Goal: Task Accomplishment & Management: Manage account settings

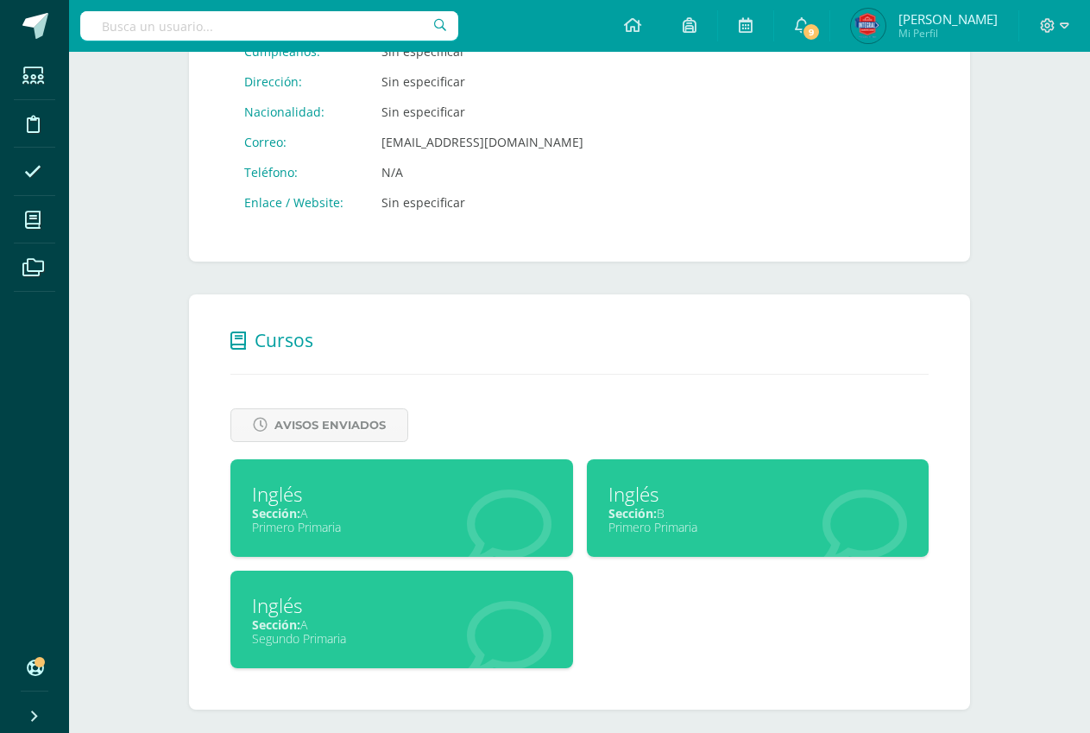
scroll to position [416, 0]
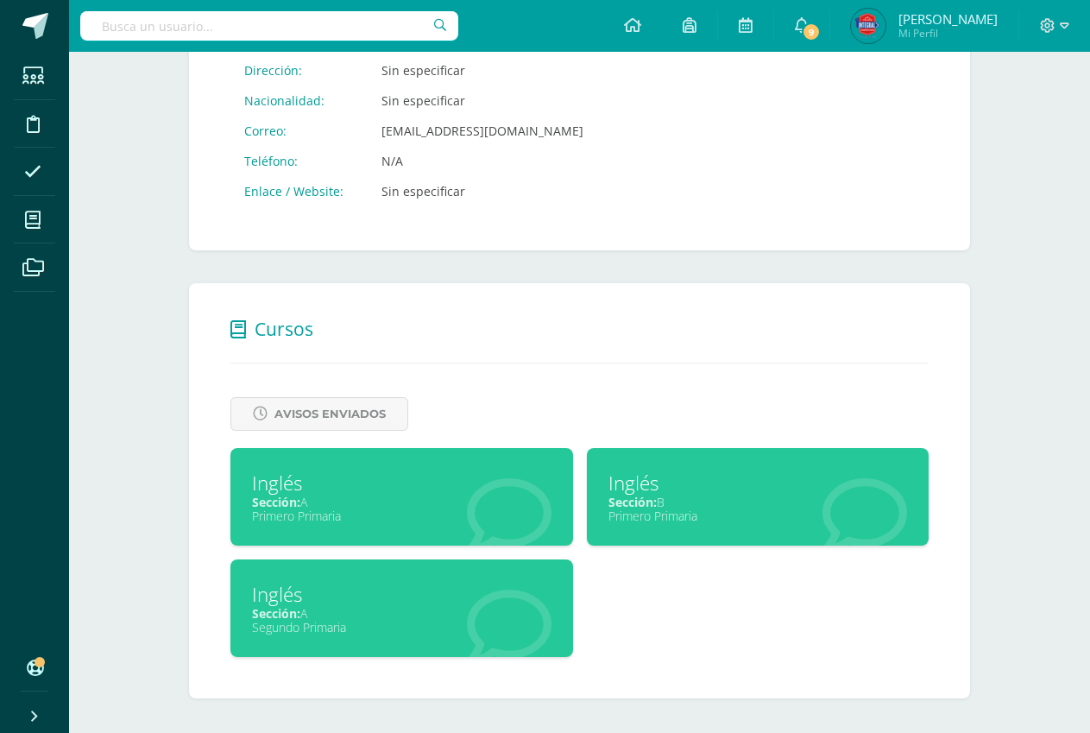
click at [717, 494] on div "Sección: B" at bounding box center [757, 502] width 299 height 16
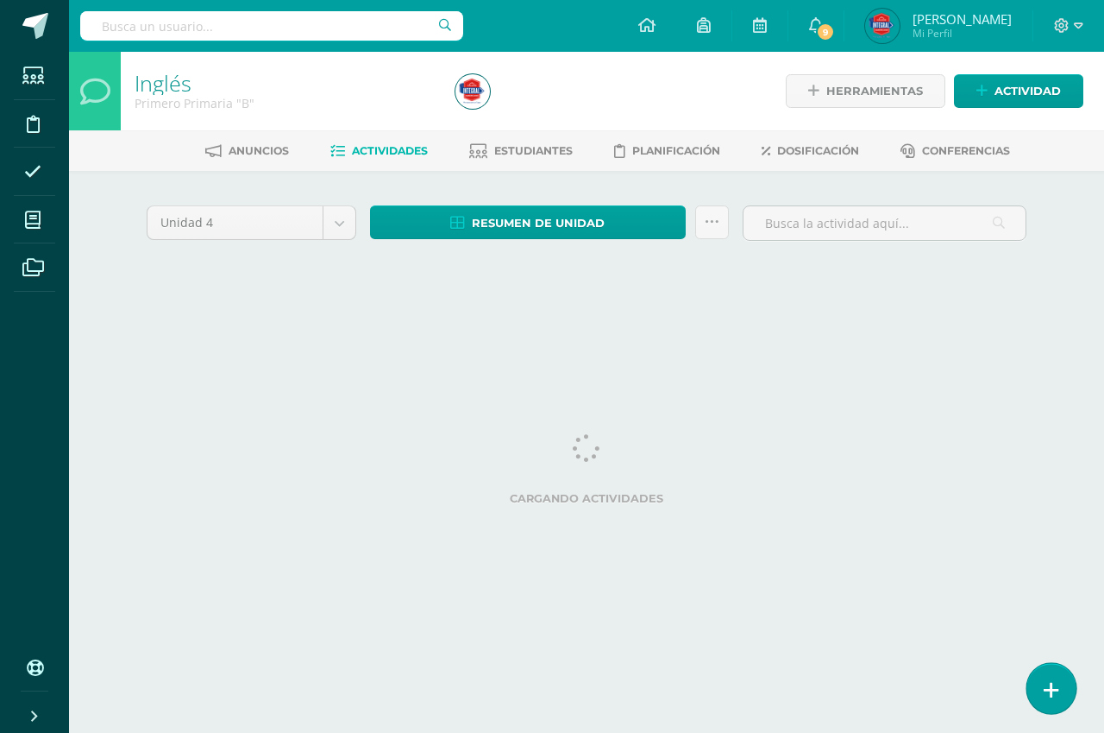
click at [1055, 689] on icon at bounding box center [1052, 690] width 16 height 20
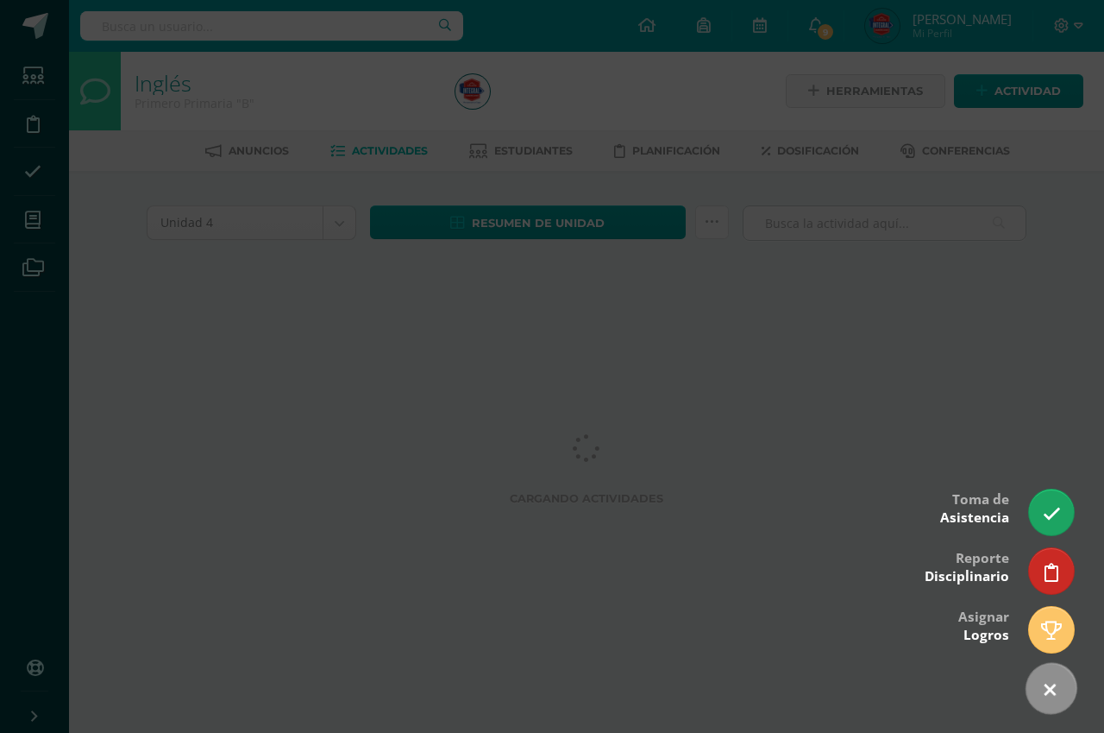
click at [1059, 684] on icon at bounding box center [1050, 689] width 25 height 25
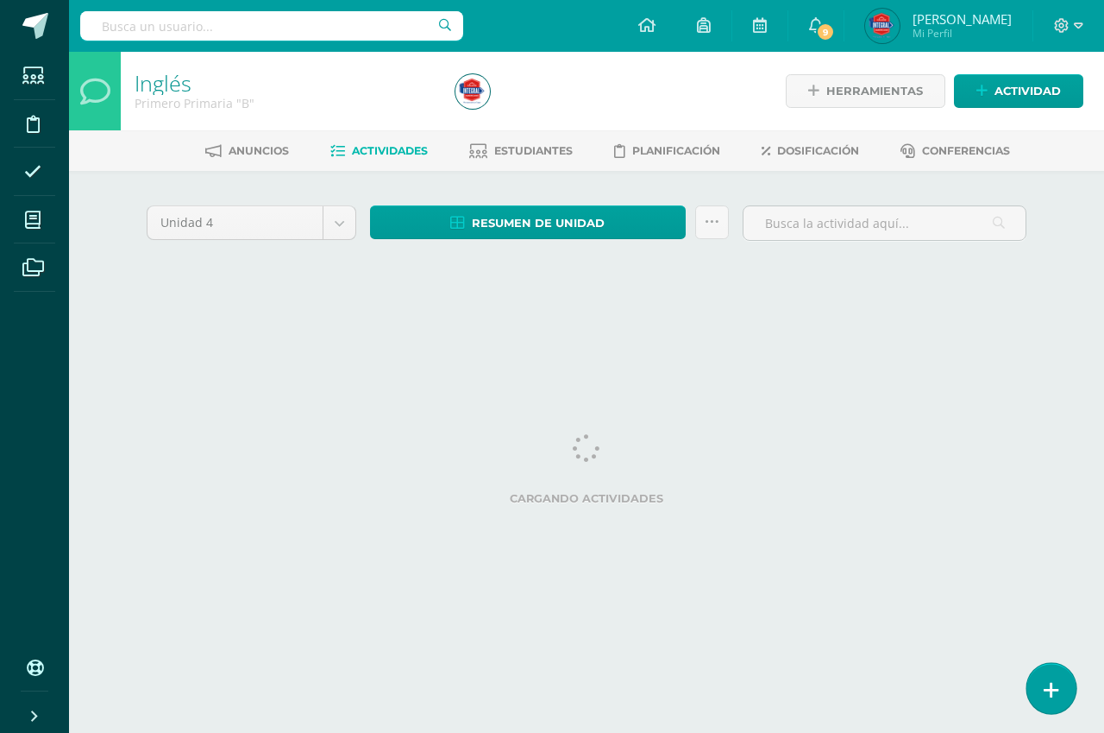
click at [1059, 684] on link at bounding box center [1051, 688] width 49 height 50
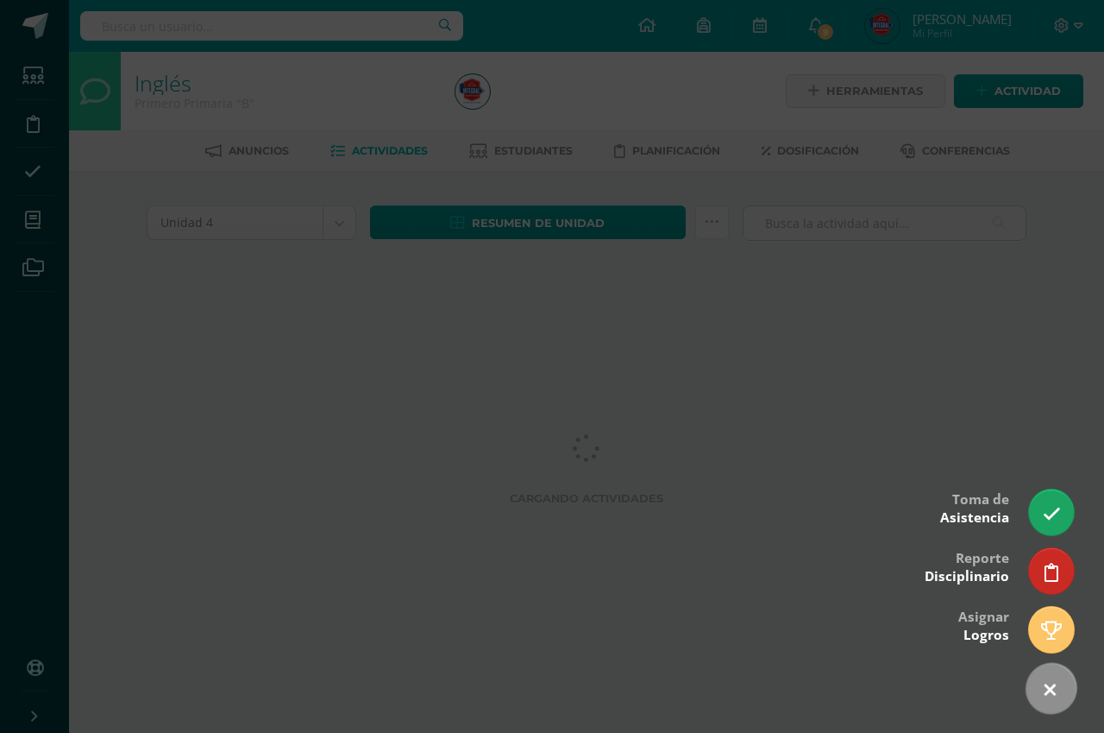
click at [1059, 684] on icon at bounding box center [1050, 689] width 25 height 25
click at [1054, 518] on icon at bounding box center [1051, 514] width 20 height 20
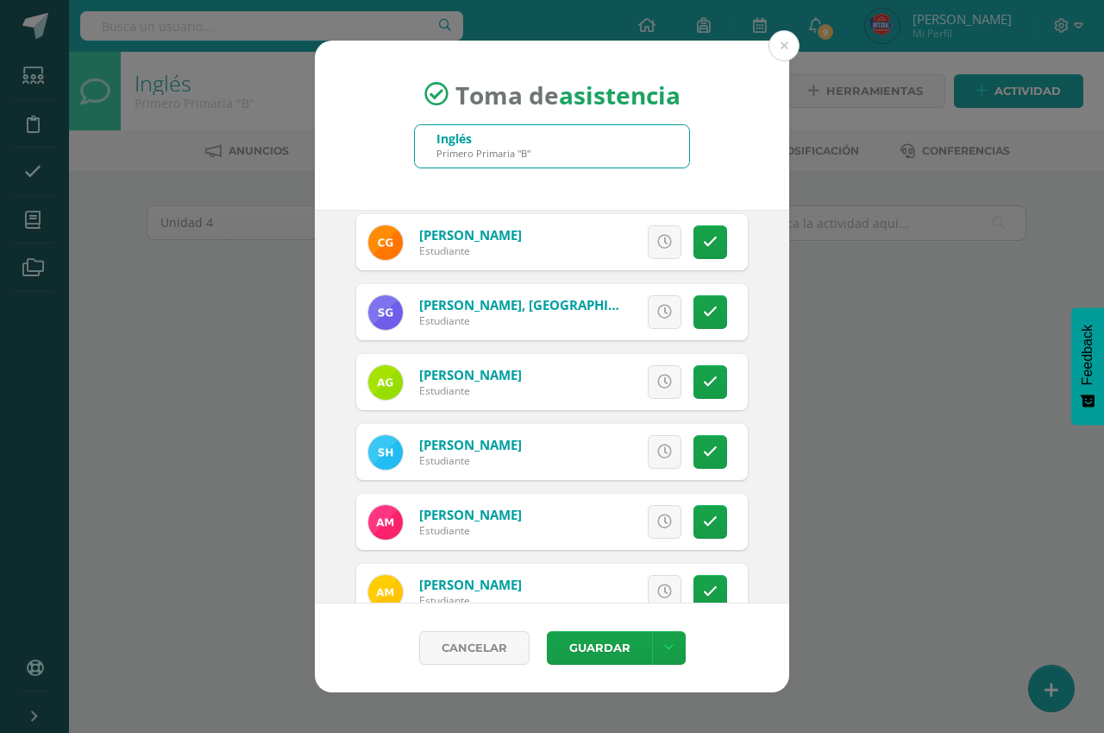
scroll to position [500, 0]
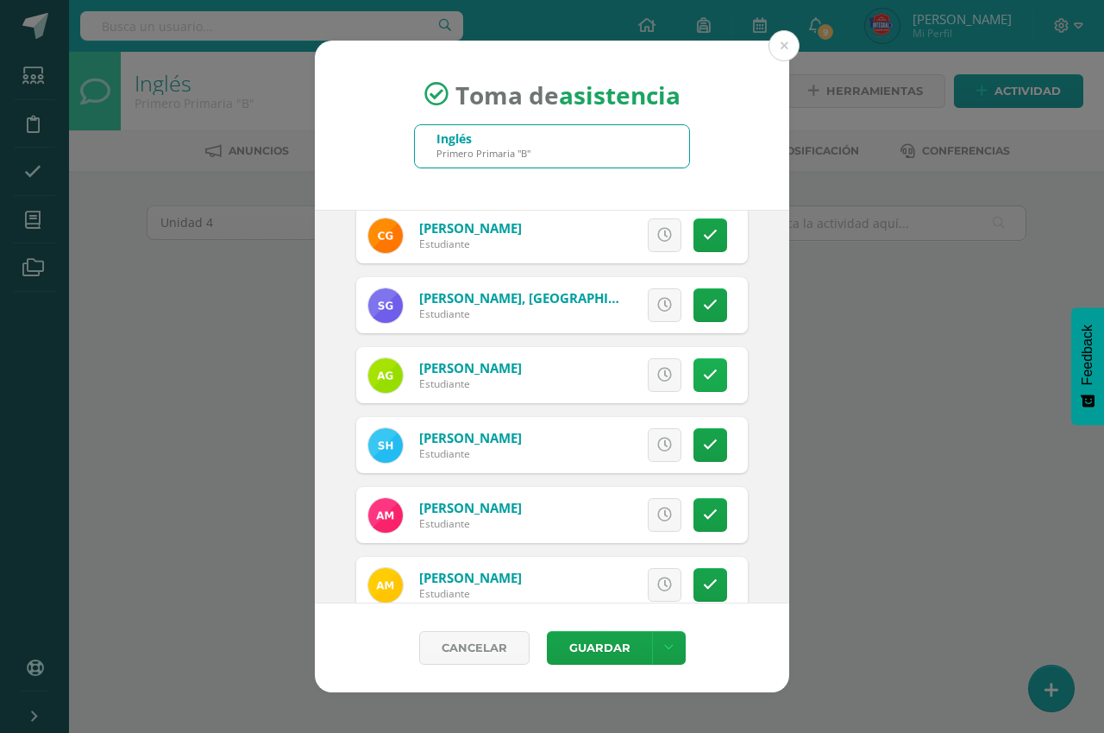
click at [703, 374] on icon at bounding box center [710, 375] width 15 height 15
click at [612, 378] on span "Excusa" at bounding box center [635, 375] width 47 height 32
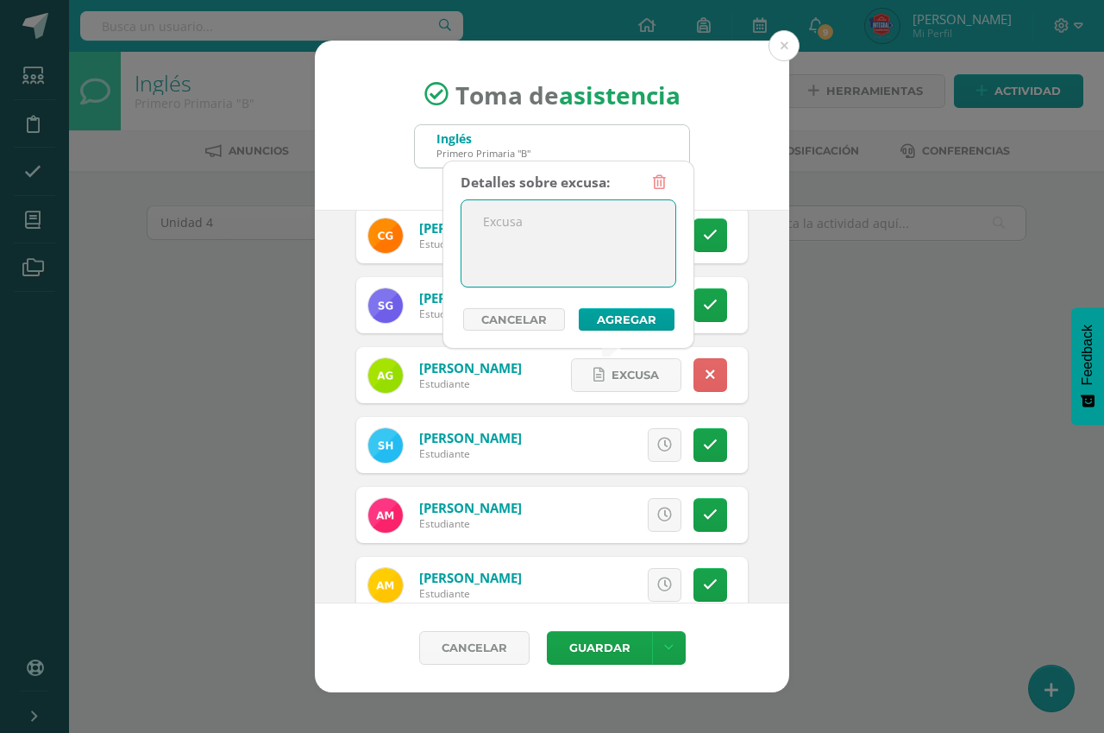
click at [577, 274] on textarea at bounding box center [569, 243] width 214 height 86
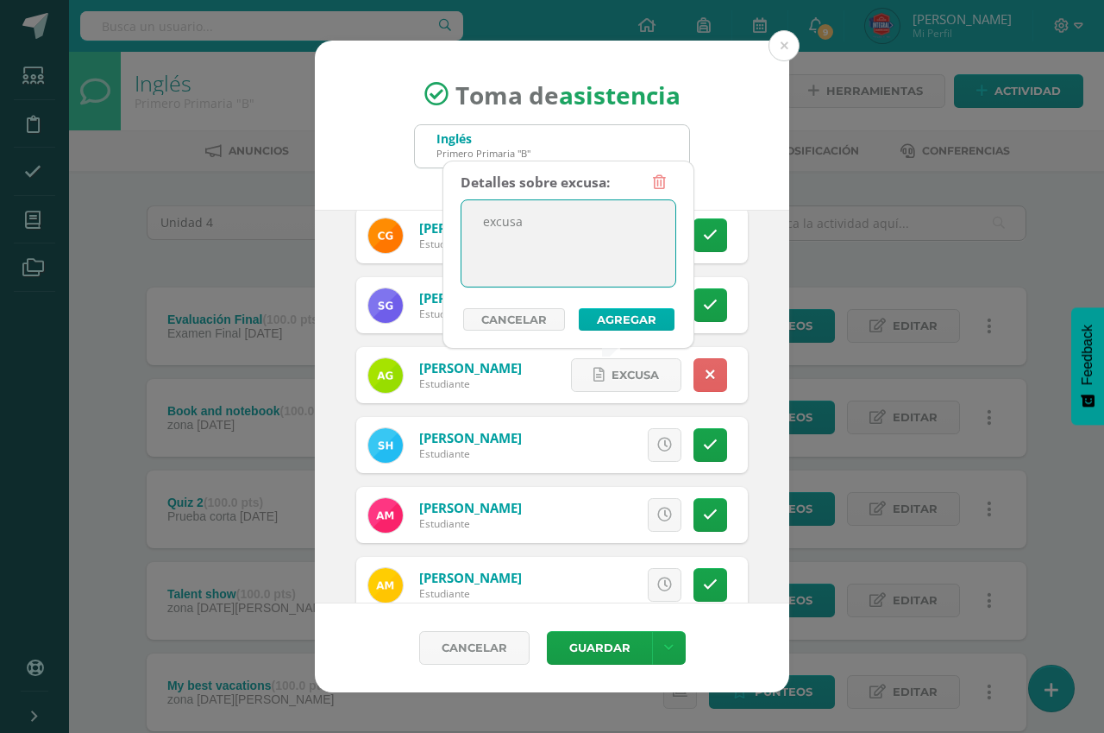
type textarea "excusa"
click at [613, 328] on button "Agregar" at bounding box center [627, 319] width 96 height 22
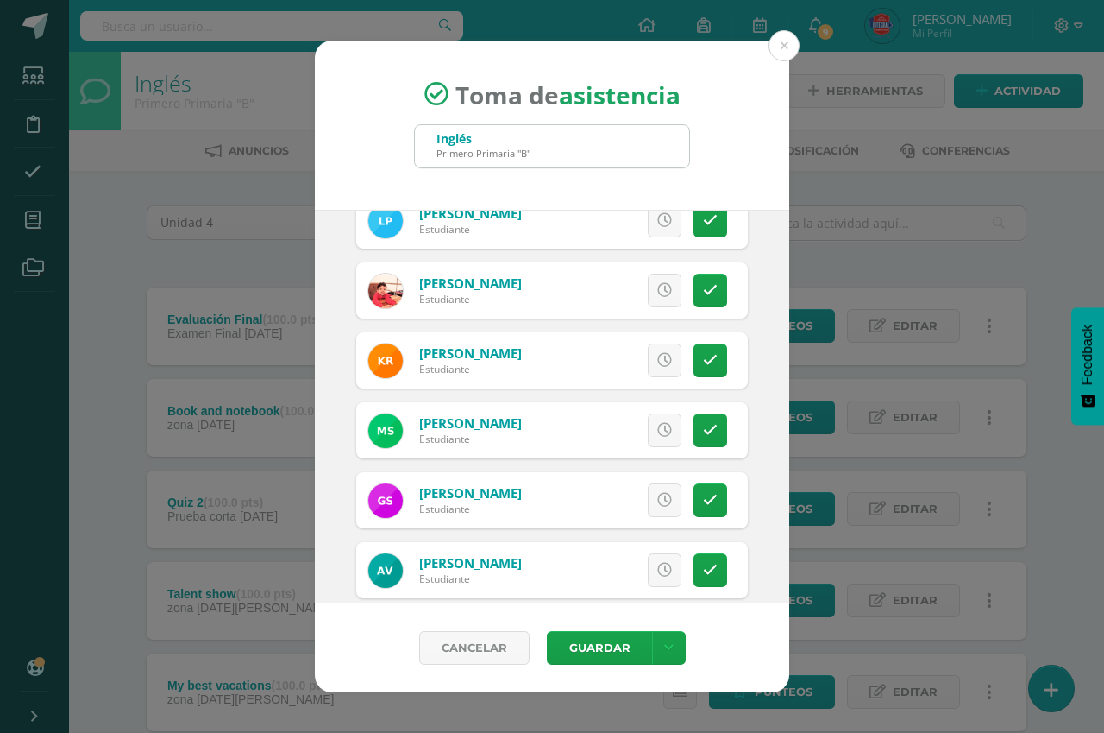
scroll to position [1027, 0]
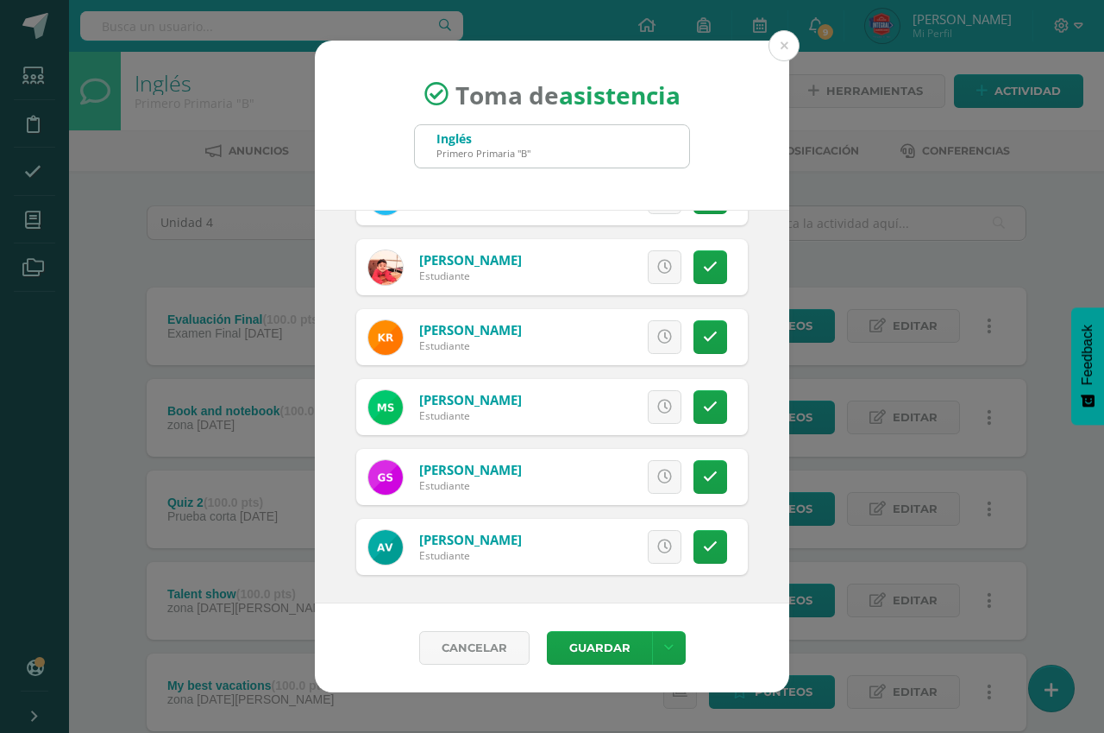
click at [765, 547] on div "2025-08-12 August, 2025 Mo Tu We Th Fr Sa Su 28 29 30 31 1 2 3 4 5 6 7 8 9 10 1…" at bounding box center [552, 406] width 475 height 393
click at [764, 548] on div "2025-08-12 August, 2025 Mo Tu We Th Fr Sa Su 28 29 30 31 1 2 3 4 5 6 7 8 9 10 1…" at bounding box center [552, 406] width 475 height 393
click at [613, 646] on button "Guardar" at bounding box center [599, 648] width 105 height 34
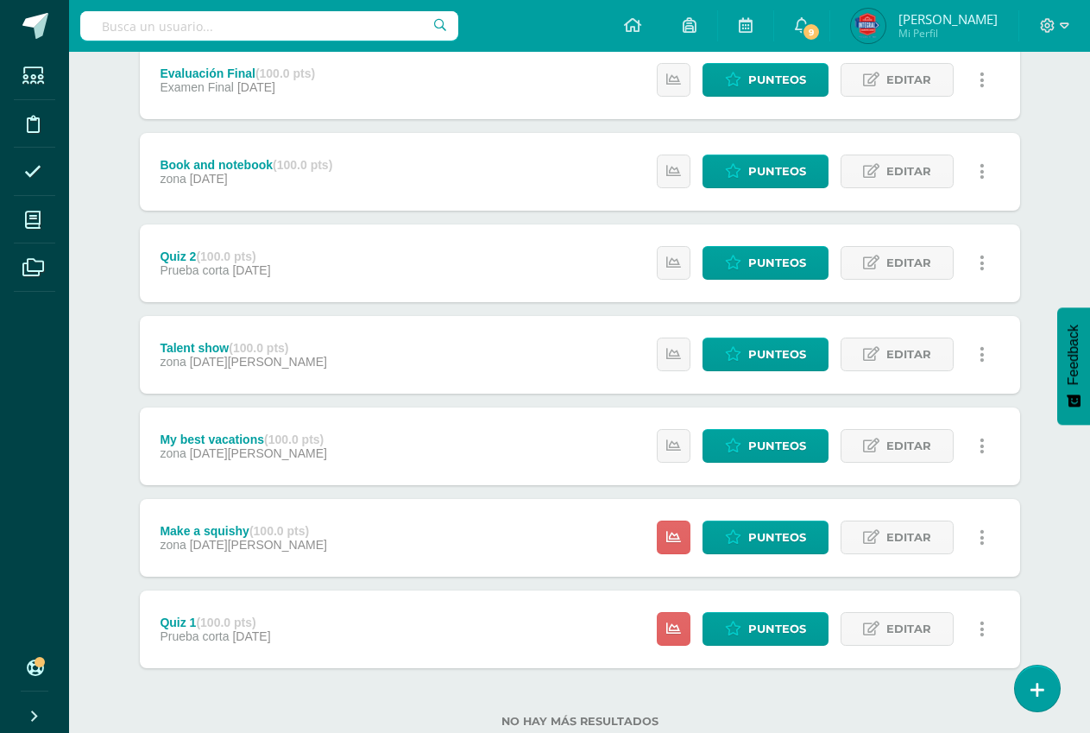
scroll to position [296, 0]
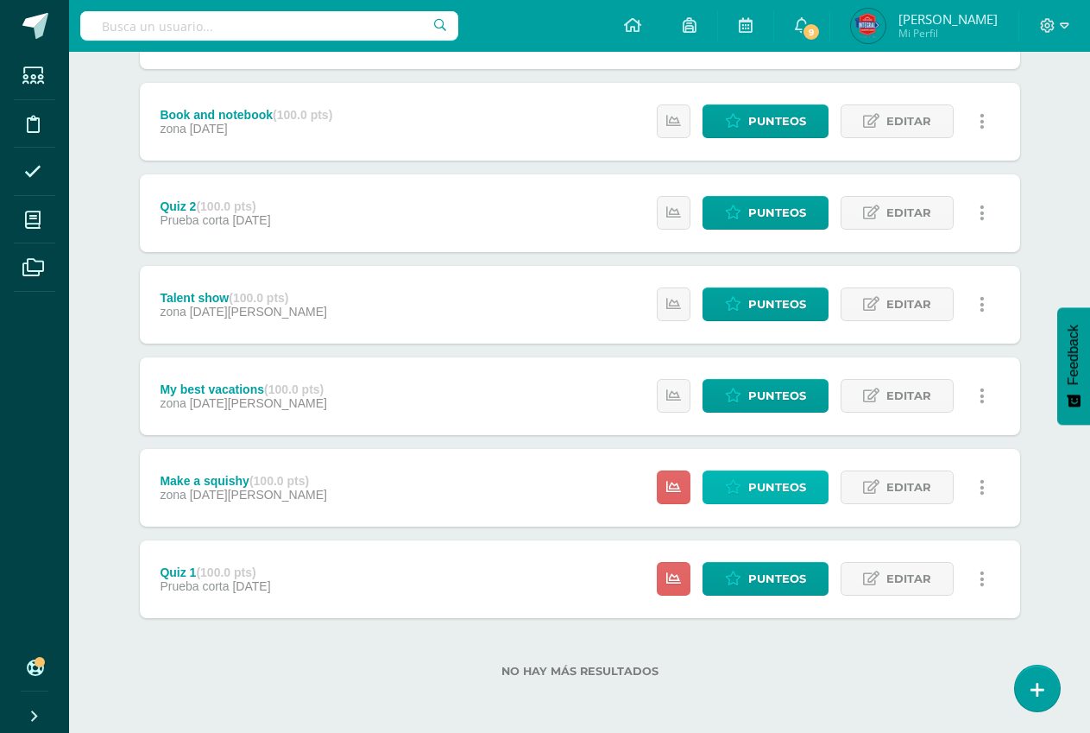
click at [802, 485] on span "Punteos" at bounding box center [777, 487] width 58 height 32
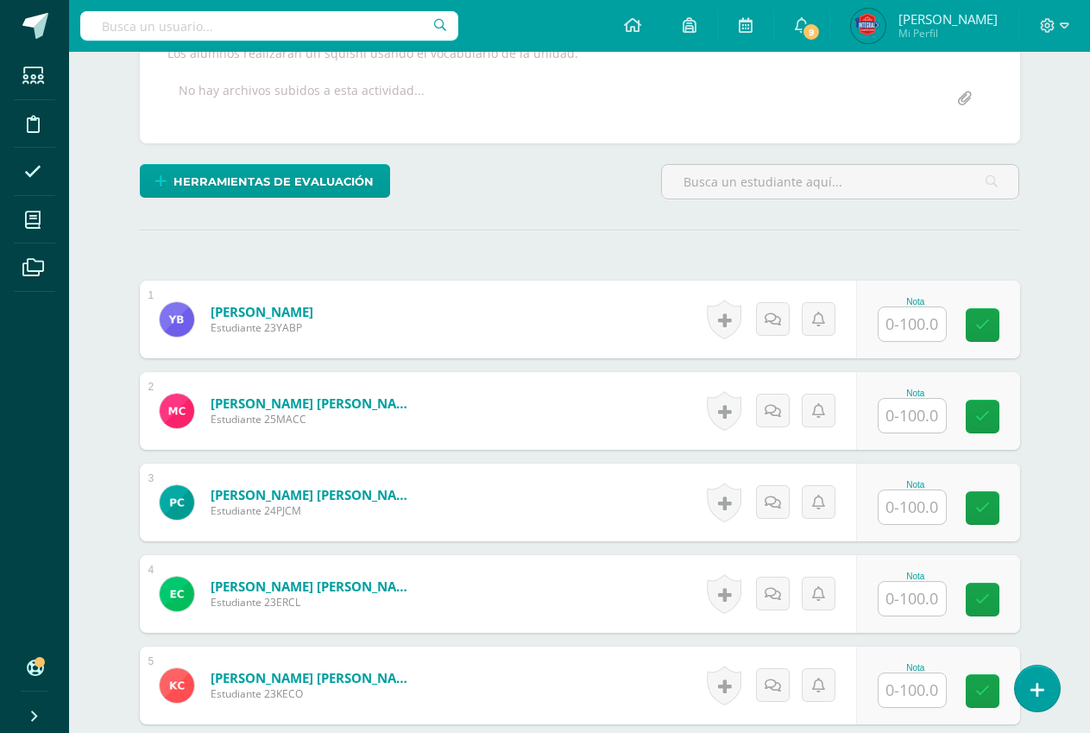
scroll to position [331, 0]
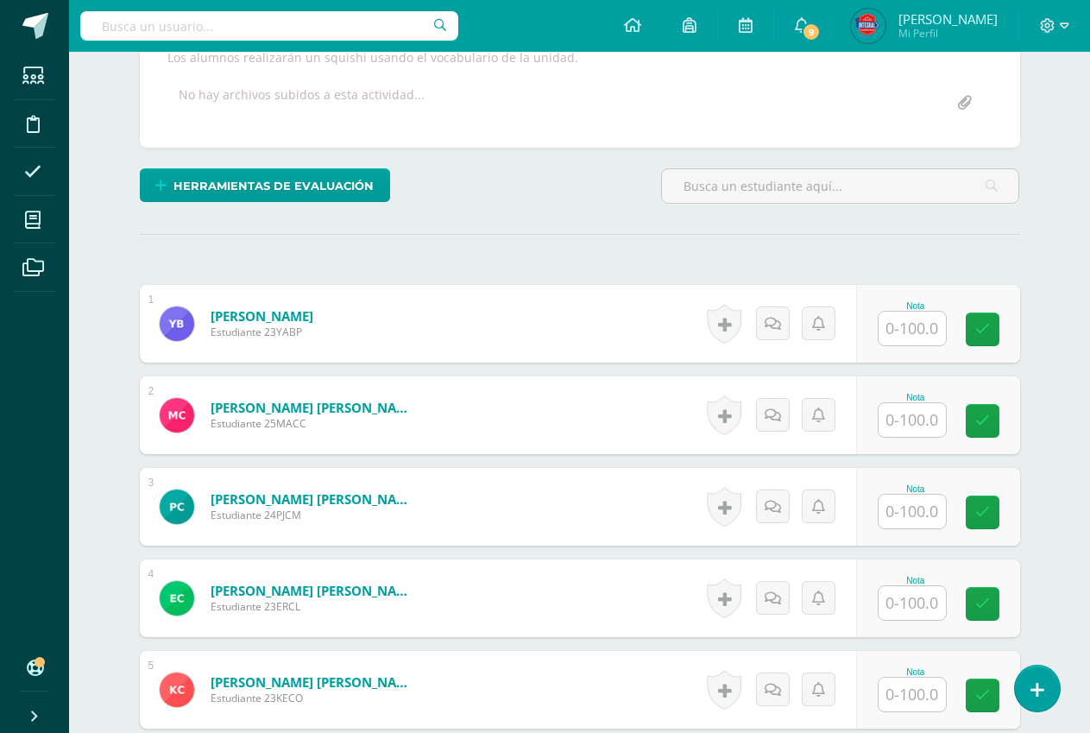
click at [893, 319] on input "text" at bounding box center [911, 328] width 67 height 34
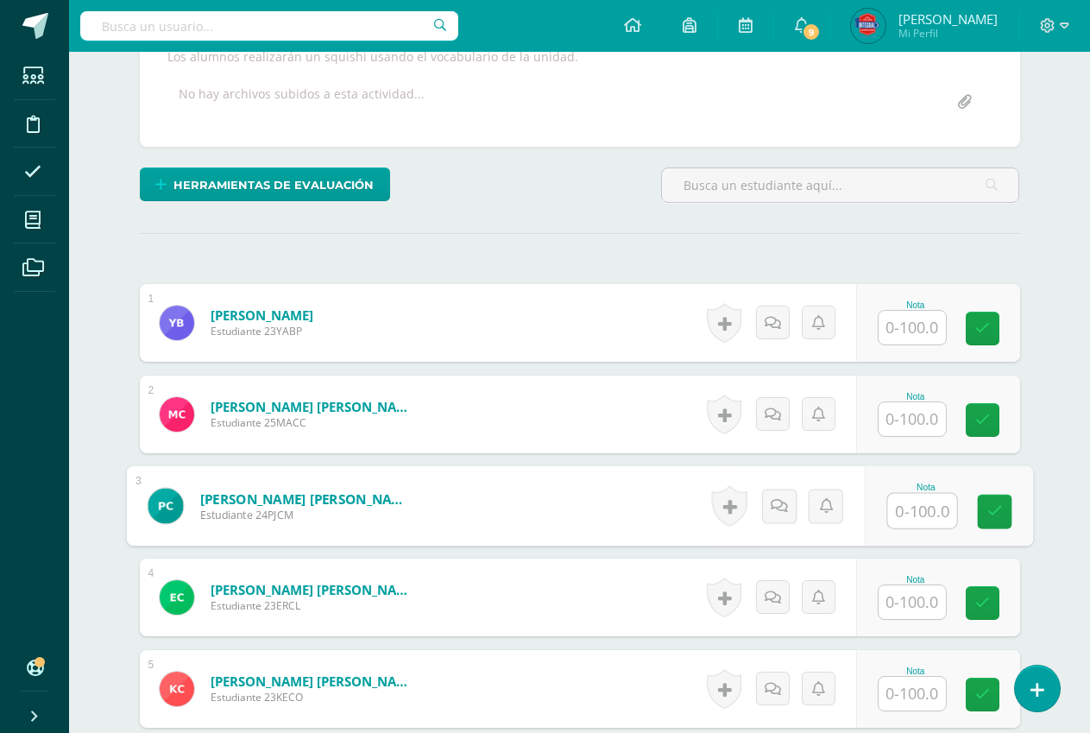
click at [926, 318] on input "text" at bounding box center [911, 328] width 67 height 34
drag, startPoint x: 926, startPoint y: 318, endPoint x: 743, endPoint y: 383, distance: 194.0
click at [743, 383] on div "Historial de actividad No hay historial para esta actividad Agregar Comentarios…" at bounding box center [778, 414] width 155 height 78
click at [922, 339] on input "text" at bounding box center [911, 328] width 67 height 34
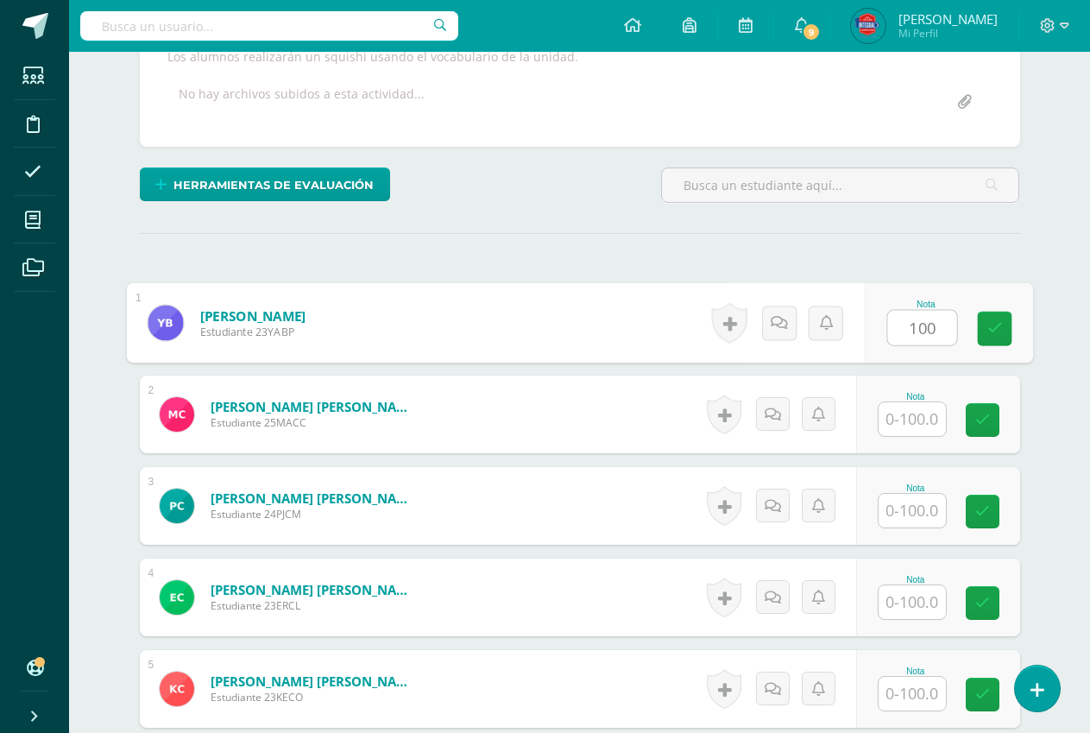
type input "100"
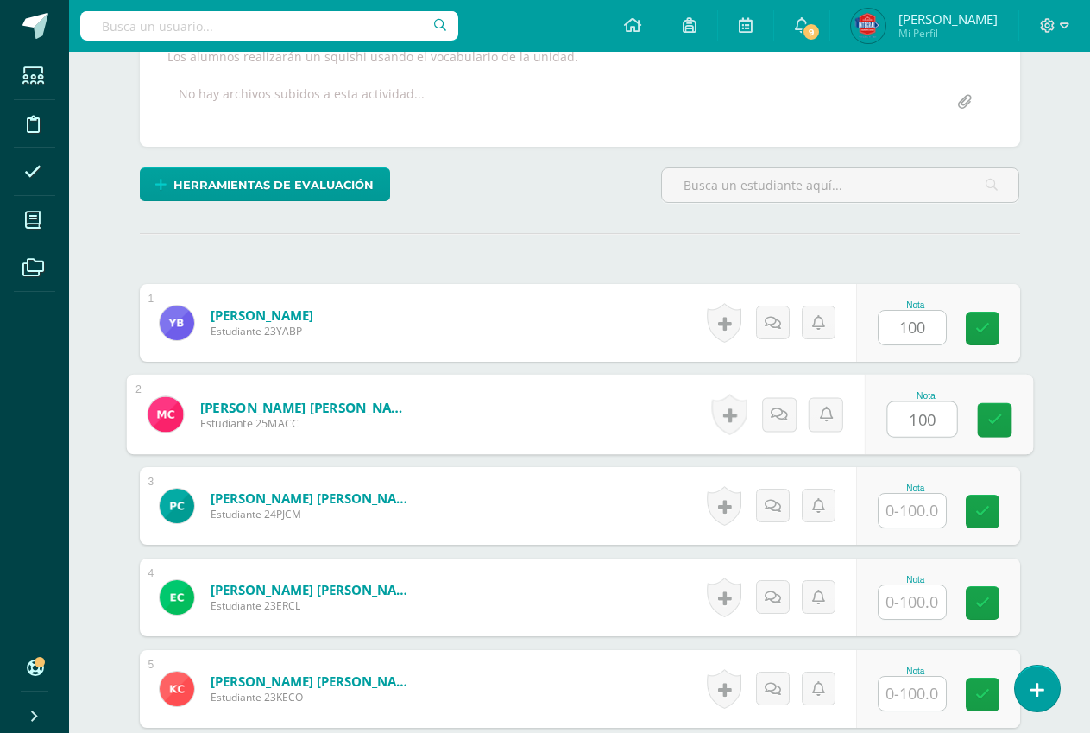
type input "100"
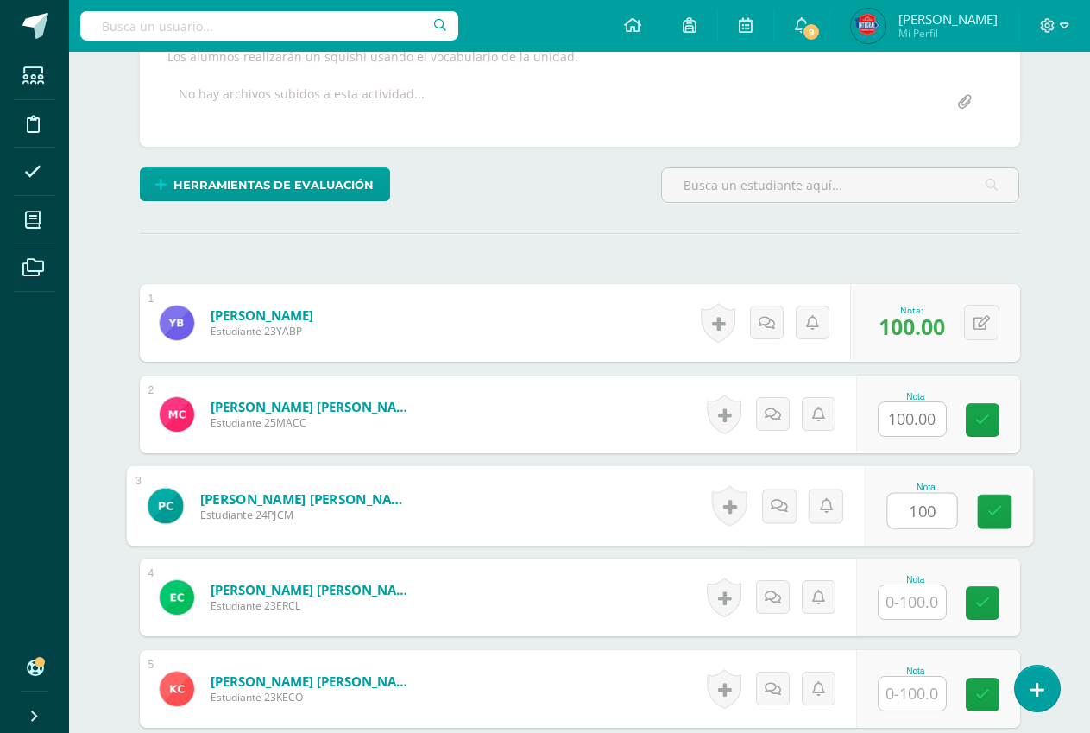
type input "100"
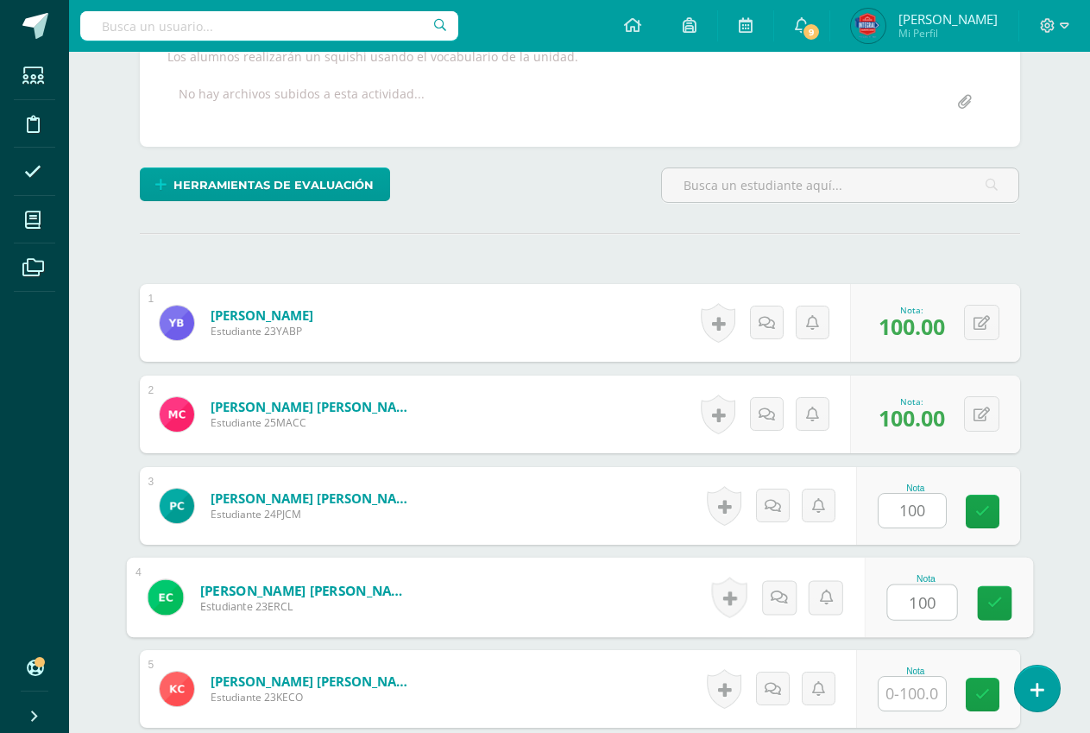
type input "100"
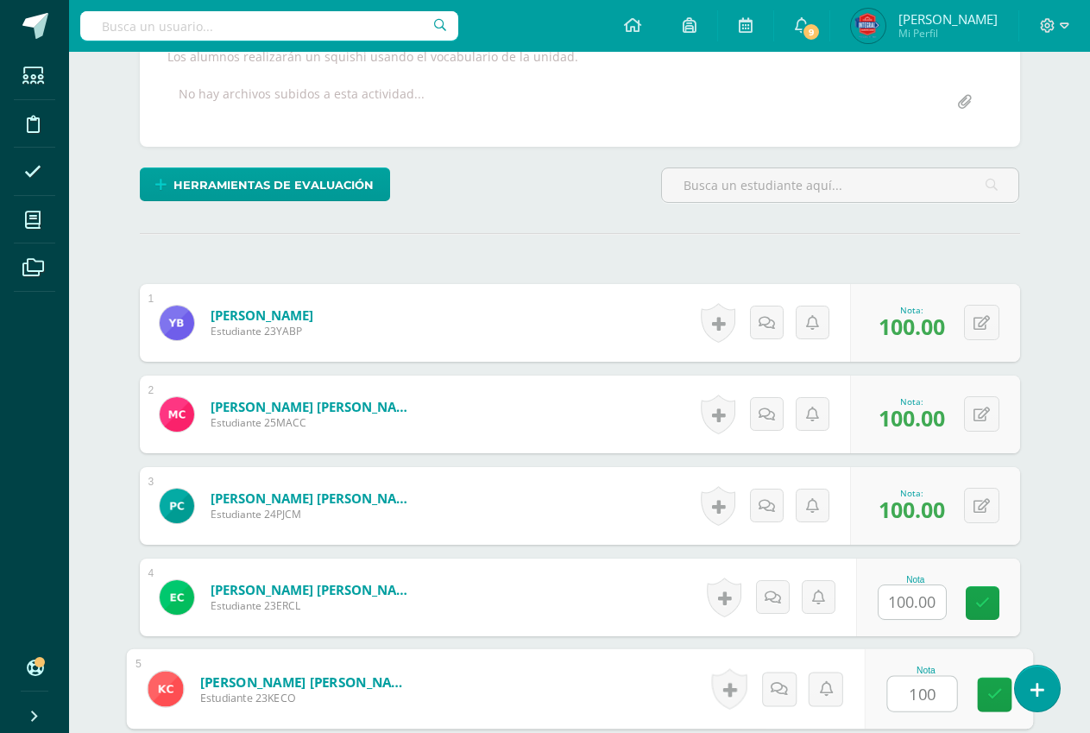
type input "100"
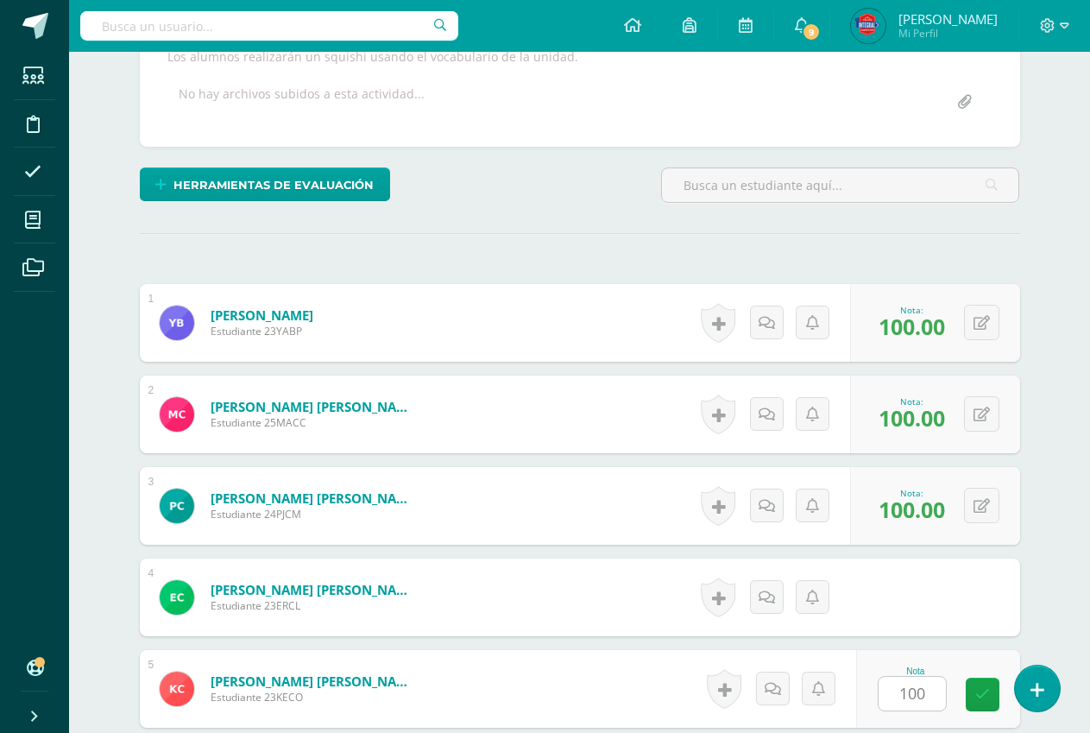
scroll to position [750, 0]
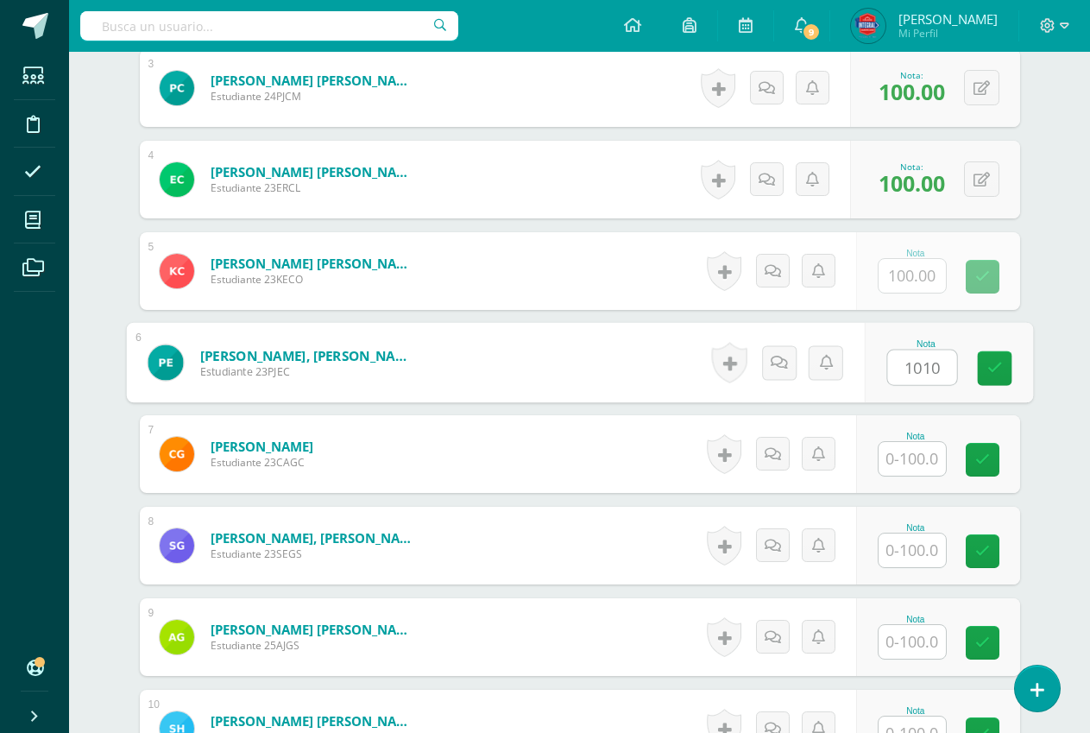
type input "1010"
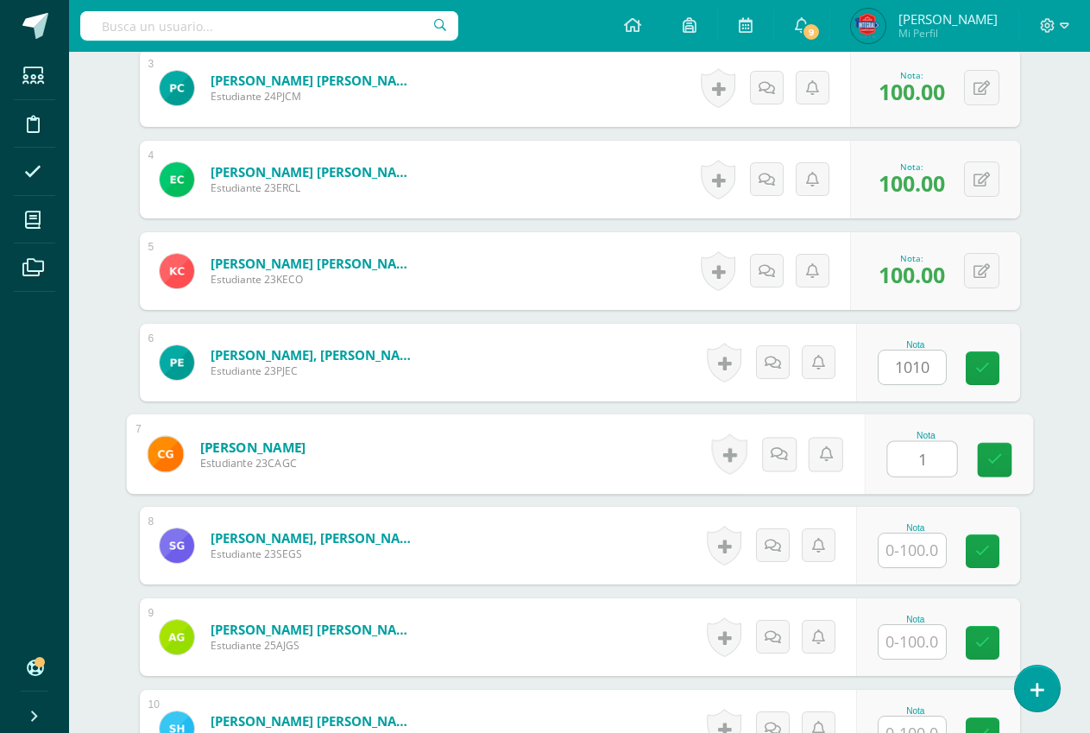
type input "1"
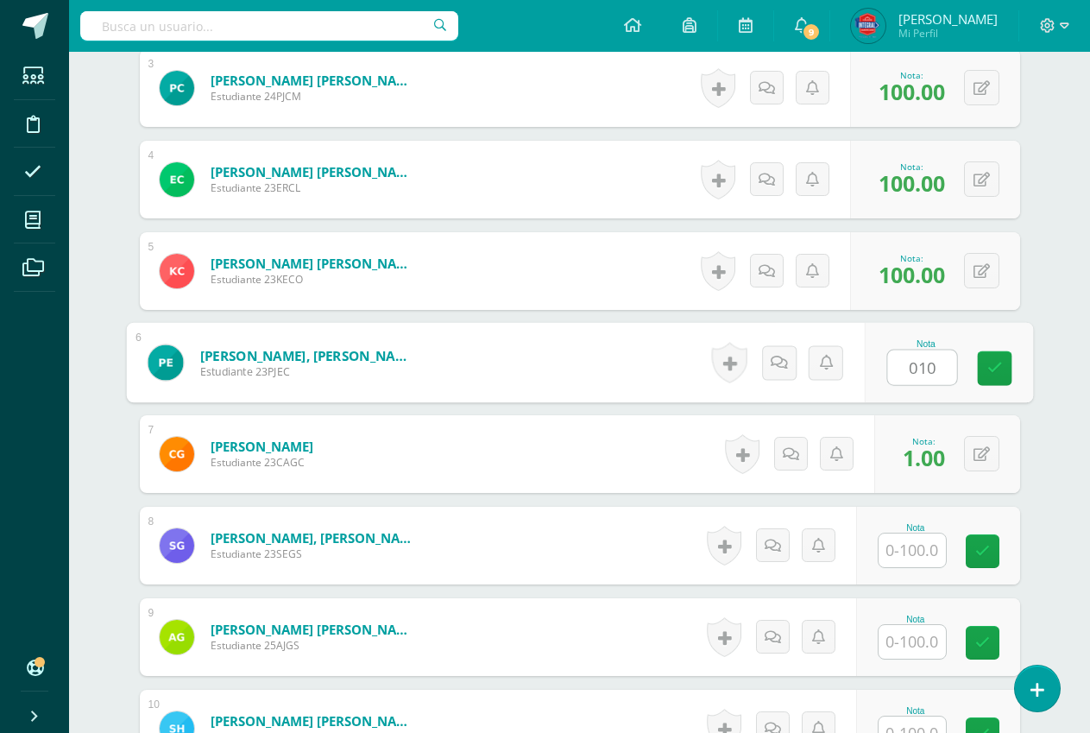
type input "0100"
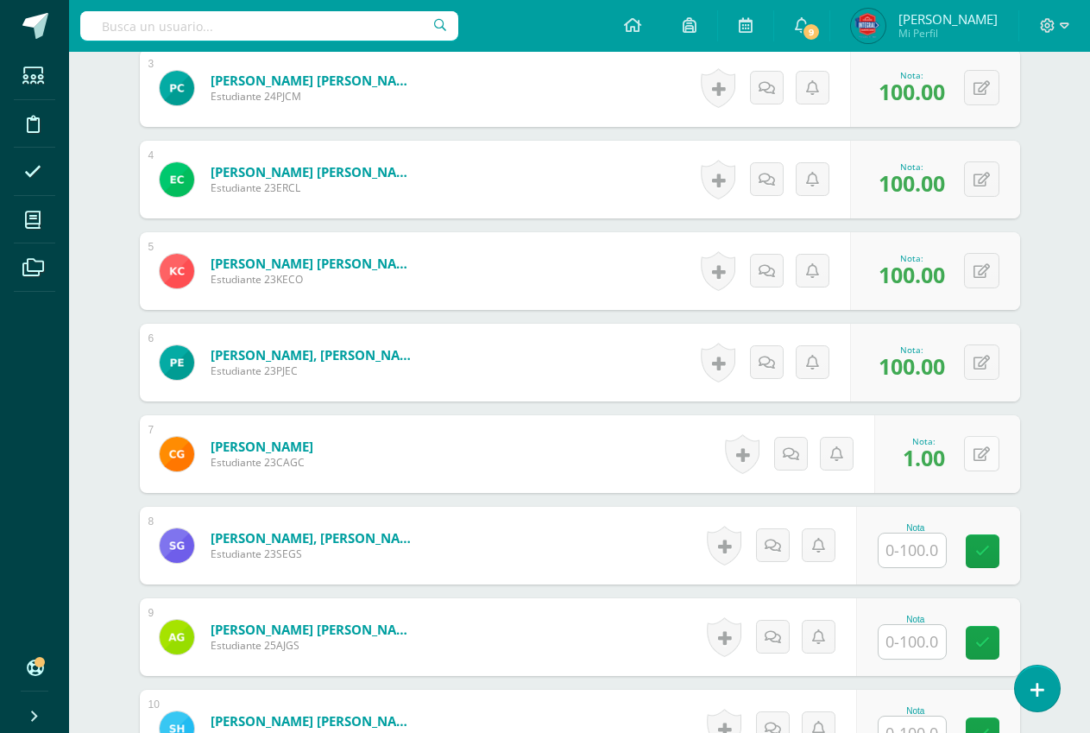
click at [984, 458] on icon at bounding box center [981, 454] width 16 height 15
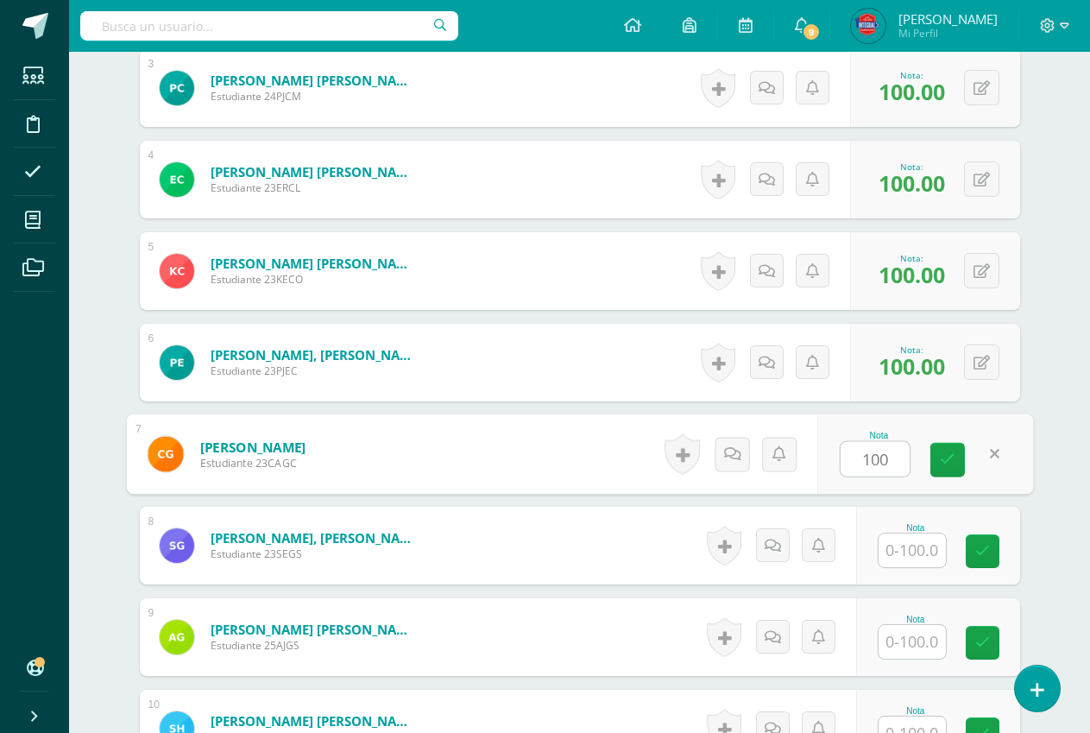
type input "100"
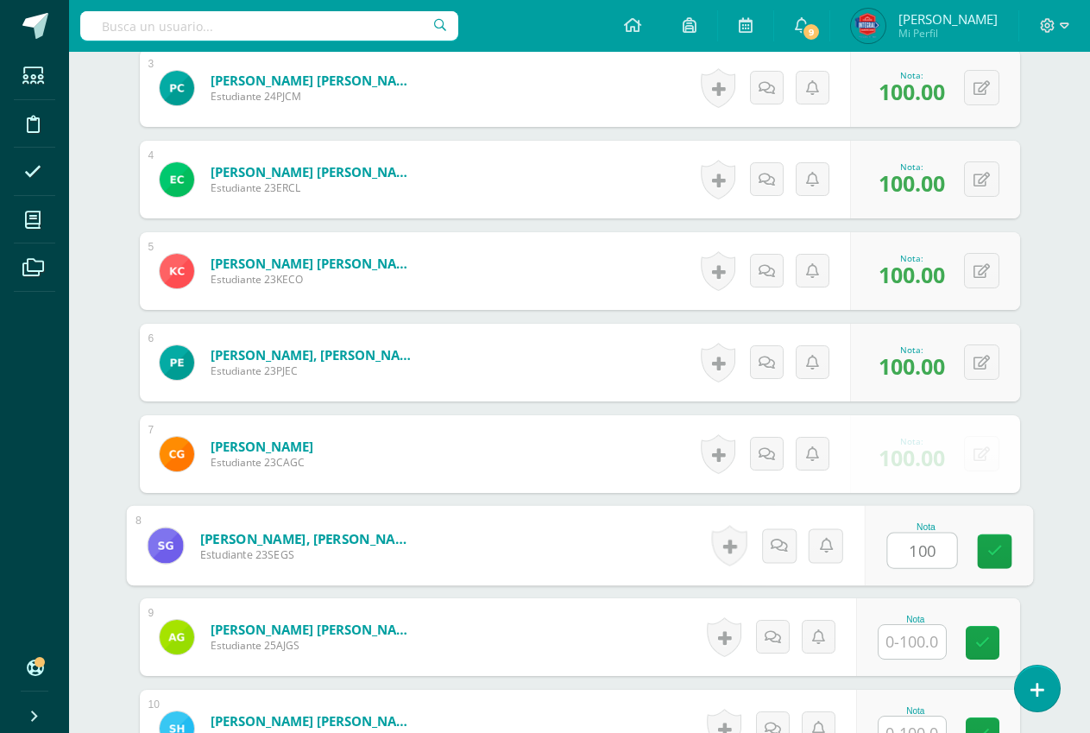
type input "100"
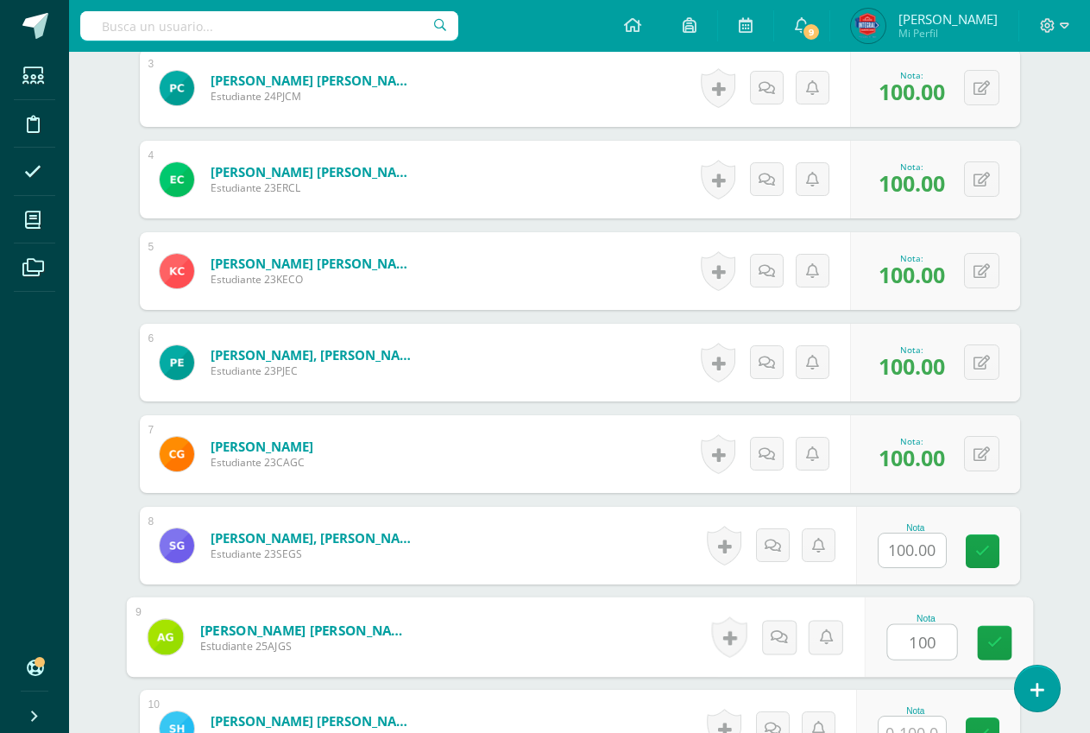
type input "100"
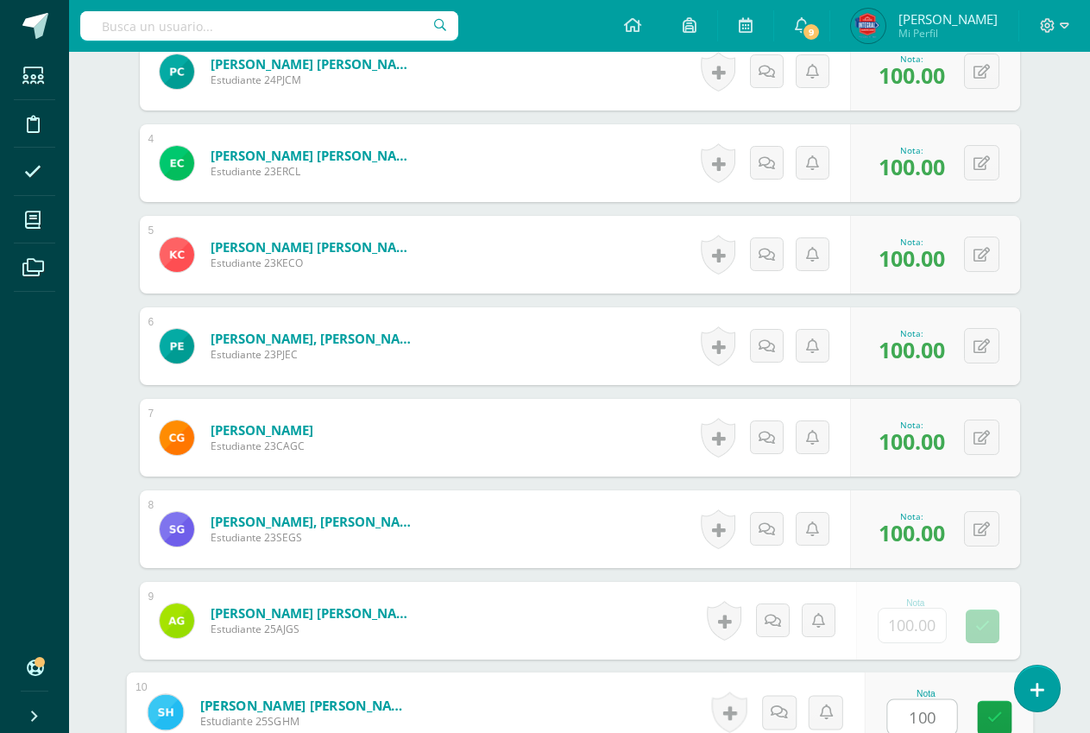
type input "100"
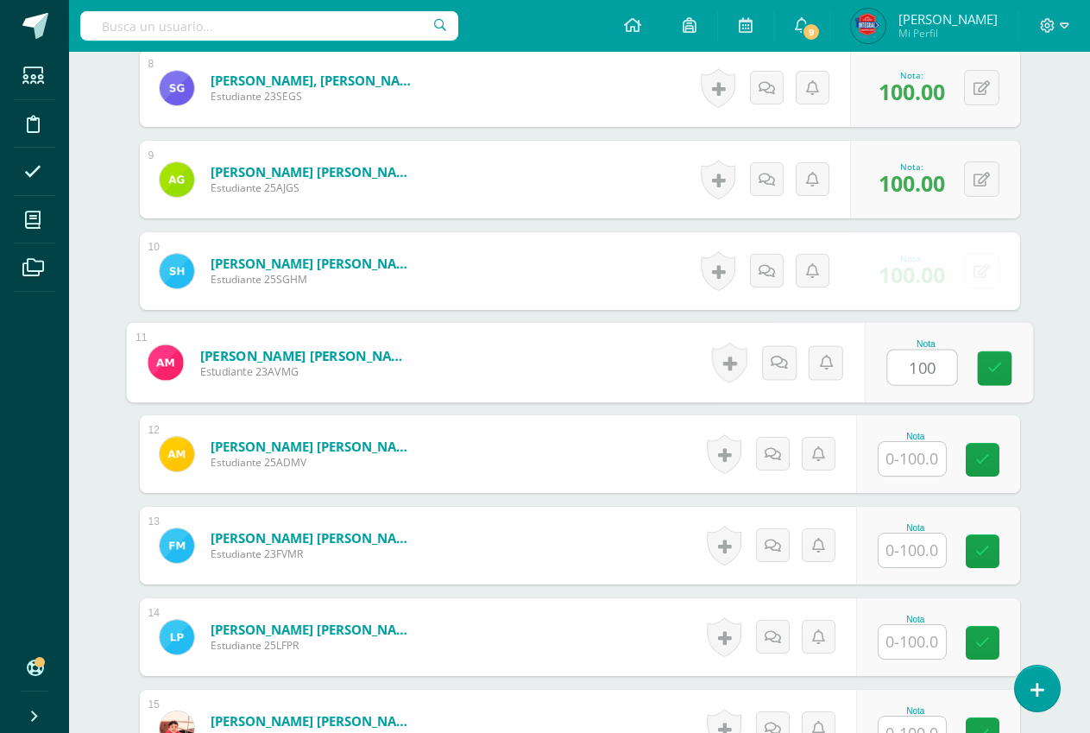
type input "100"
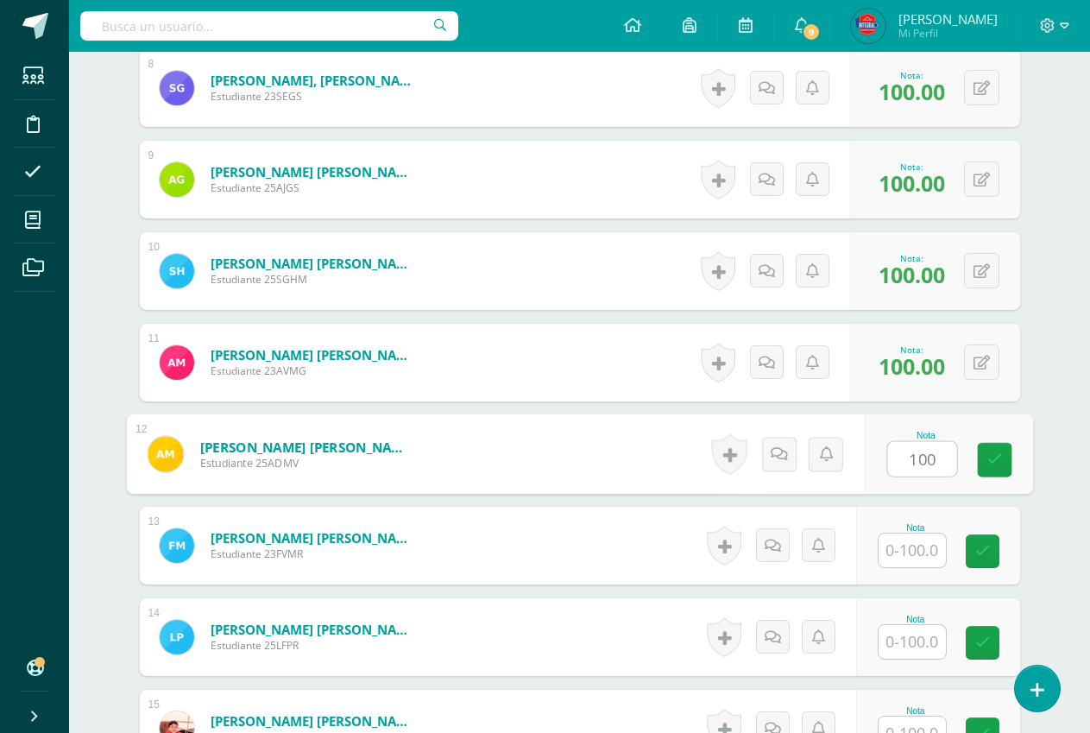
type input "100"
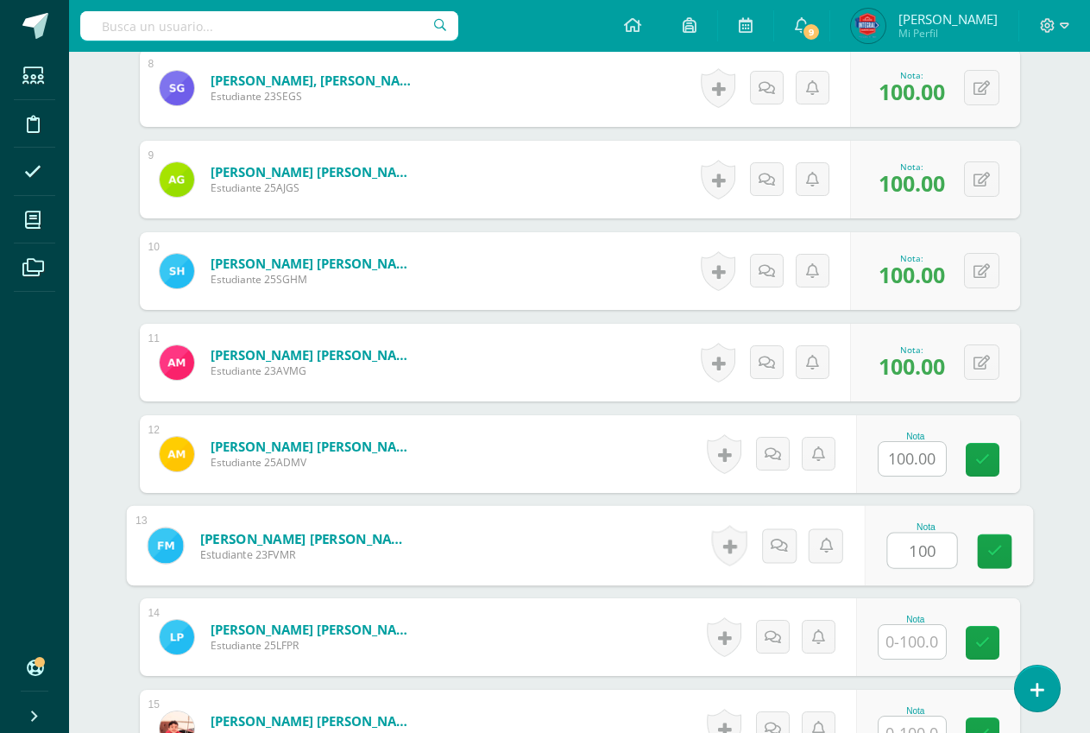
type input "100"
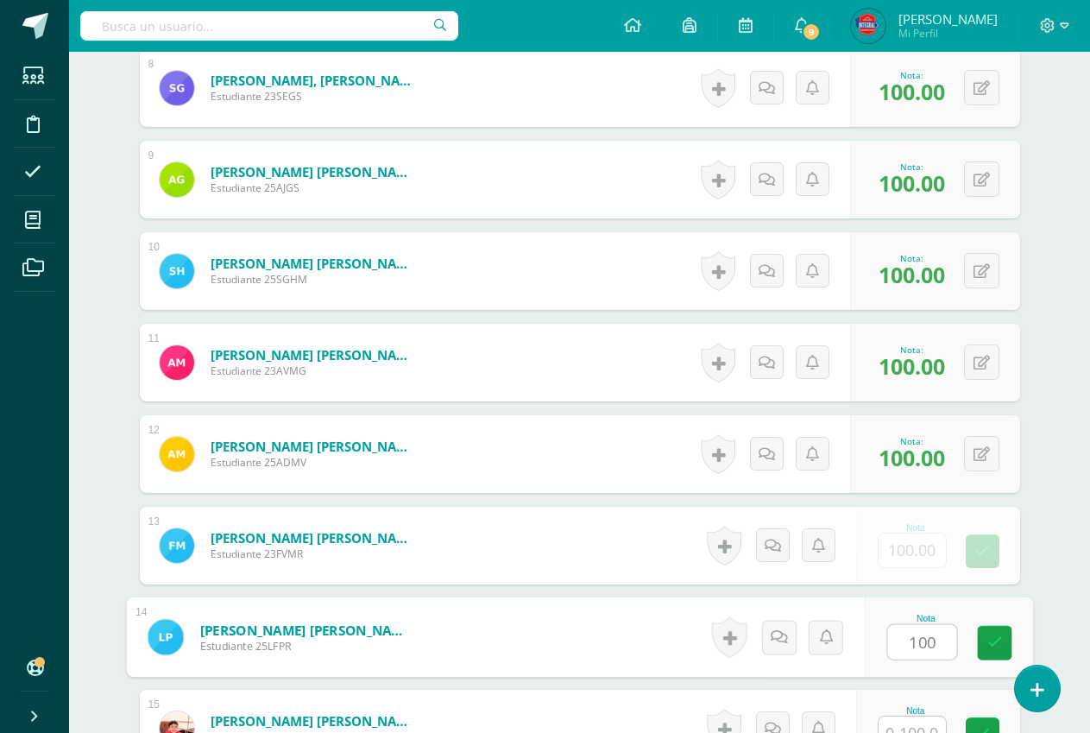
type input "100"
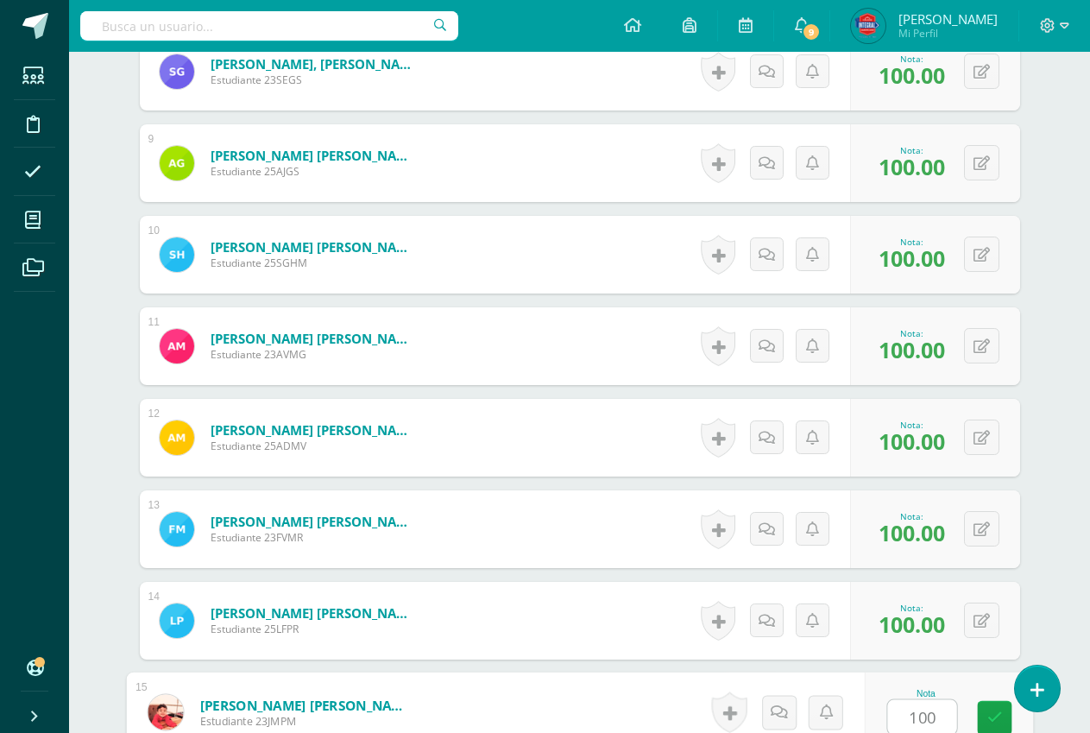
type input "100"
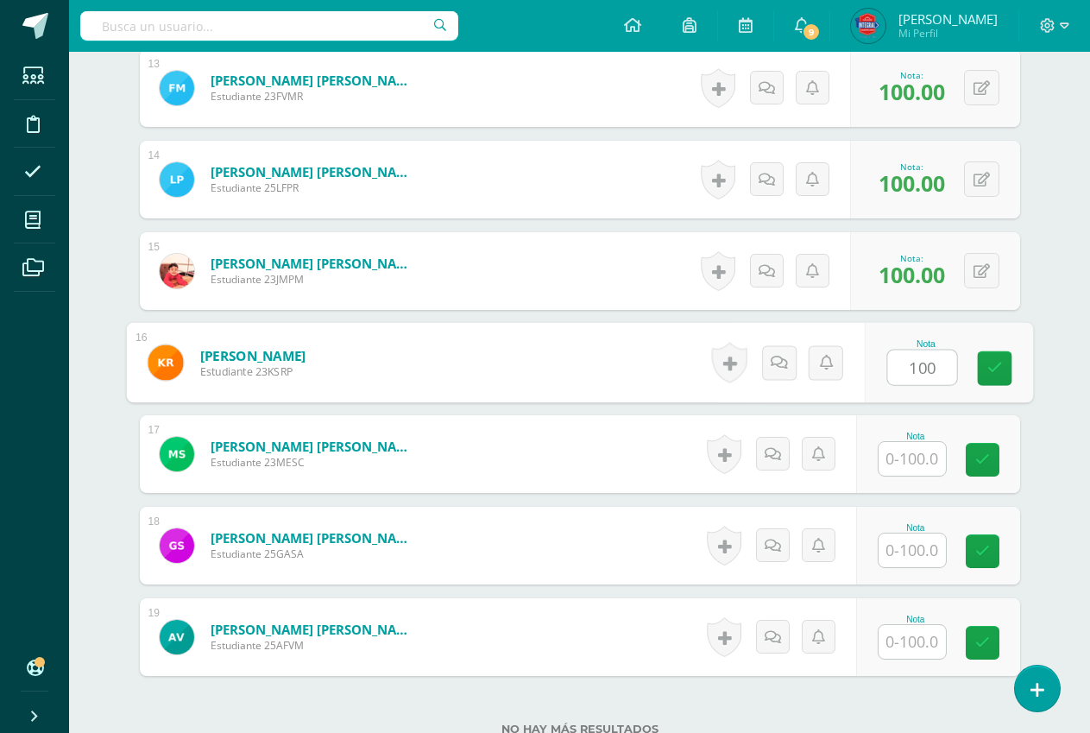
type input "100"
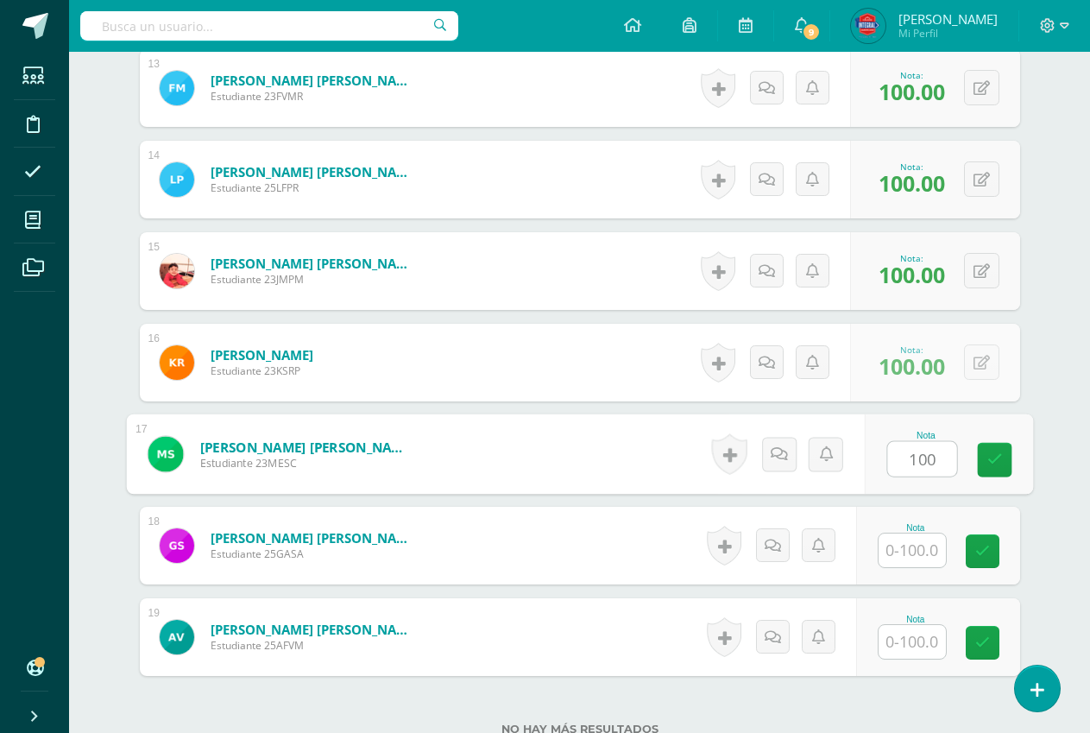
type input "100"
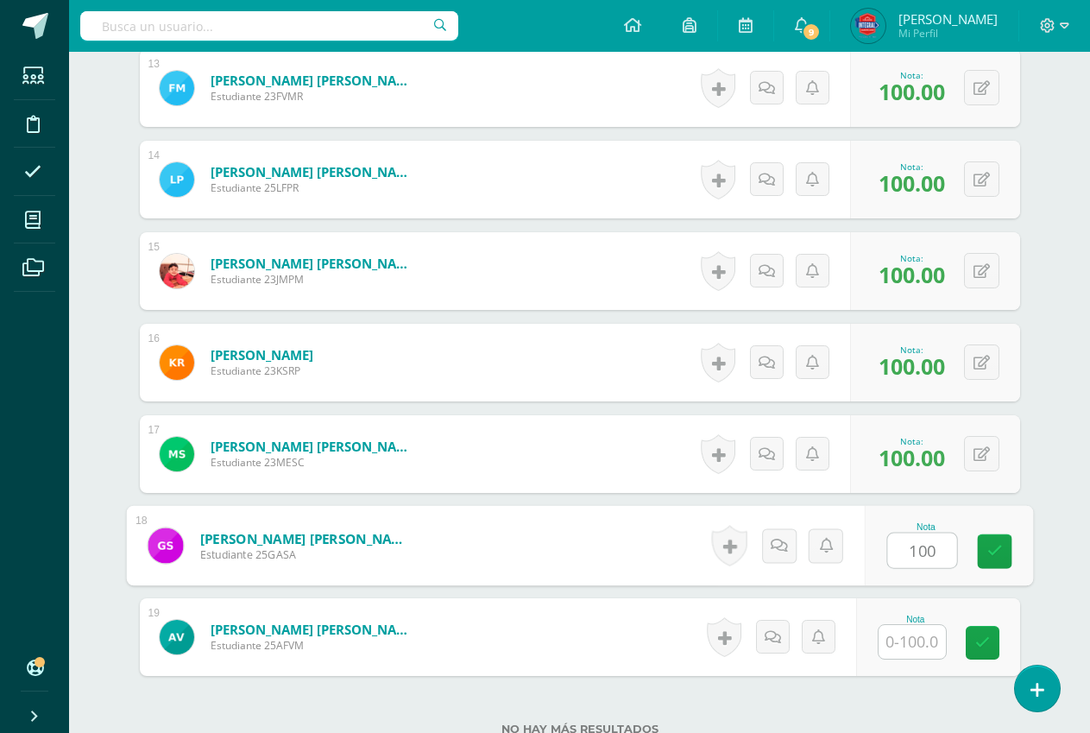
type input "100"
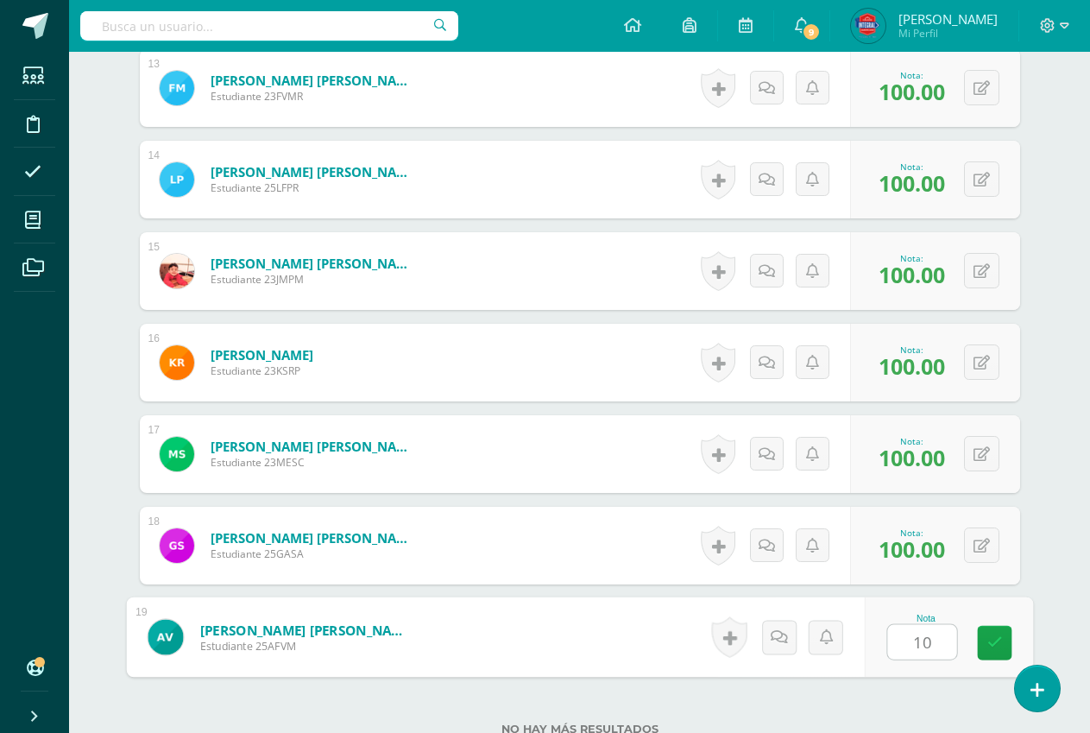
type input "100"
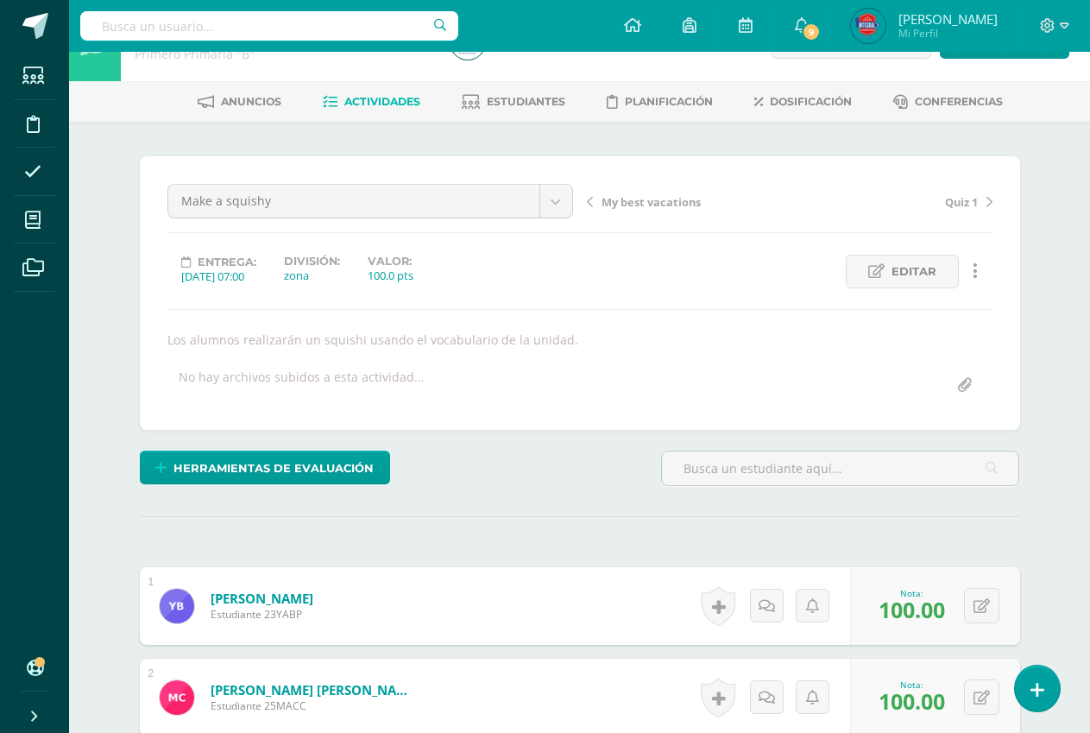
scroll to position [0, 0]
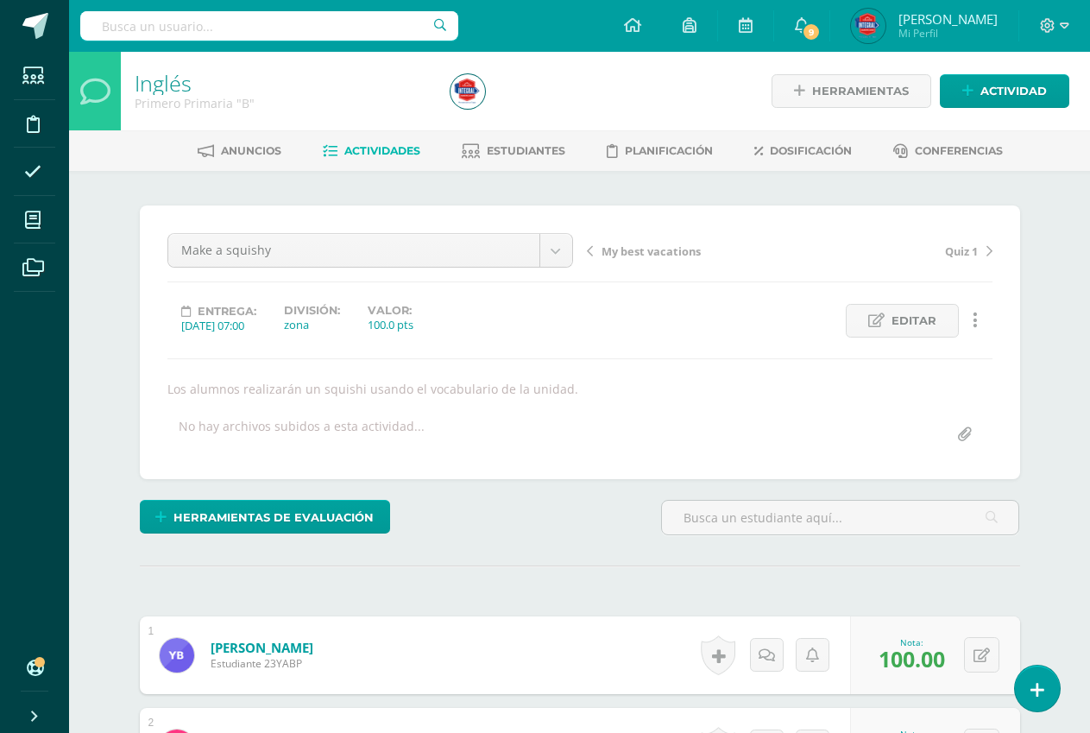
click at [940, 31] on span "Mi Perfil" at bounding box center [947, 33] width 99 height 15
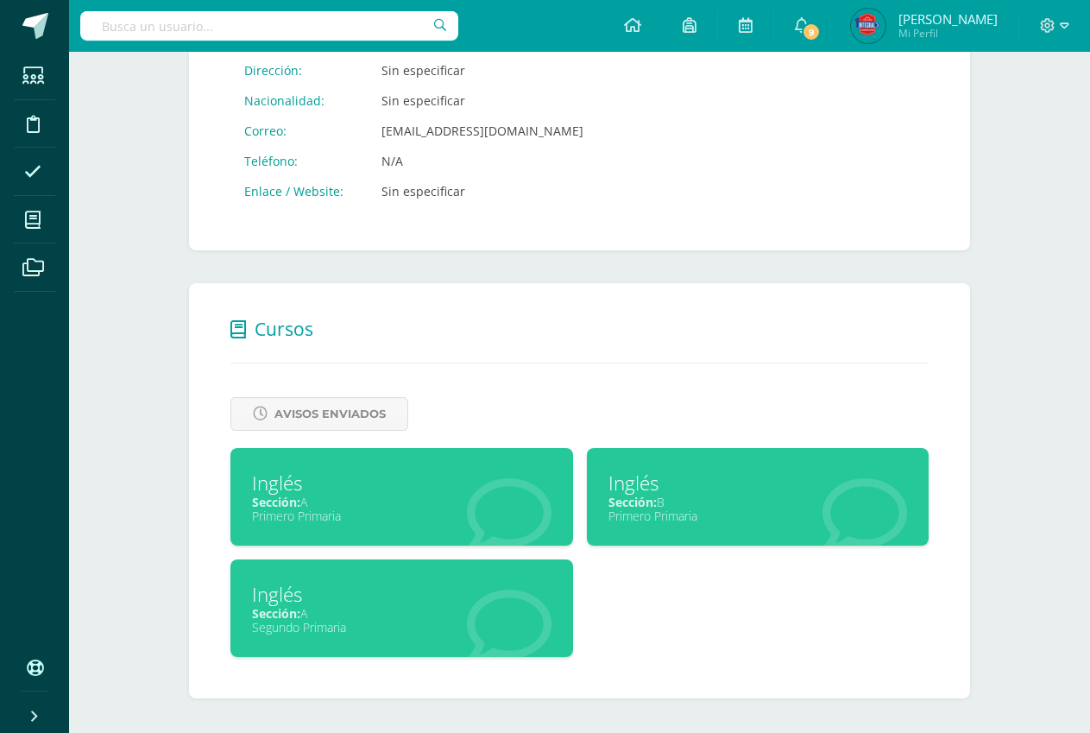
click at [739, 494] on div "Sección: B" at bounding box center [757, 502] width 299 height 16
click at [315, 428] on span "Avisos Enviados" at bounding box center [329, 414] width 111 height 32
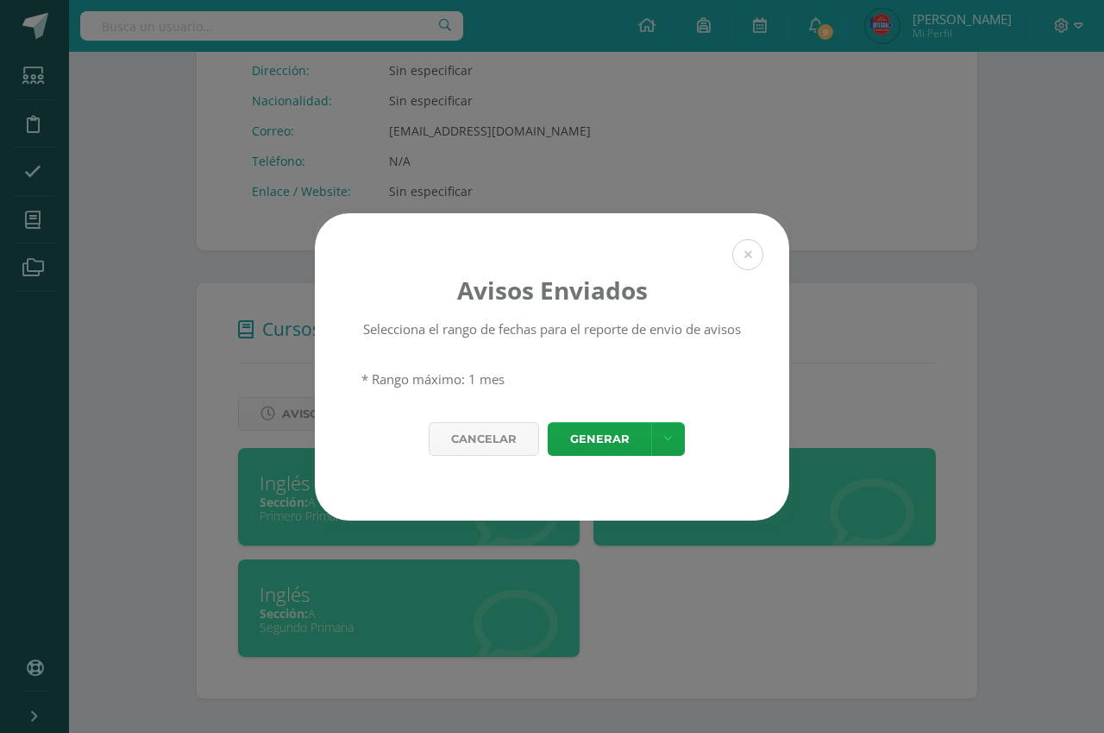
click at [365, 456] on div "Cancelar Generar Descargar como HTML Descargar como PDF Descargar como XLS" at bounding box center [552, 439] width 414 height 34
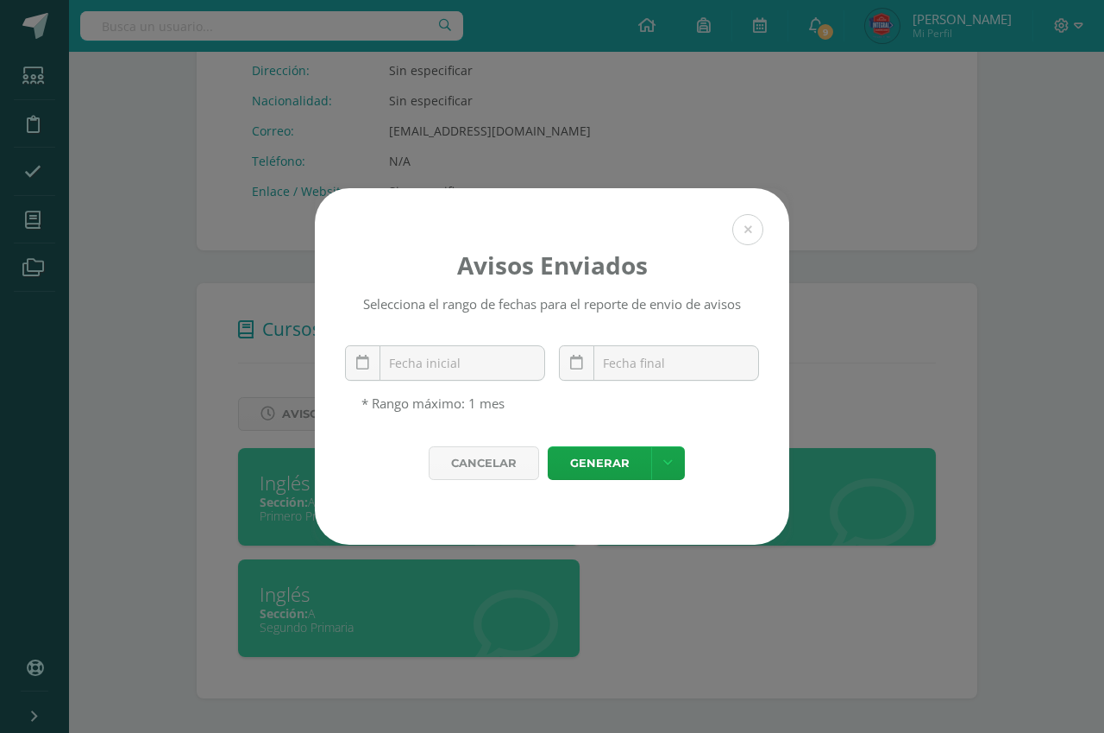
click at [763, 236] on div "Avisos Enviados Selecciona el rango de fechas para el reporte de envio de aviso…" at bounding box center [552, 317] width 475 height 258
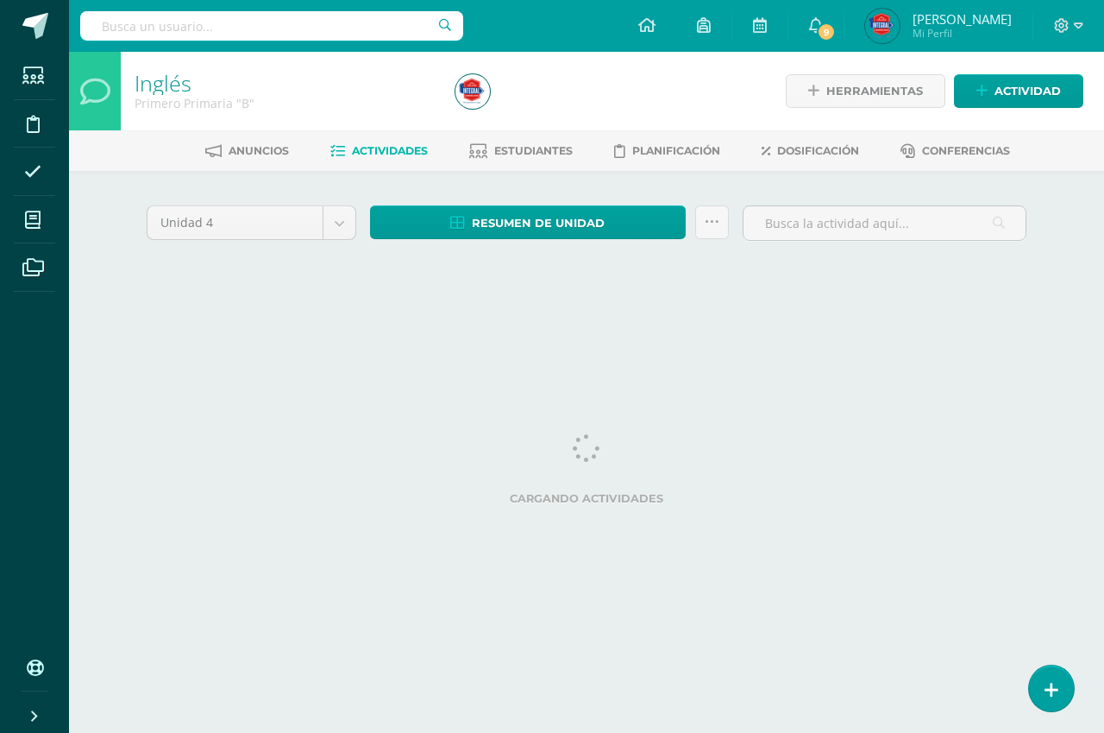
click at [958, 21] on span "[PERSON_NAME]" at bounding box center [962, 18] width 99 height 17
click at [963, 23] on span "[PERSON_NAME]" at bounding box center [962, 18] width 99 height 17
click at [985, 33] on span "Mi Perfil" at bounding box center [962, 33] width 99 height 15
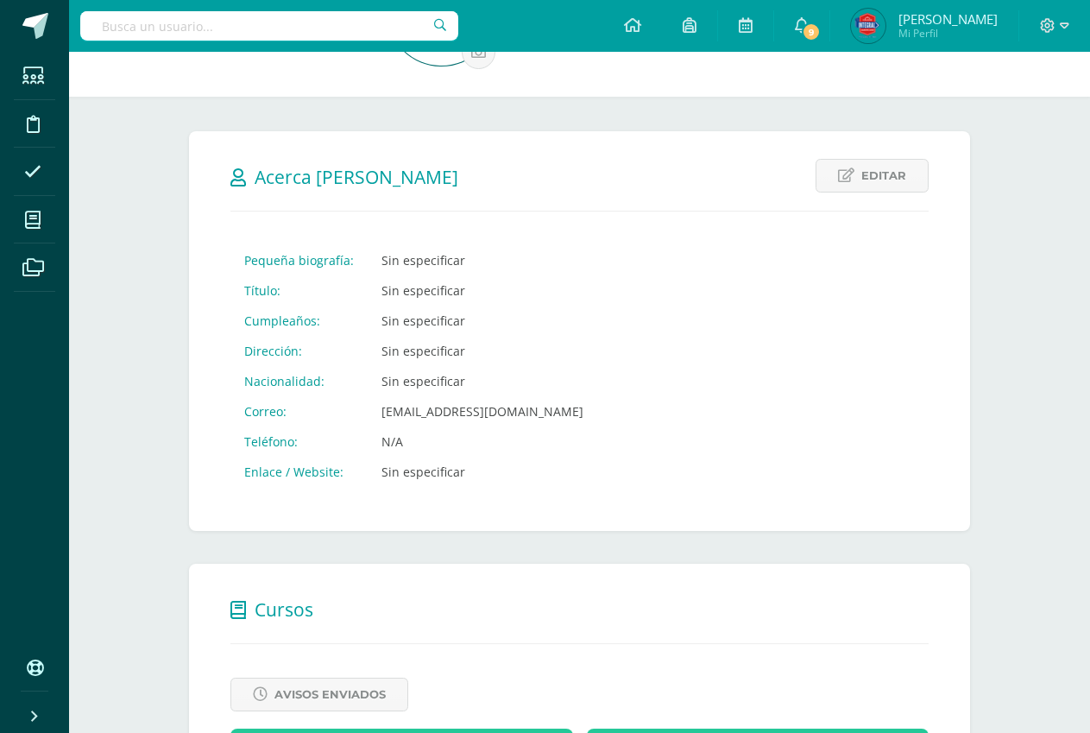
scroll to position [416, 0]
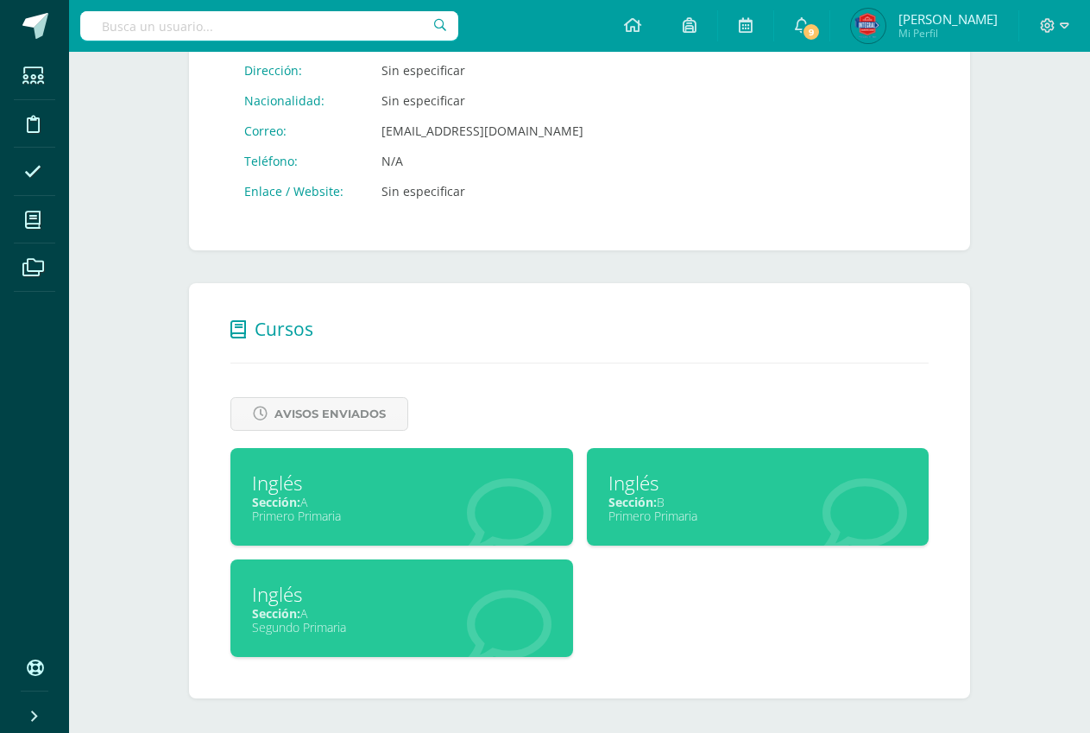
click at [673, 481] on div "Inglés" at bounding box center [757, 482] width 299 height 27
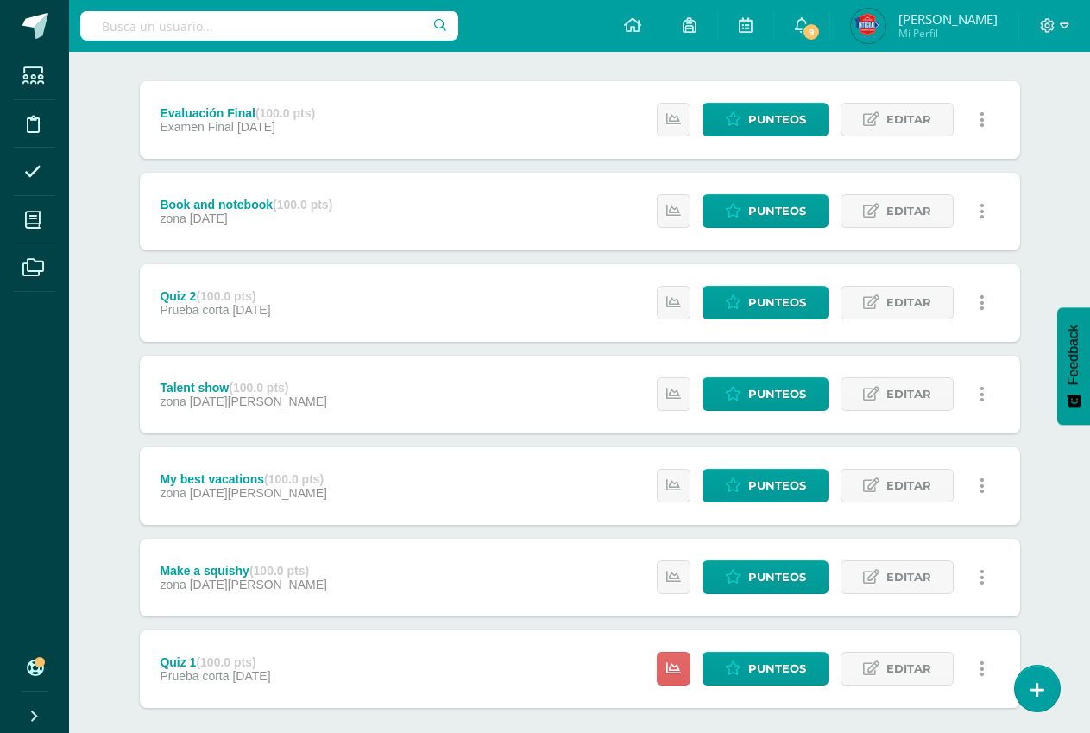
scroll to position [296, 0]
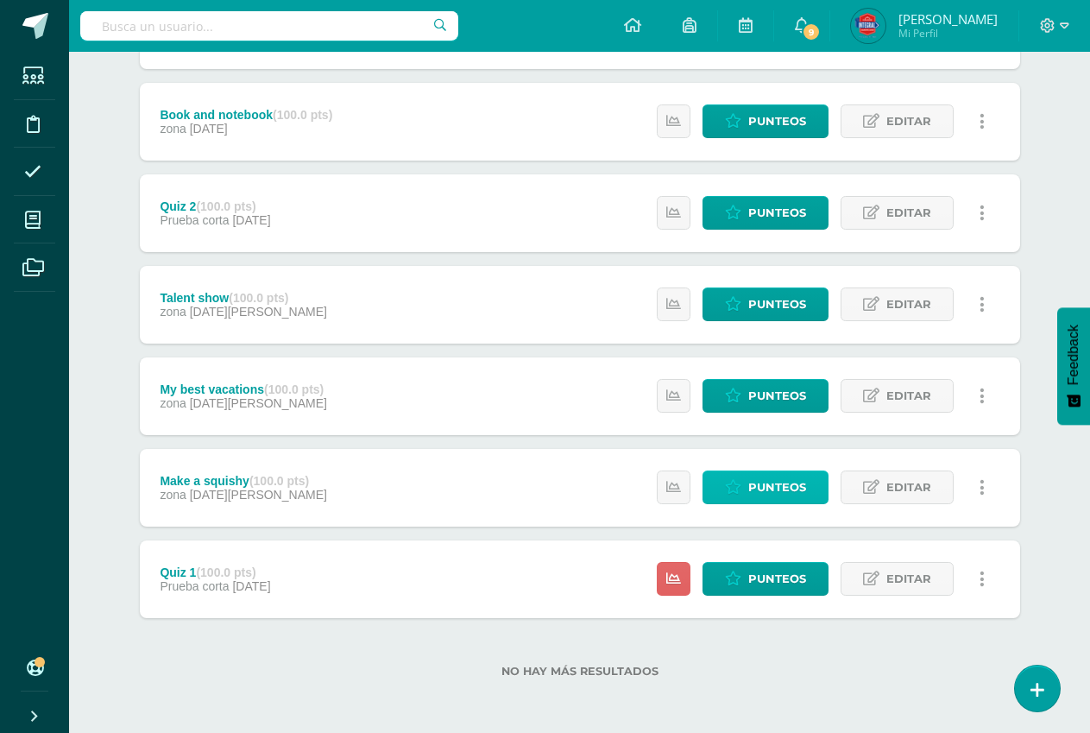
click at [792, 482] on span "Punteos" at bounding box center [777, 487] width 58 height 32
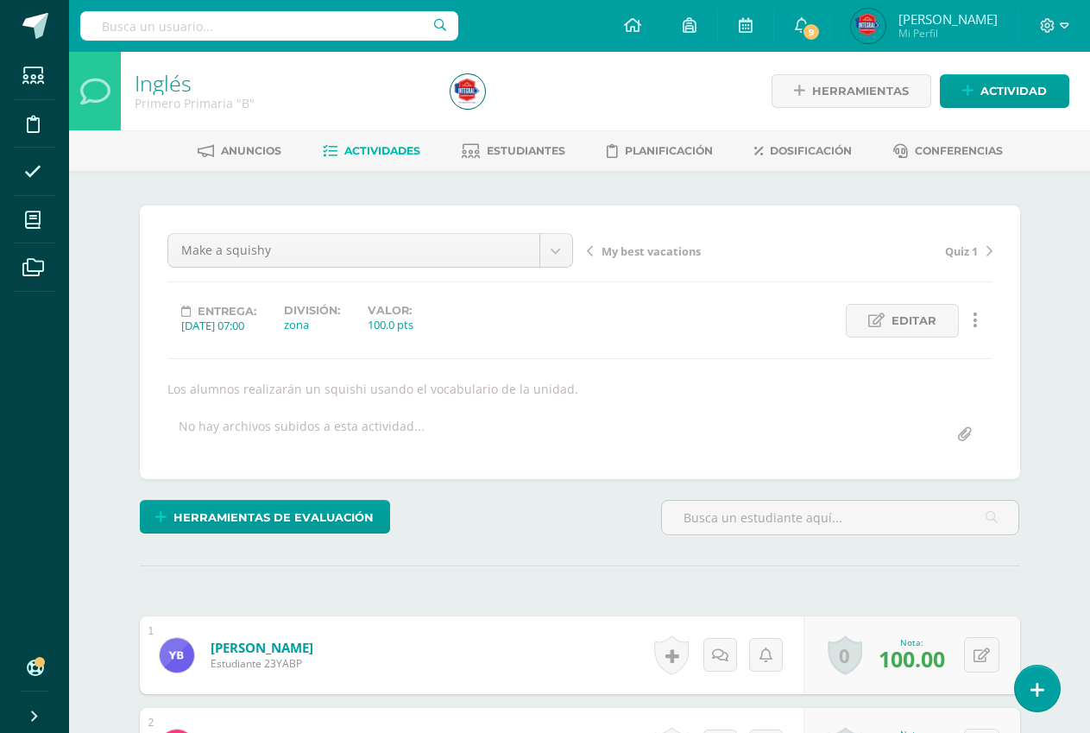
click at [939, 20] on span "[PERSON_NAME]" at bounding box center [947, 18] width 99 height 17
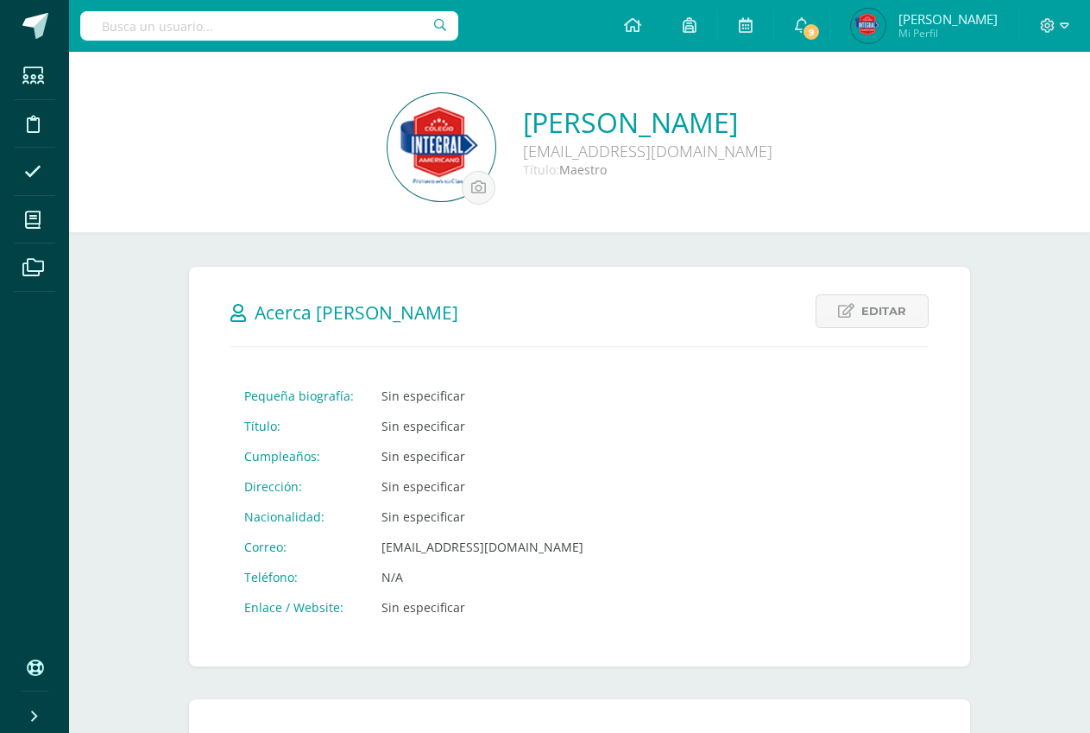
drag, startPoint x: 1081, startPoint y: 236, endPoint x: 1100, endPoint y: 269, distance: 37.9
click at [1089, 268] on html "Estudiantes Disciplina Asistencia Mis cursos Archivos Soporte Centro de ayuda Ú…" at bounding box center [545, 574] width 1090 height 1148
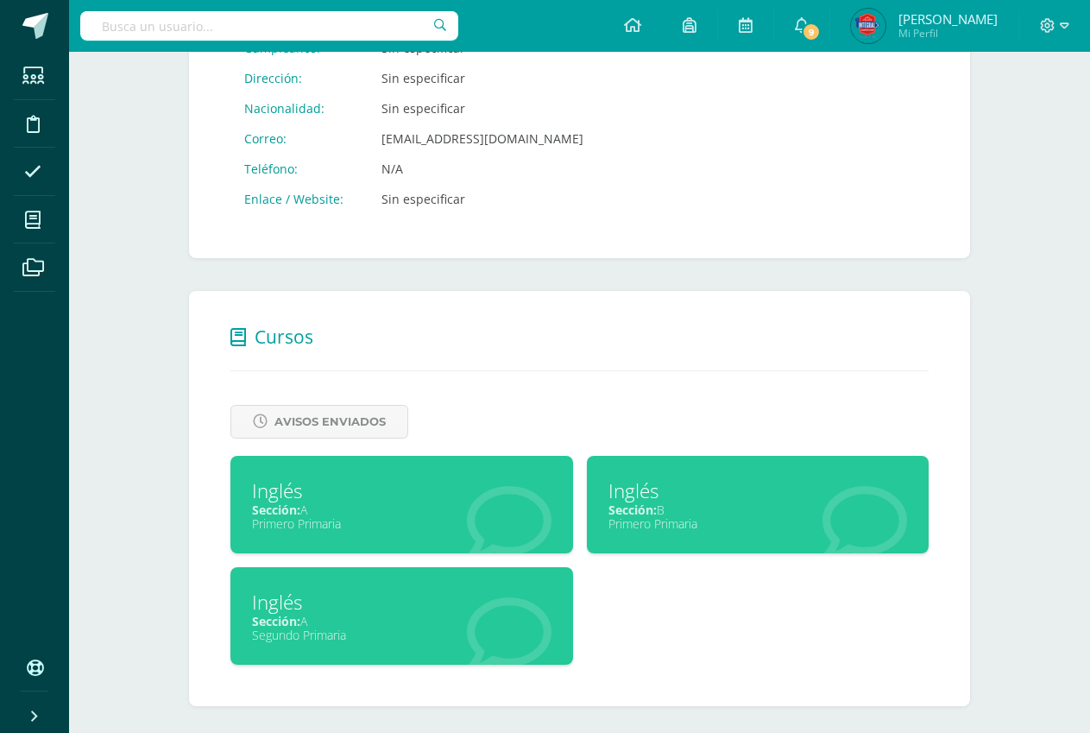
scroll to position [416, 0]
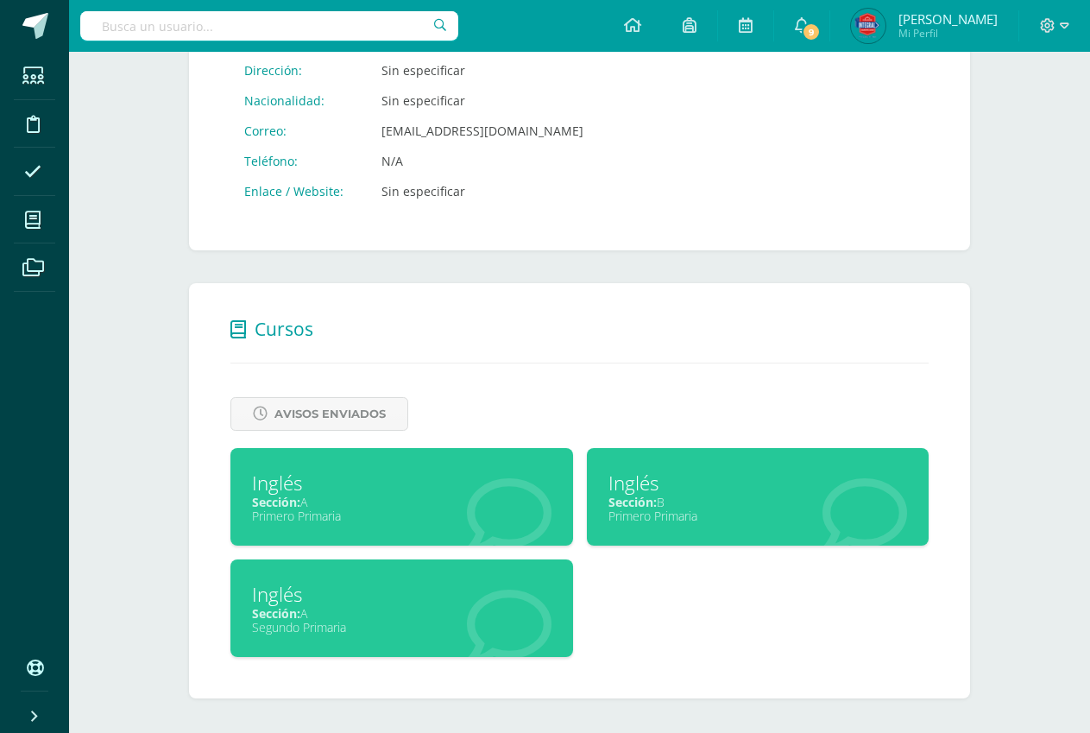
click at [370, 494] on div "Sección: A" at bounding box center [401, 502] width 299 height 16
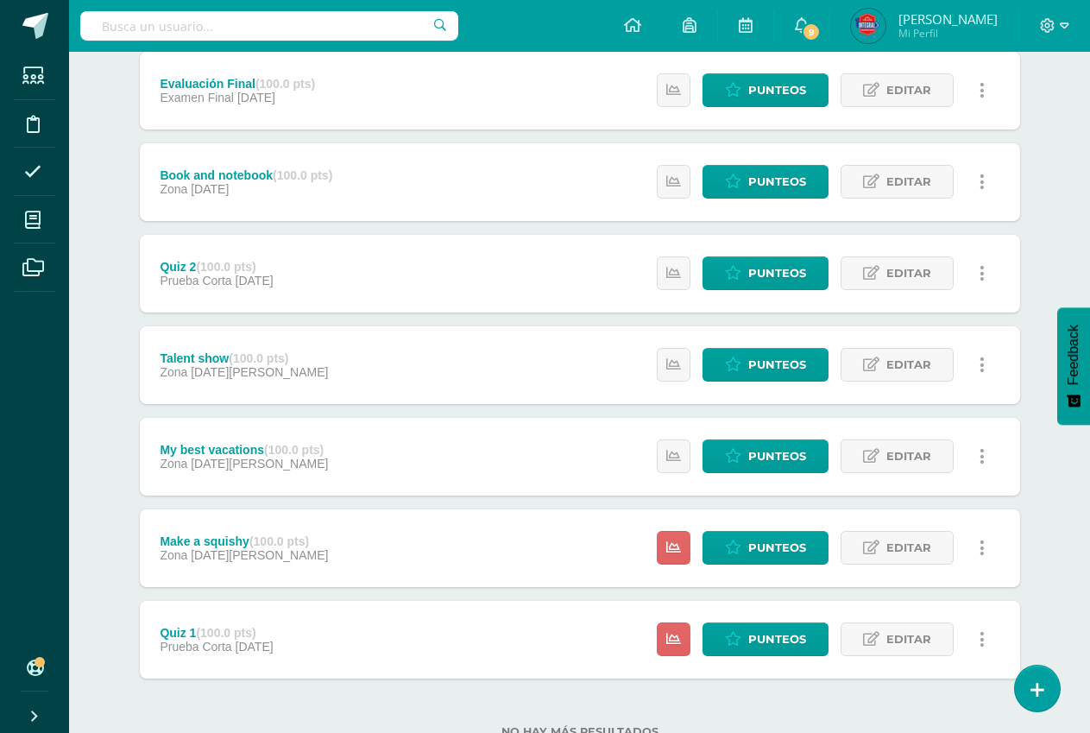
scroll to position [296, 0]
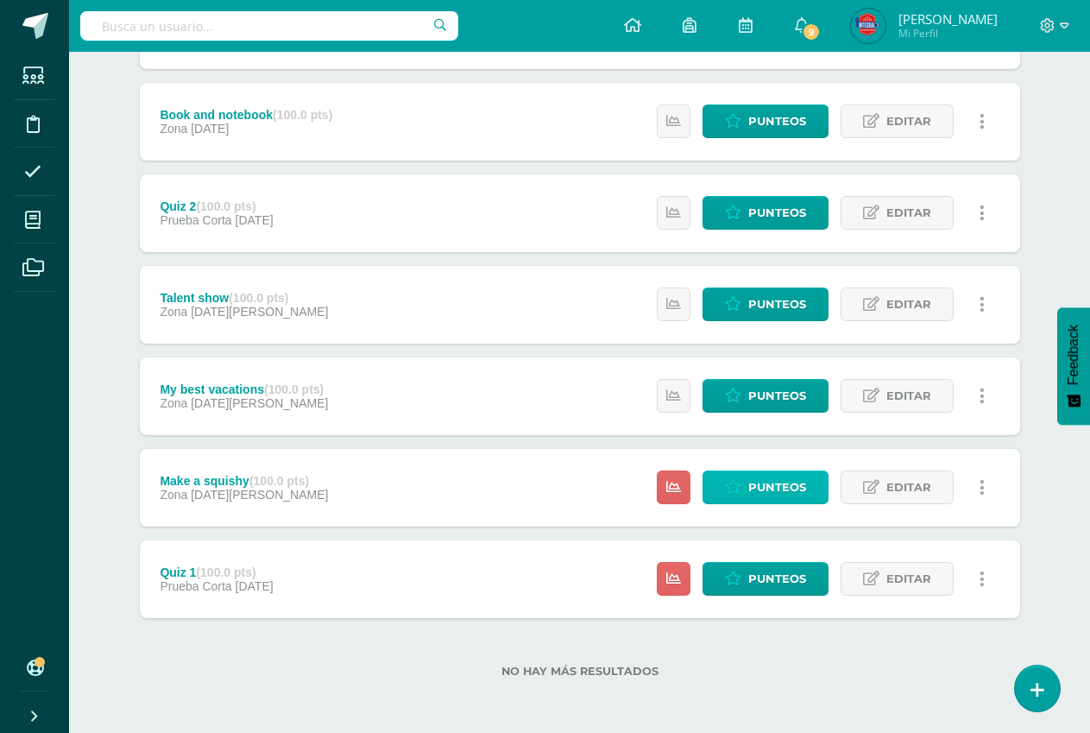
click at [770, 499] on span "Punteos" at bounding box center [777, 487] width 58 height 32
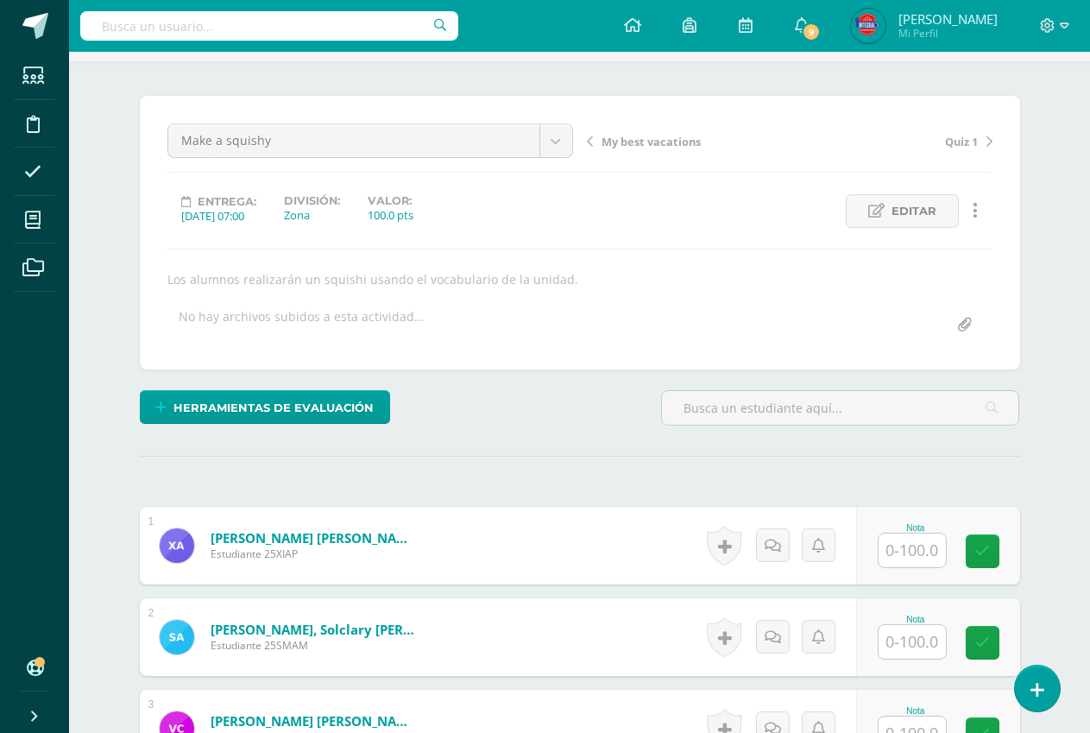
scroll to position [110, 0]
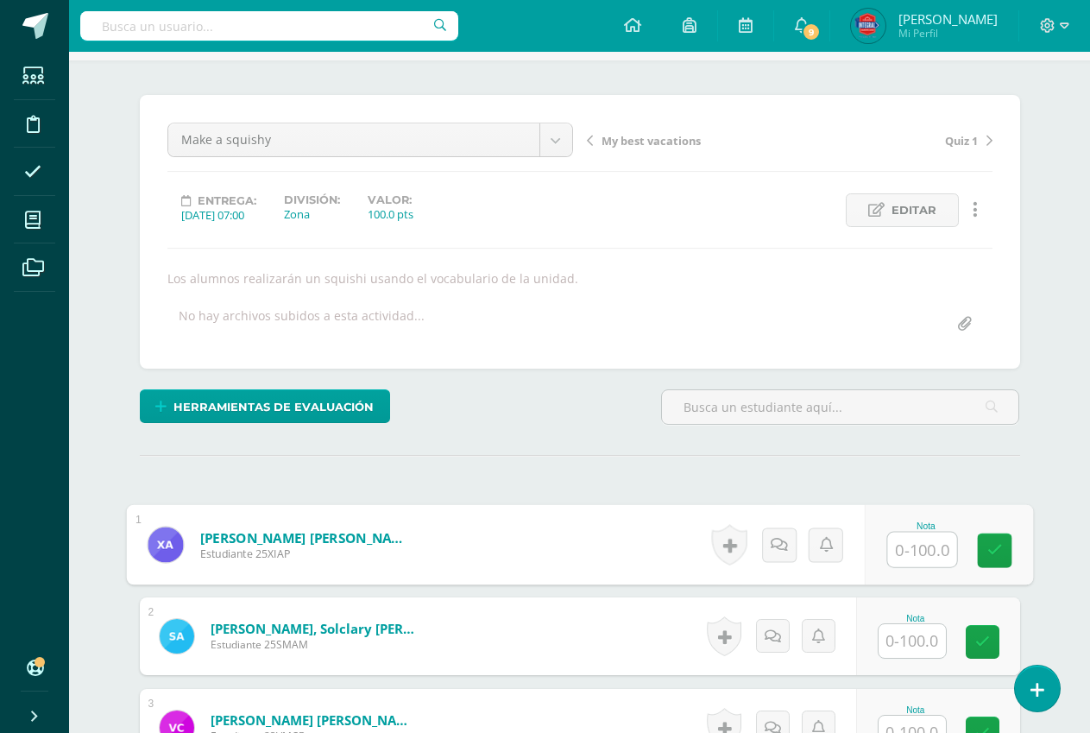
click at [930, 558] on input "text" at bounding box center [921, 549] width 69 height 35
type input "100"
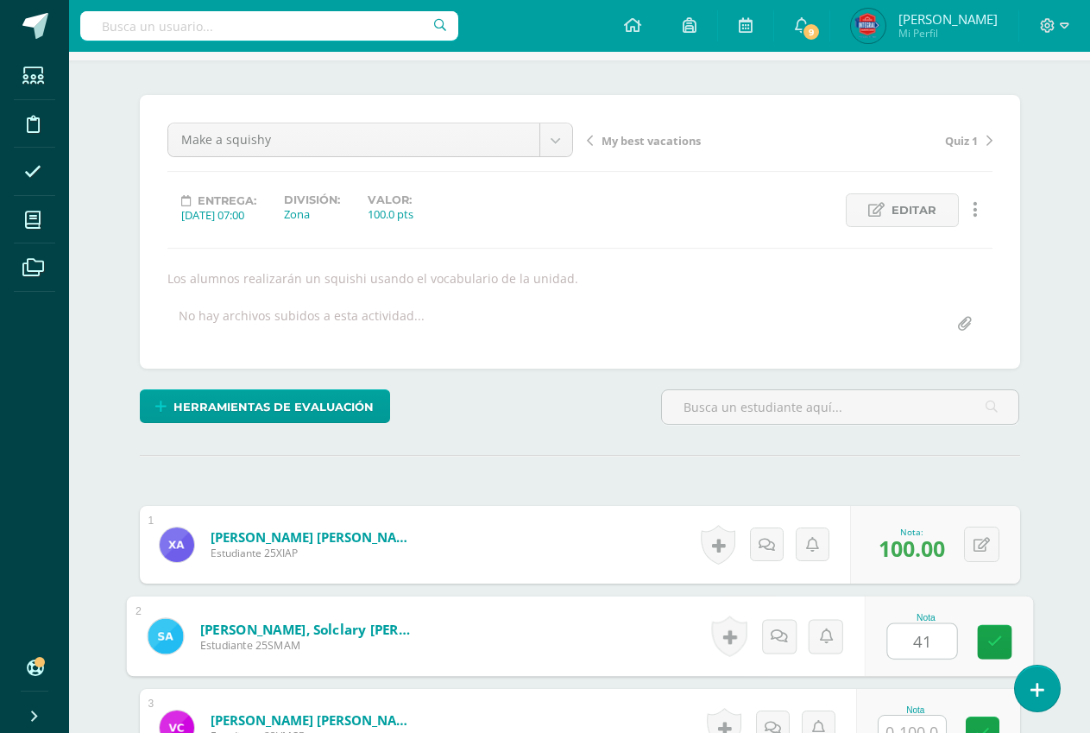
type input "4"
type input "100"
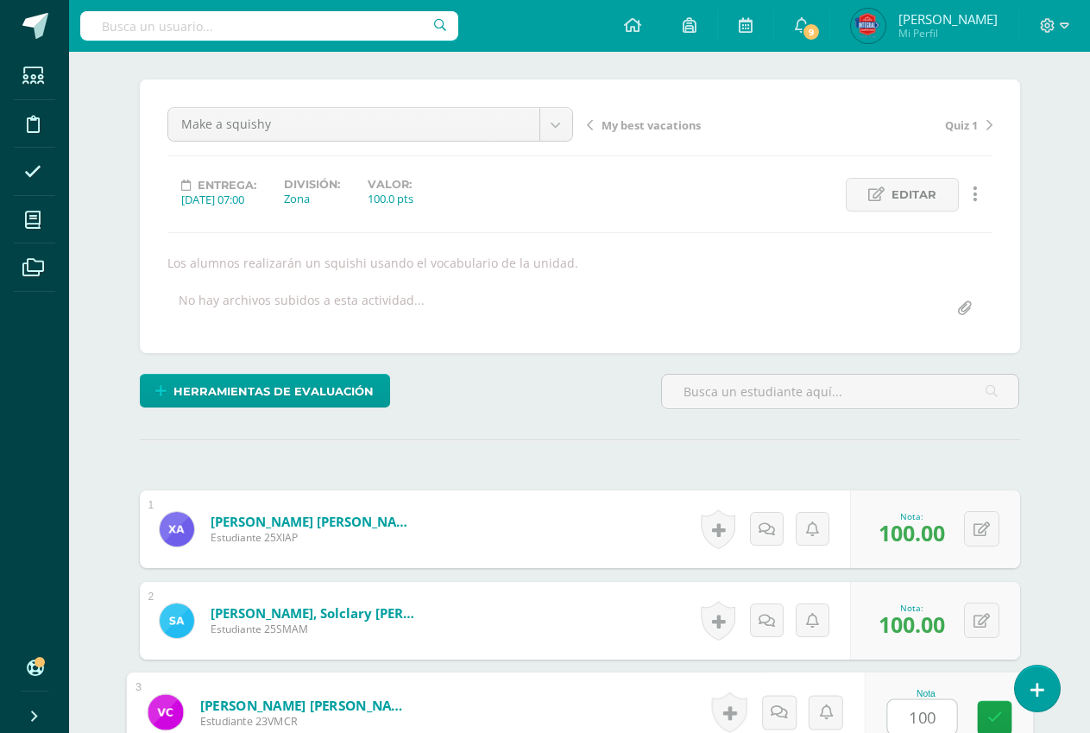
type input "100"
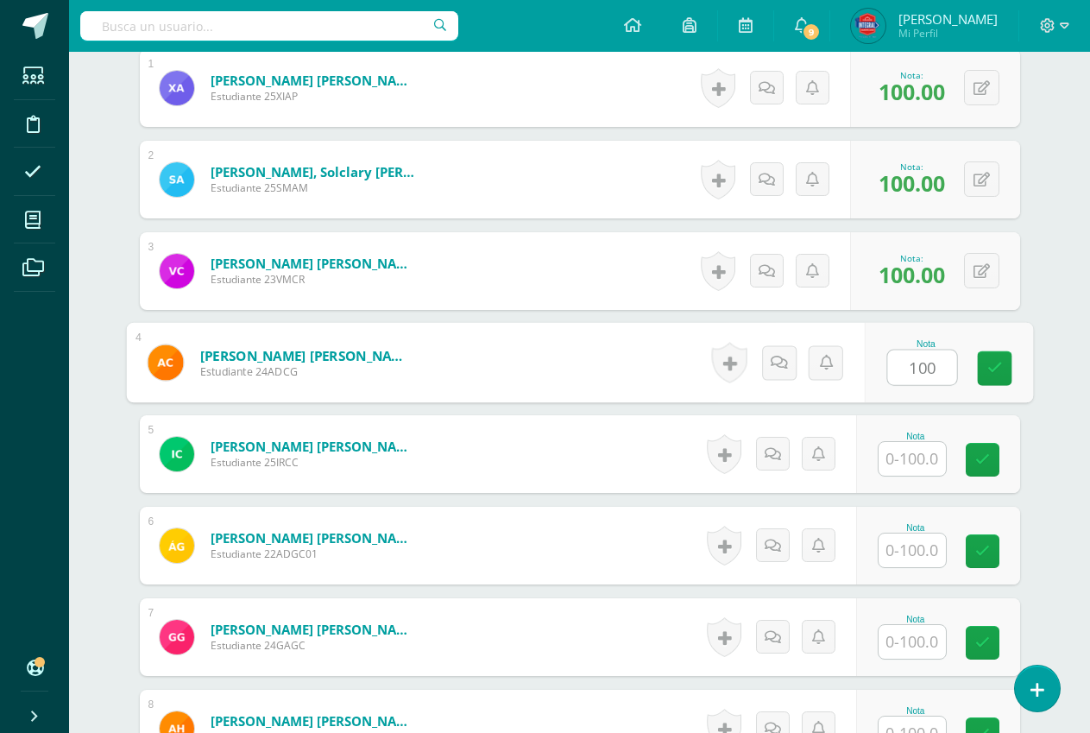
type input "100"
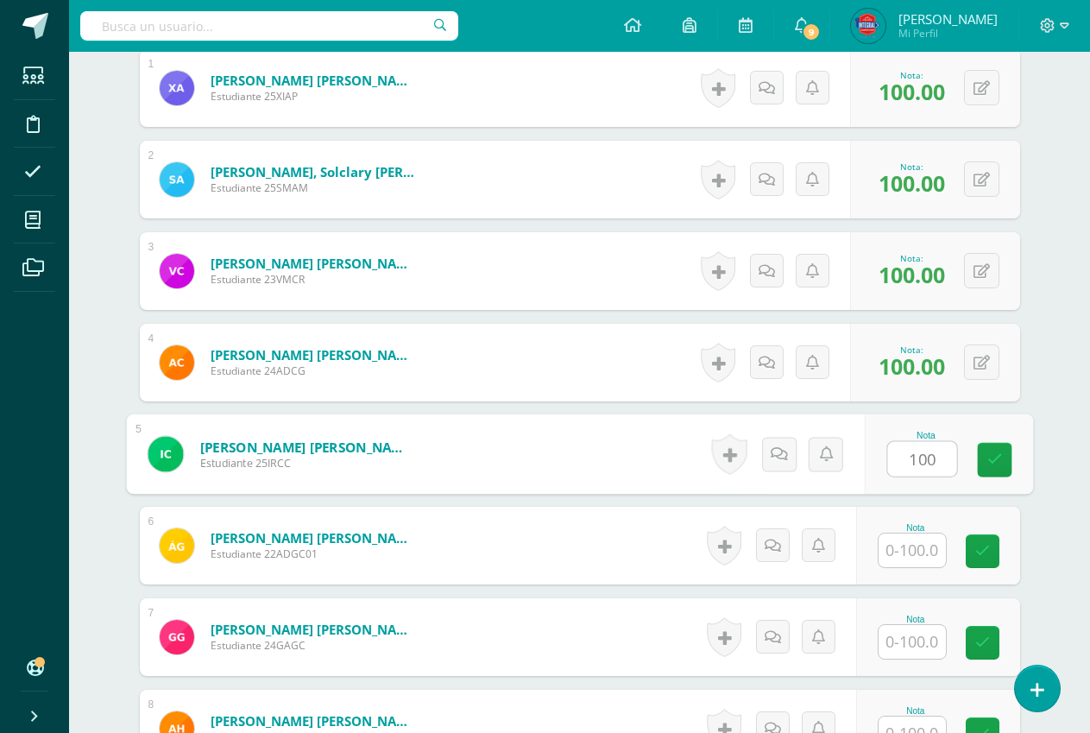
type input "100"
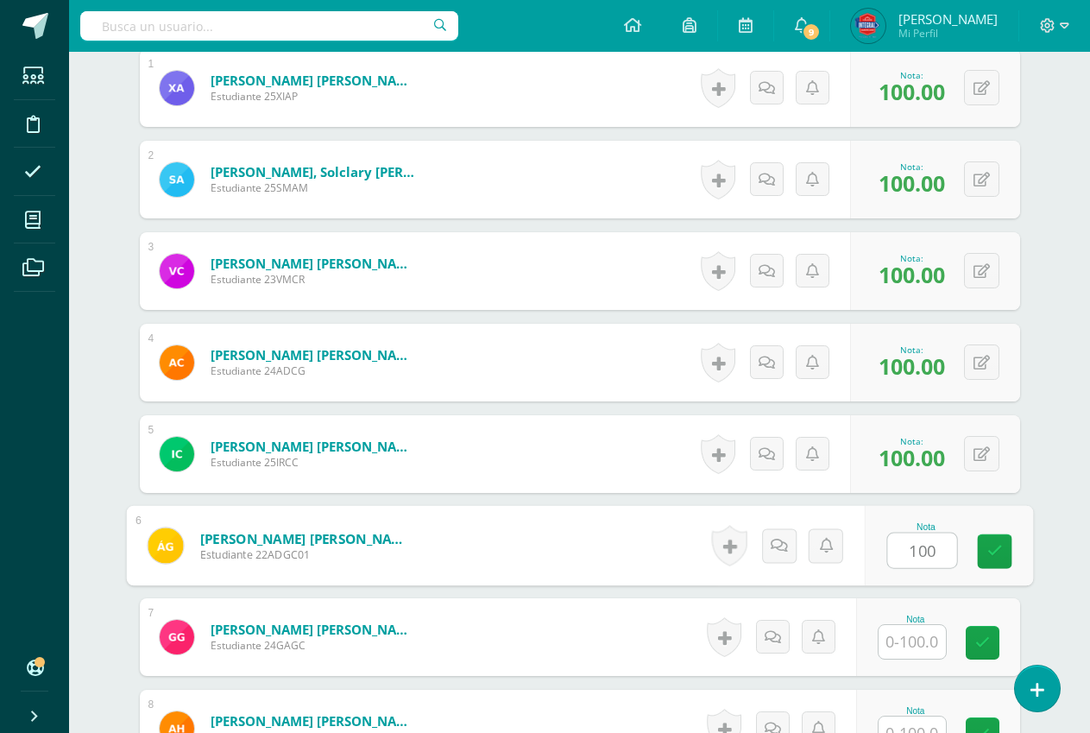
type input "100"
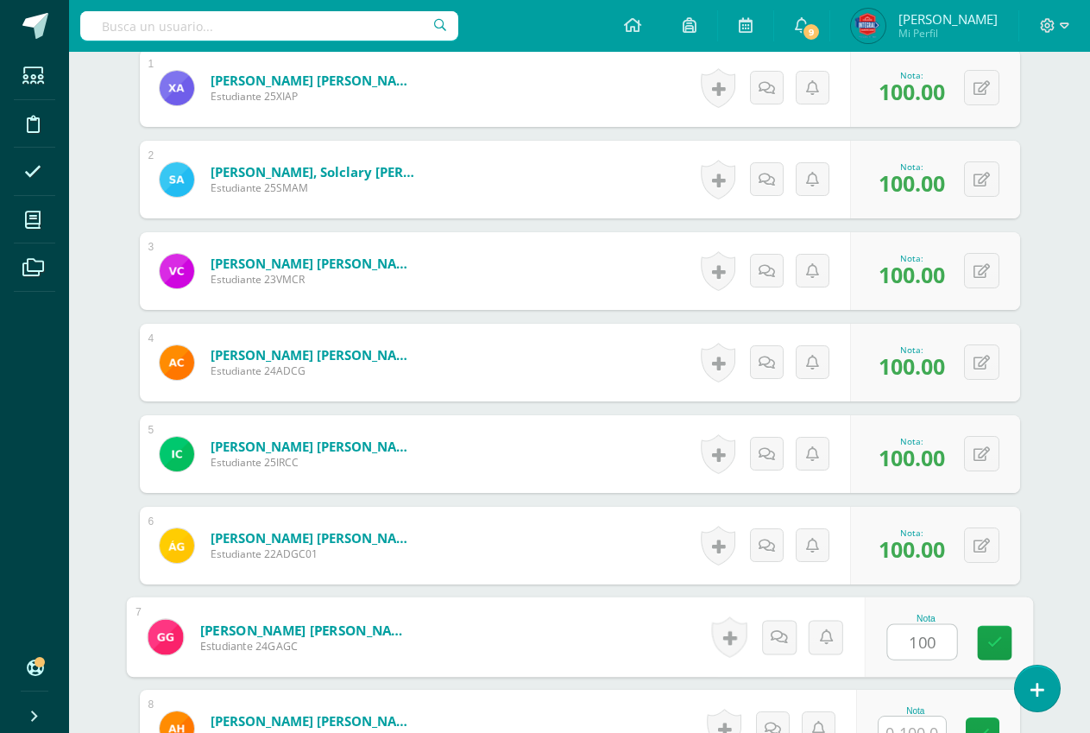
type input "100"
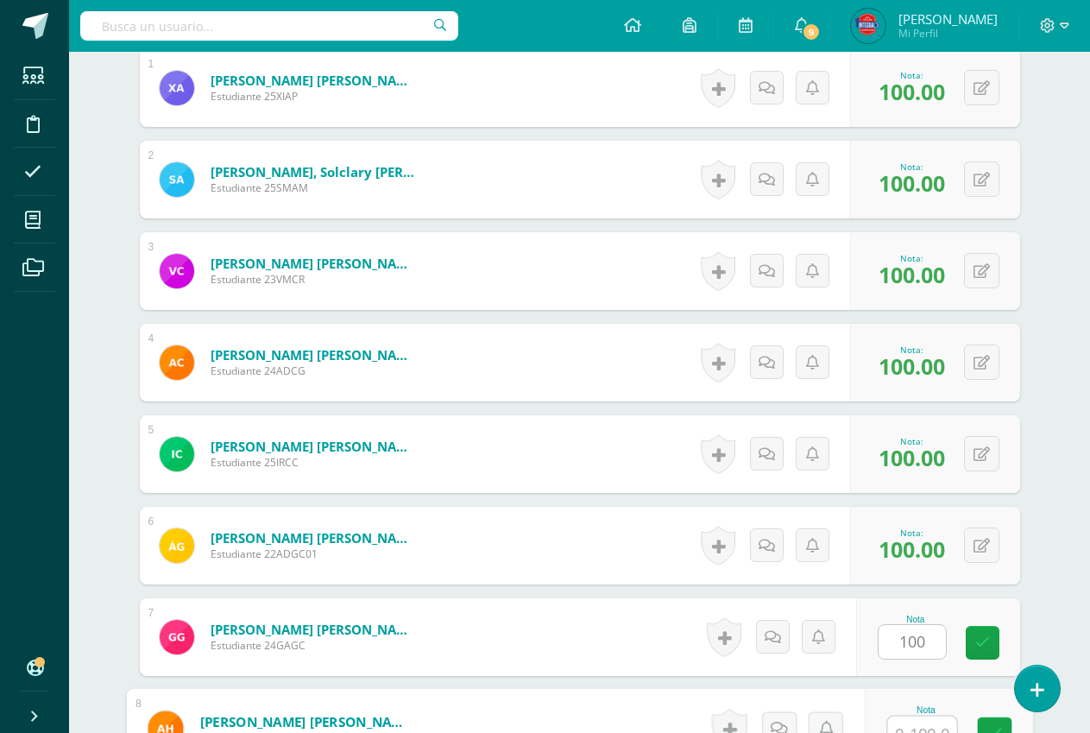
scroll to position [583, 0]
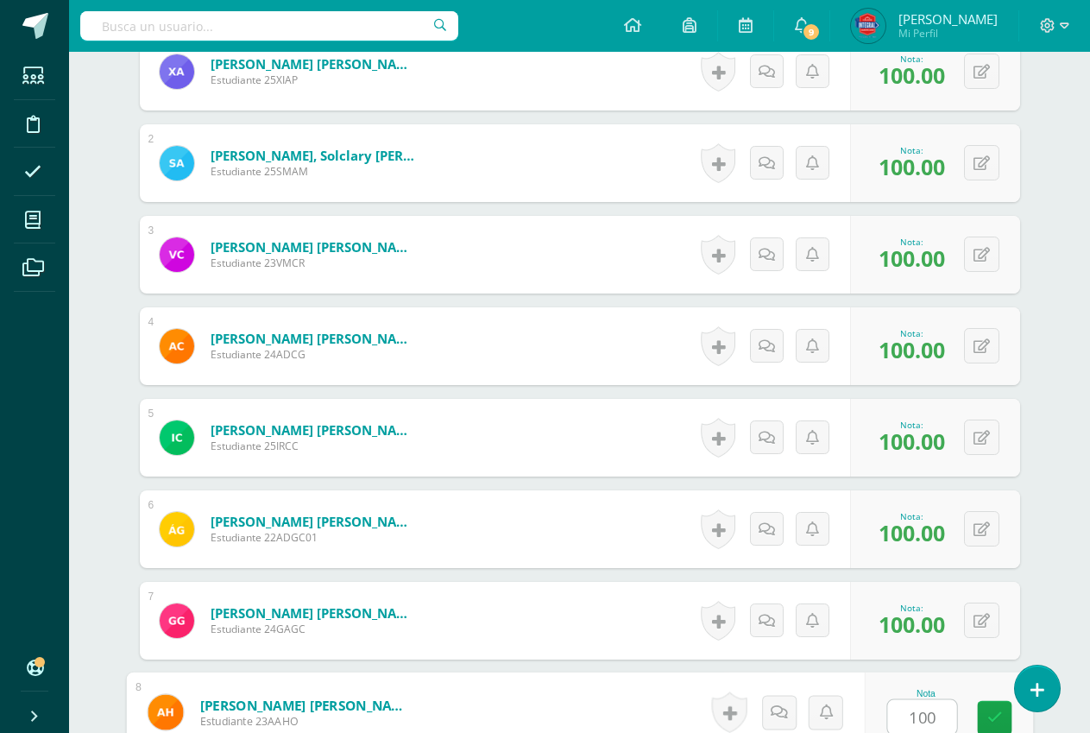
type input "100"
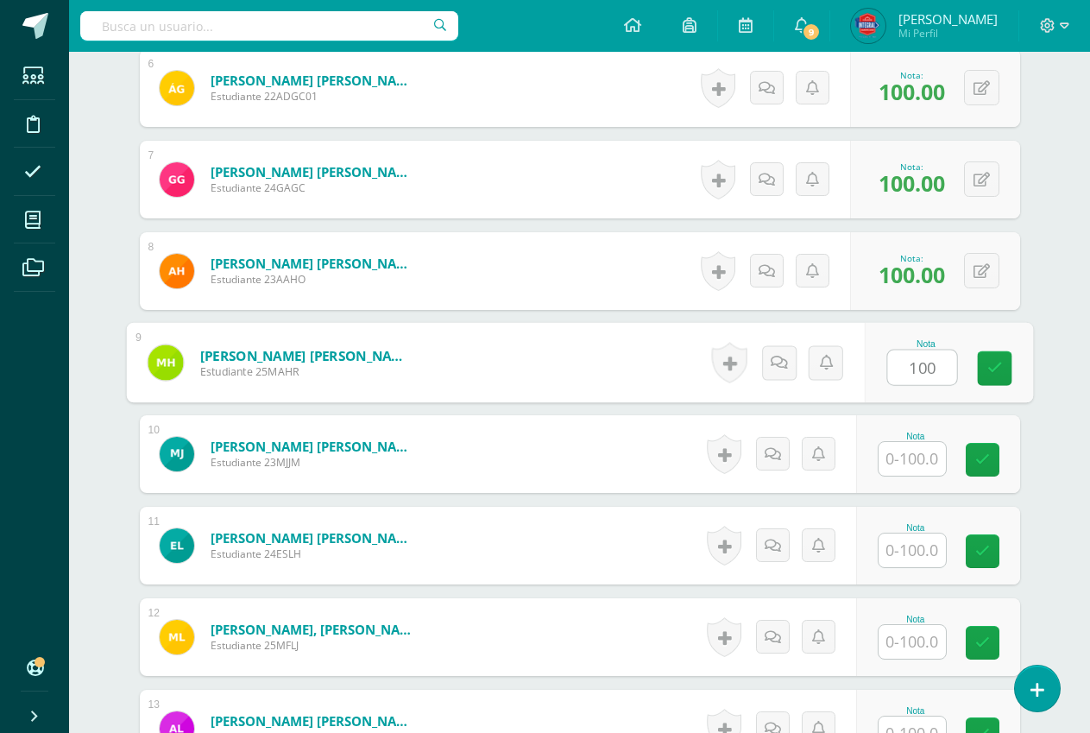
type input "100"
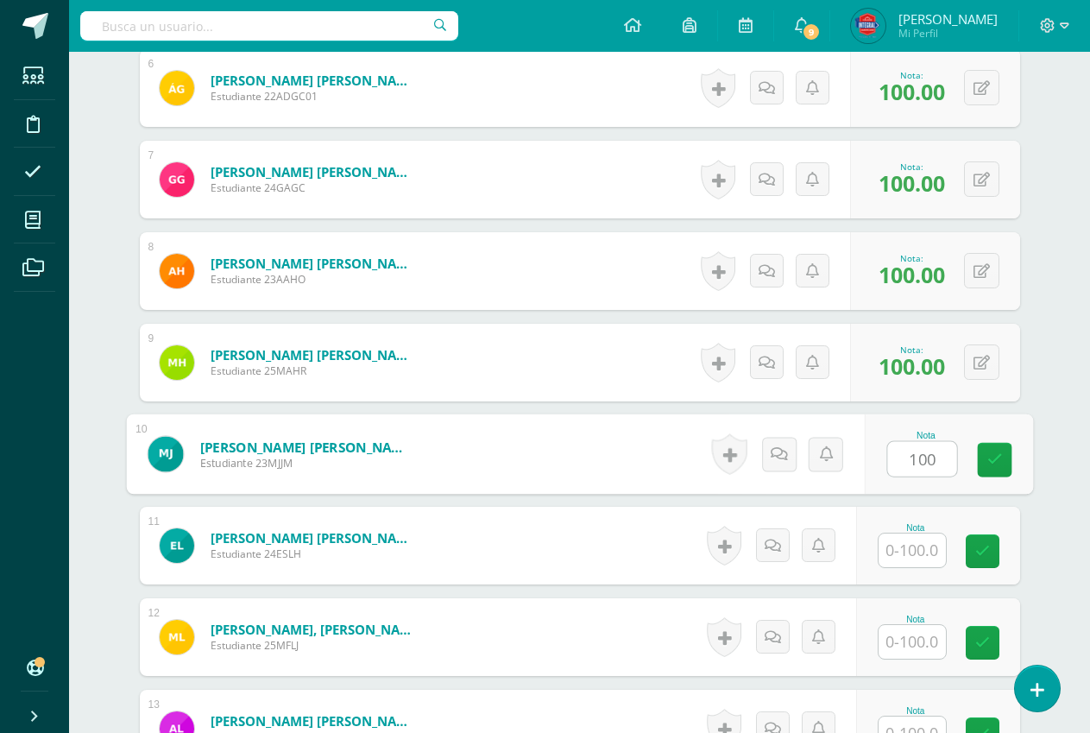
type input "100"
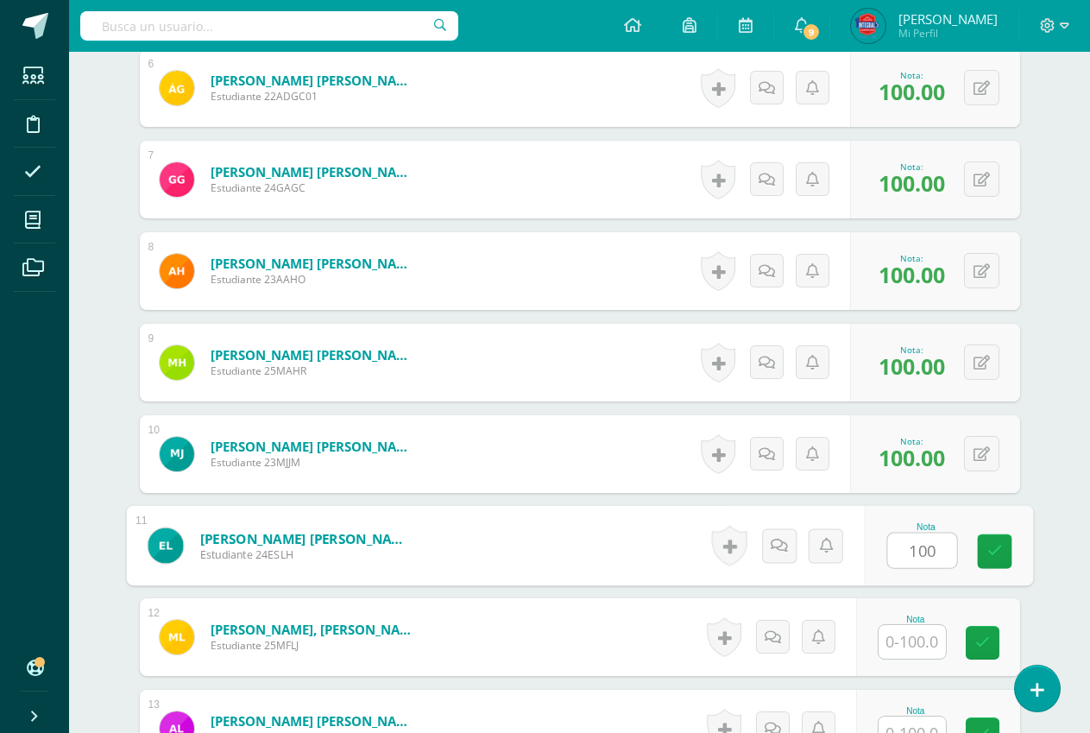
type input "100"
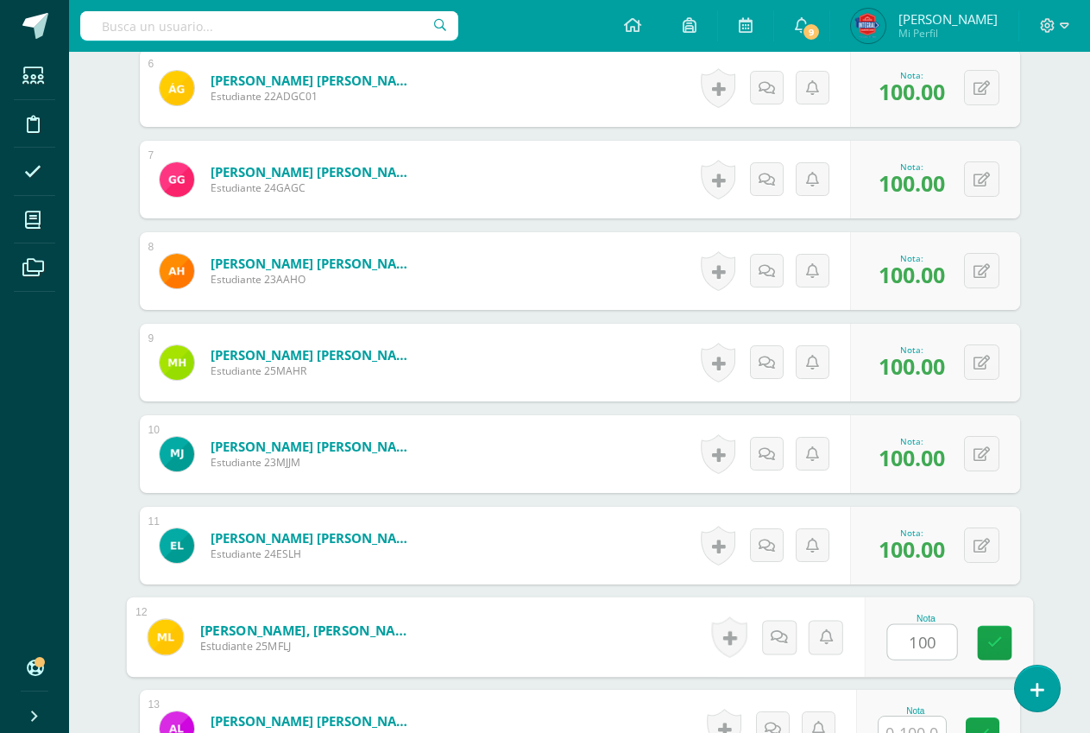
type input "100"
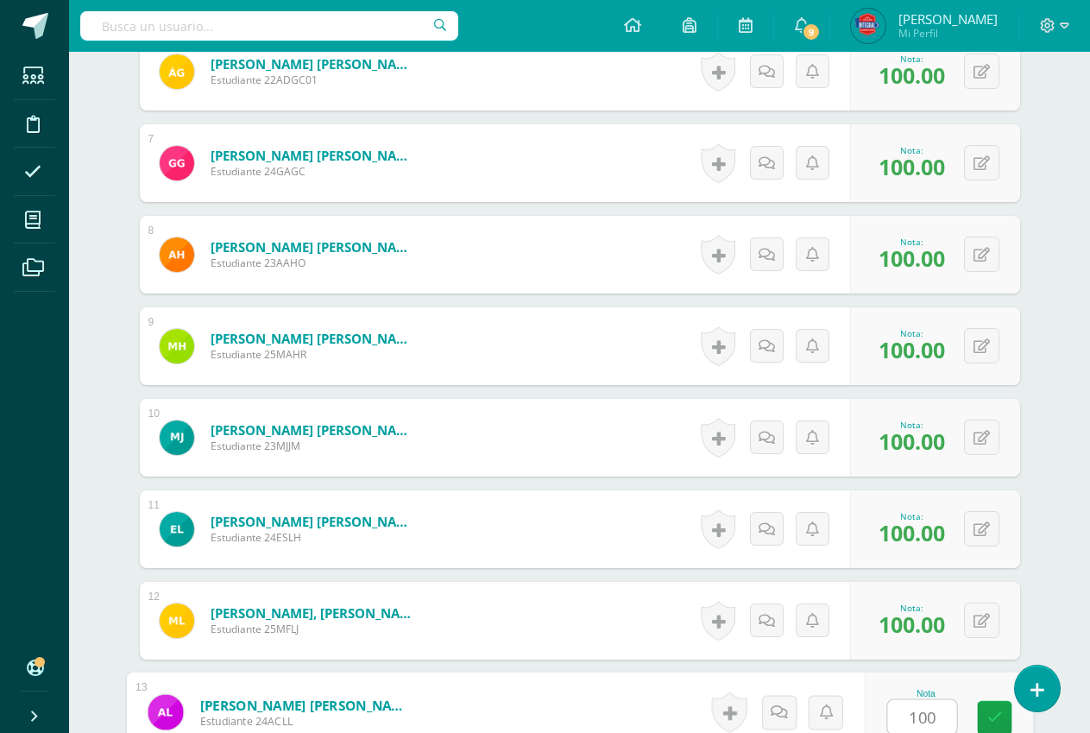
type input "100"
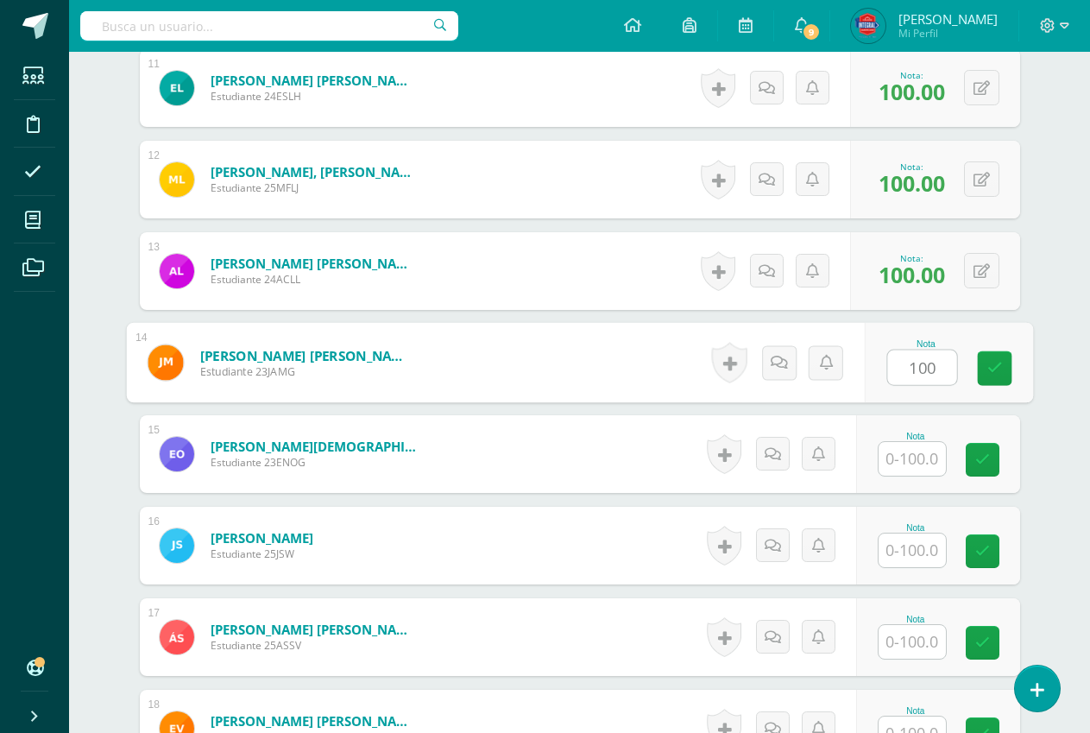
type input "100"
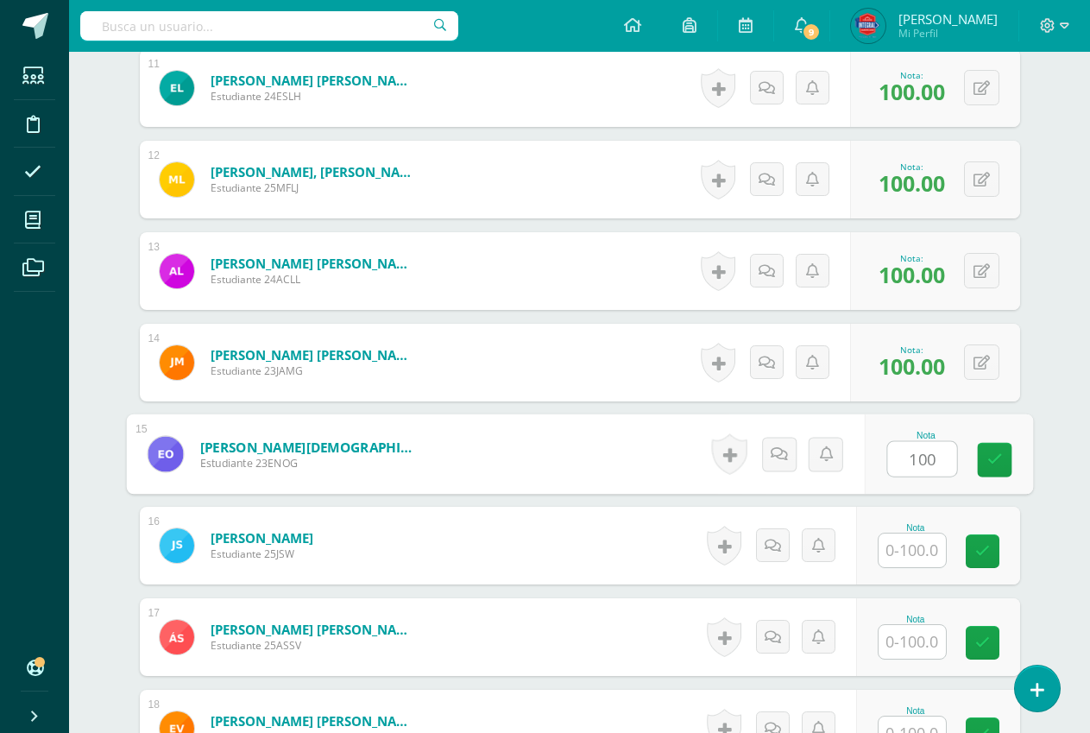
type input "100"
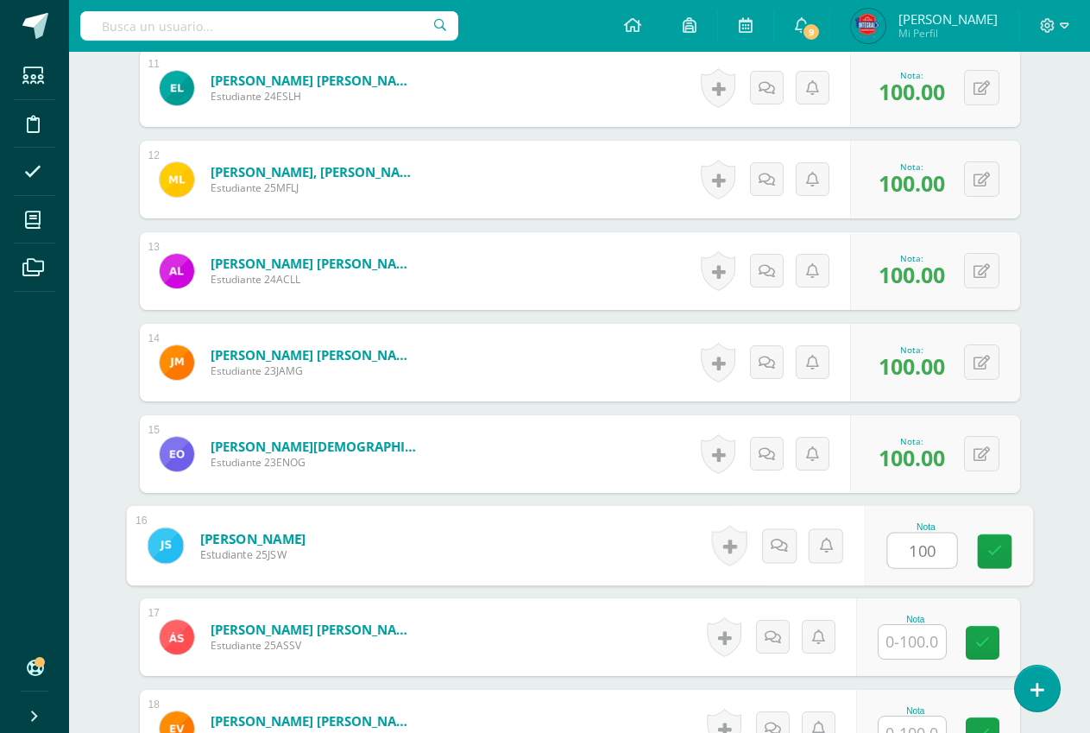
type input "100"
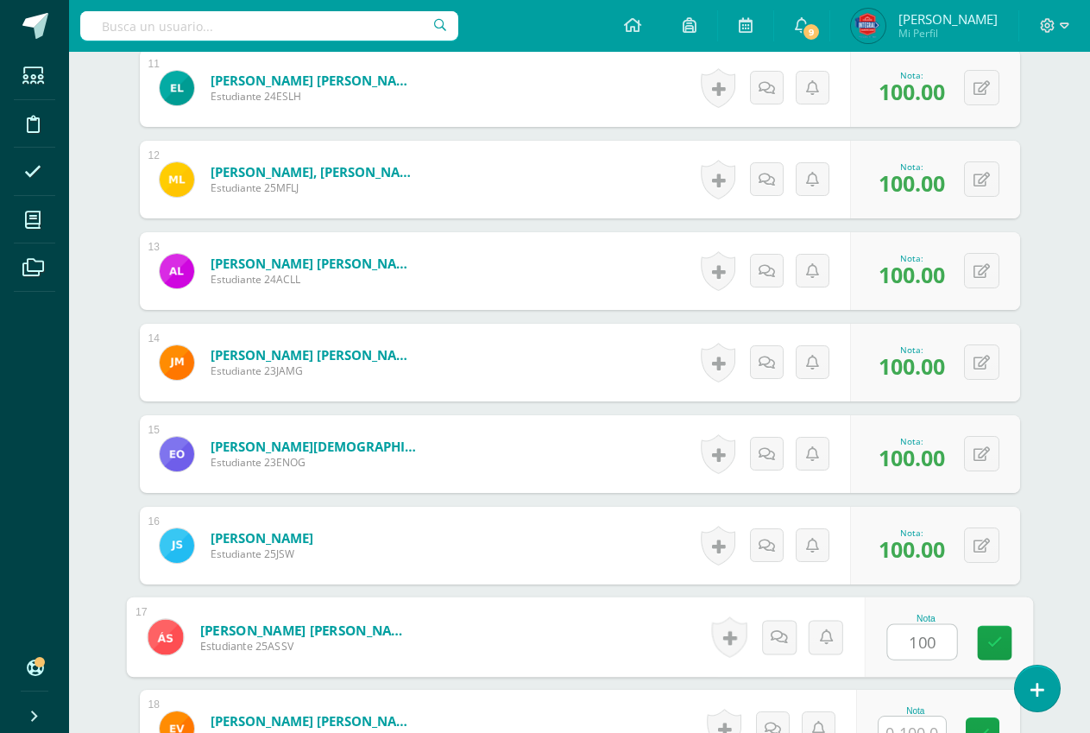
type input "100"
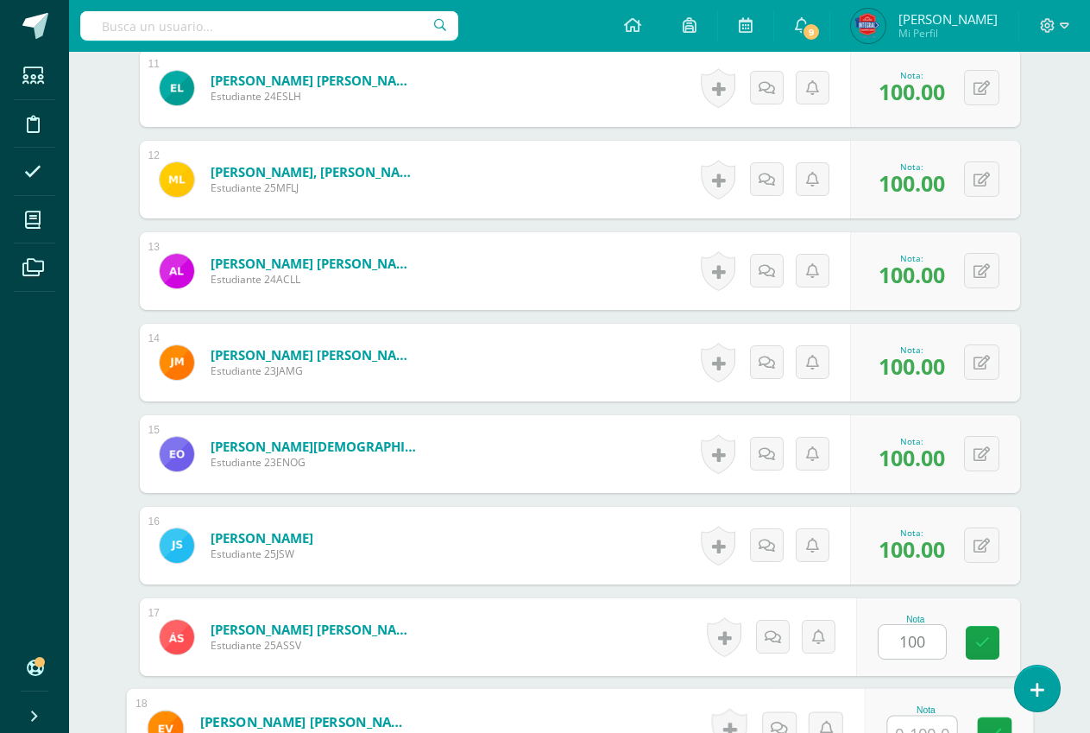
scroll to position [1498, 0]
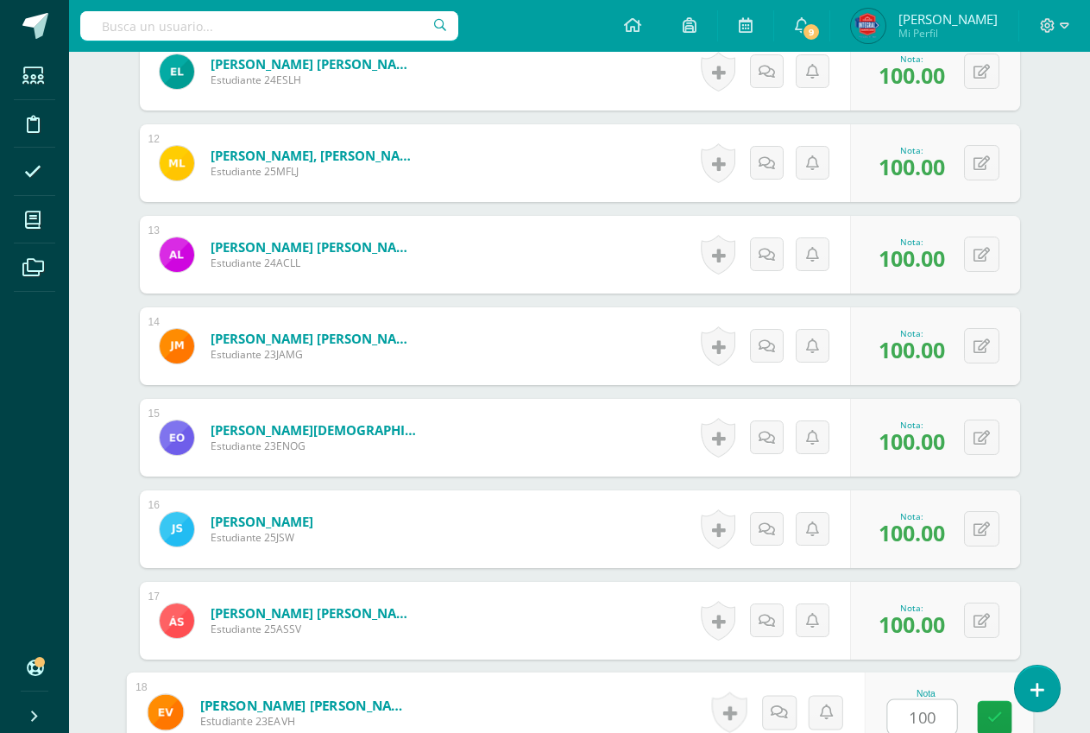
type input "100"
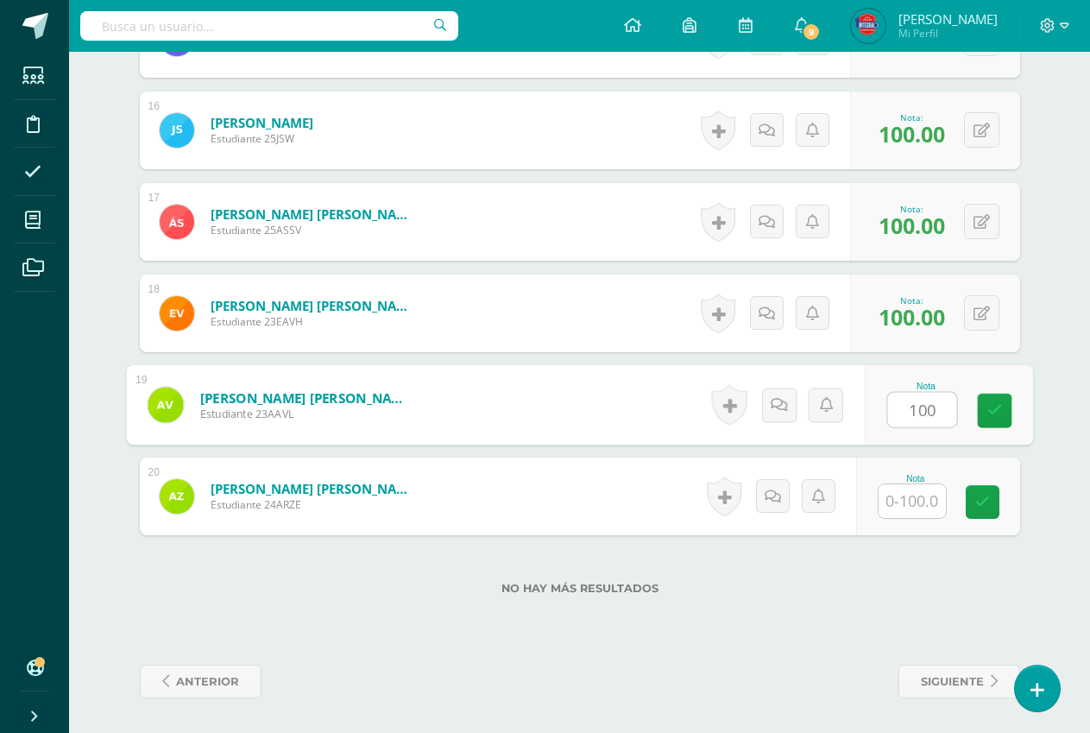
type input "100"
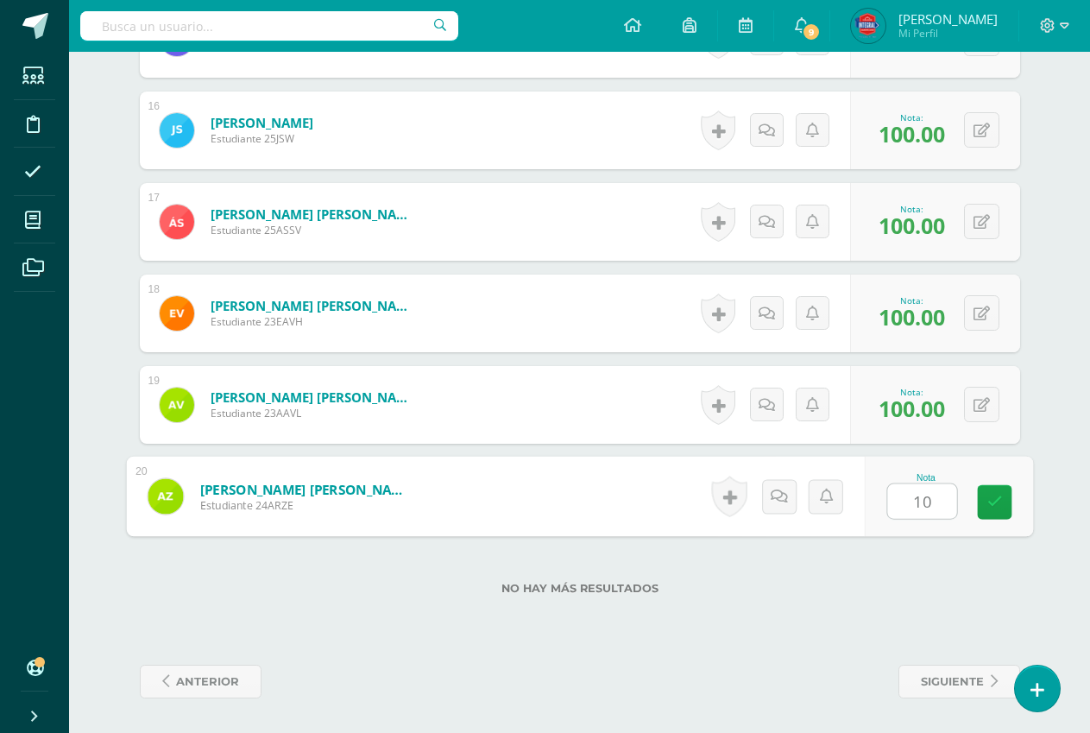
type input "100"
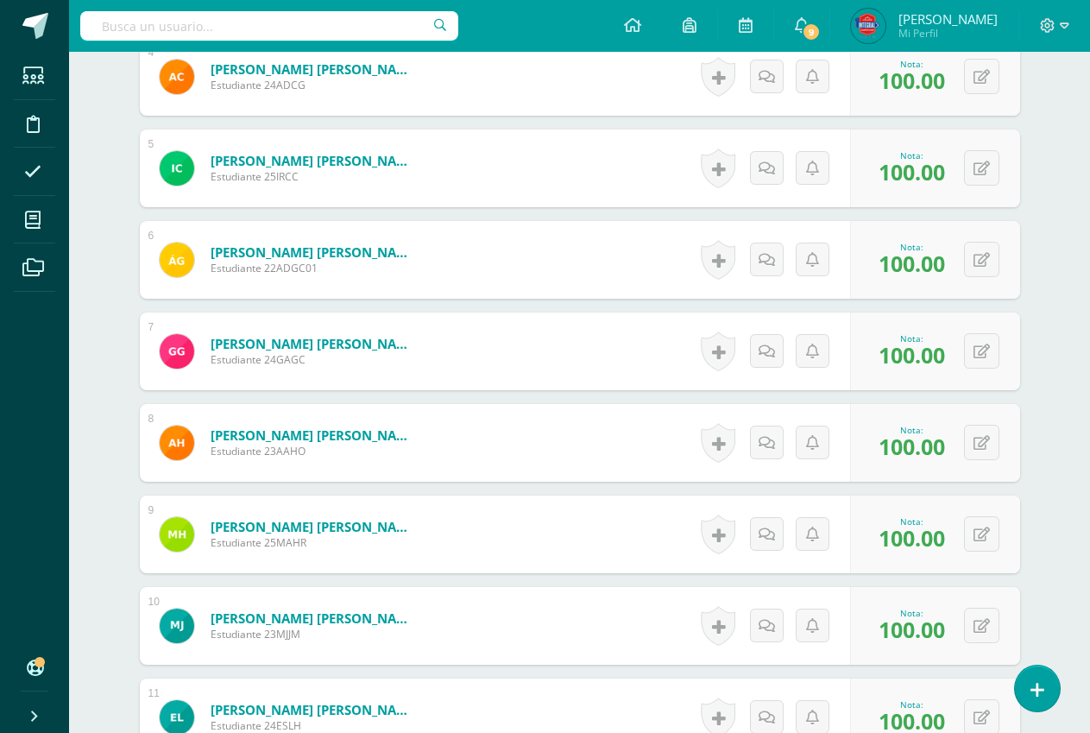
scroll to position [691, 0]
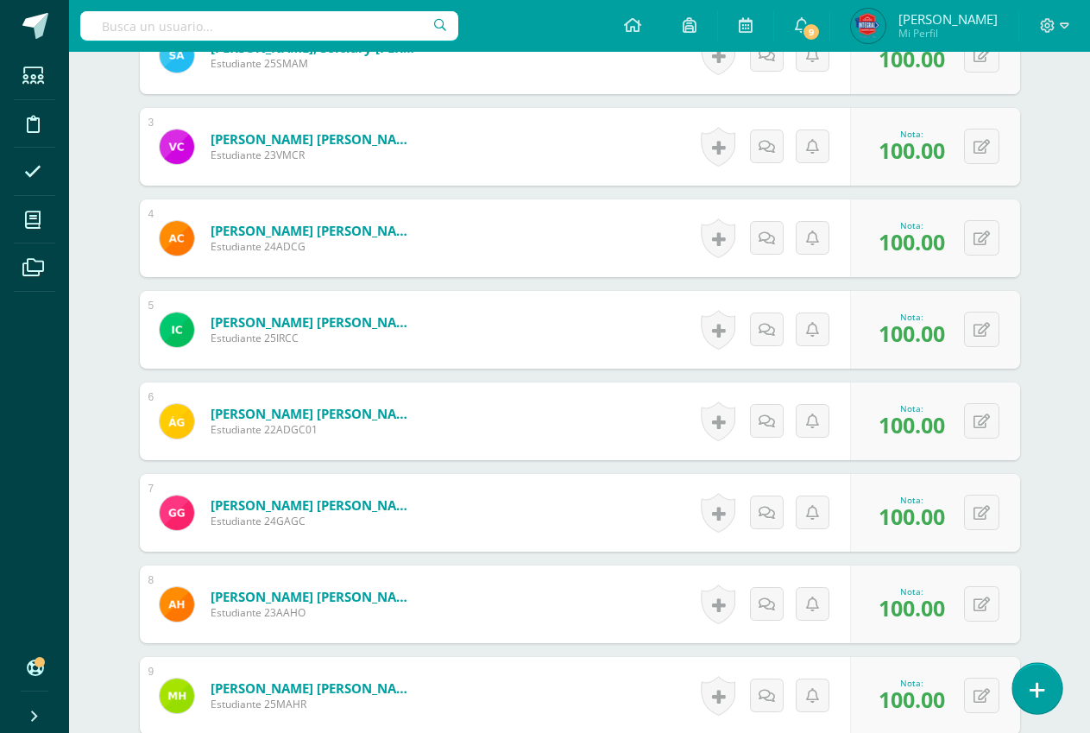
click at [1054, 682] on link at bounding box center [1036, 688] width 49 height 50
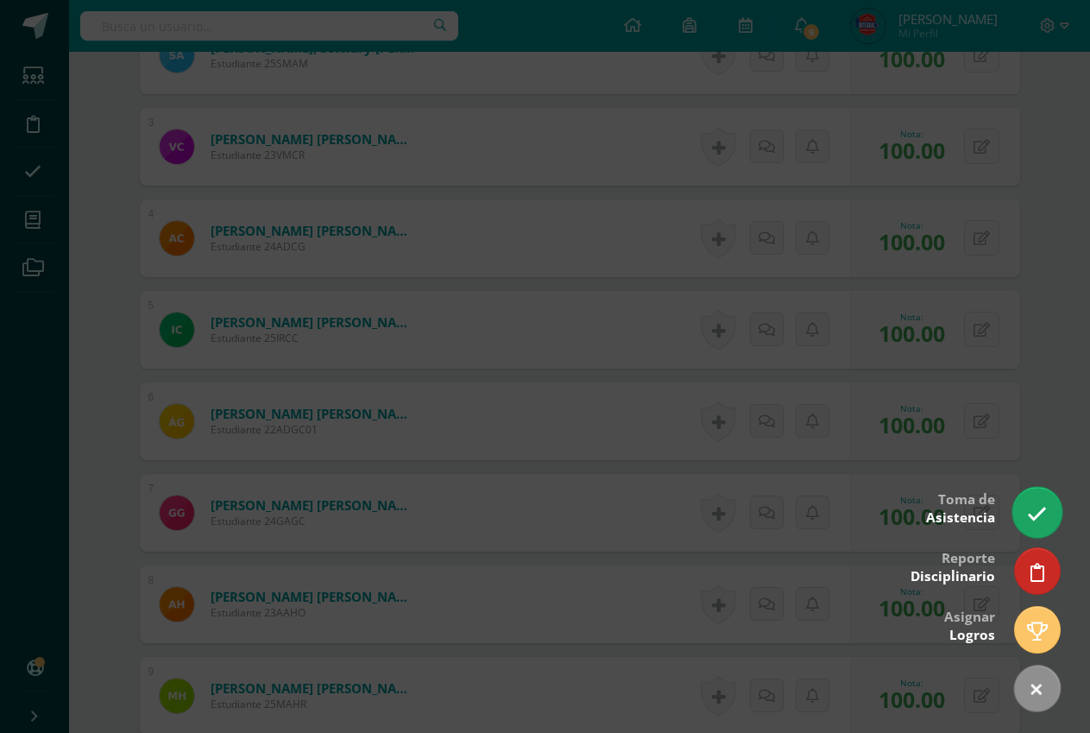
click at [1030, 517] on icon at bounding box center [1037, 514] width 20 height 20
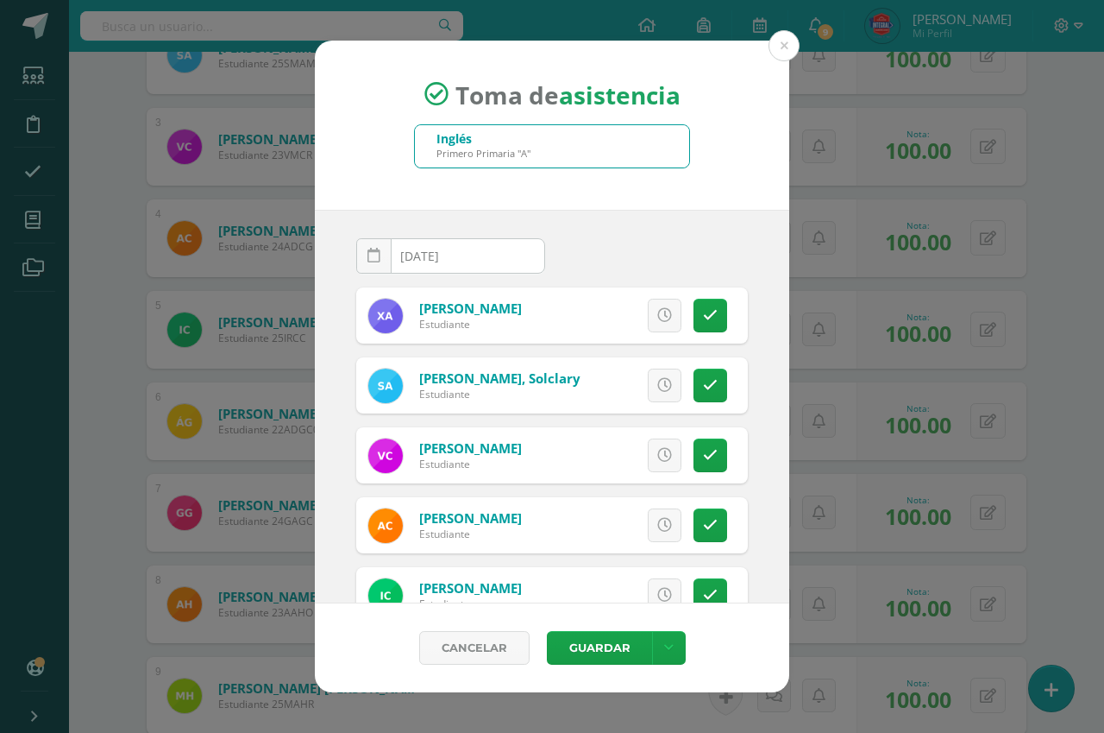
click at [611, 144] on div "Inglés Primero Primaria "A"" at bounding box center [552, 146] width 274 height 42
click at [1089, 204] on div "Toma de asistencia Inglés Primero Primaria "A" 2025-08-12 August, 2025 Mo Tu We…" at bounding box center [552, 366] width 1104 height 733
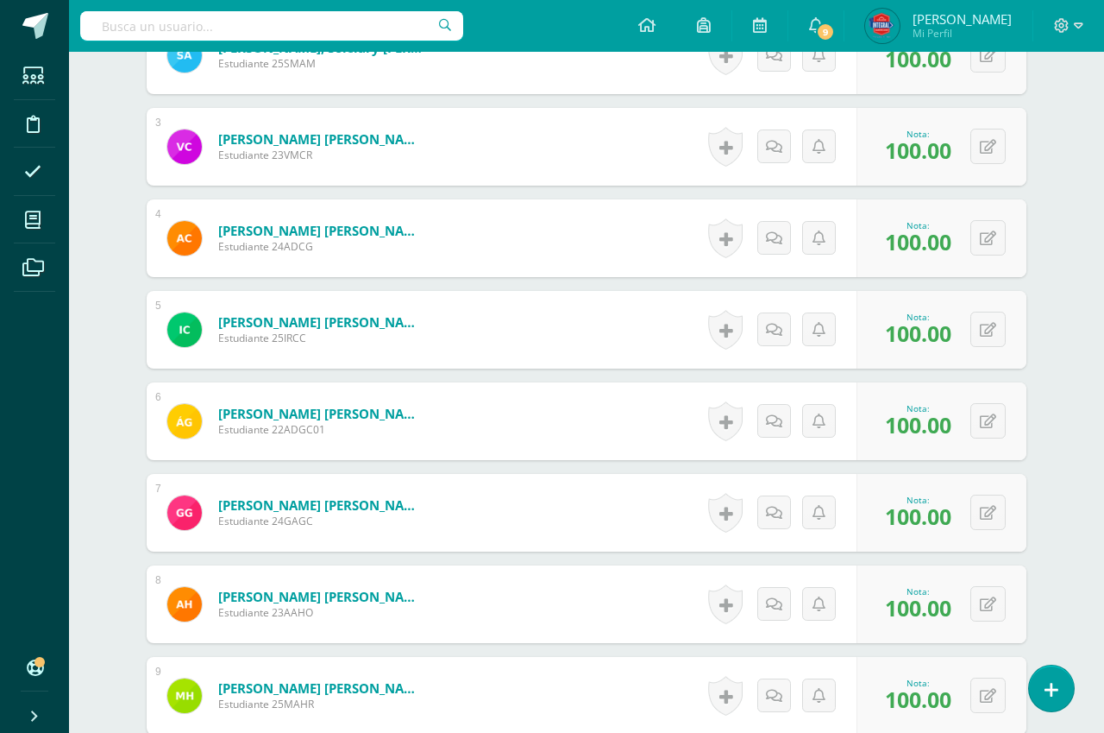
click at [964, 9] on span "Vivian Valeria Mi Perfil" at bounding box center [939, 26] width 154 height 35
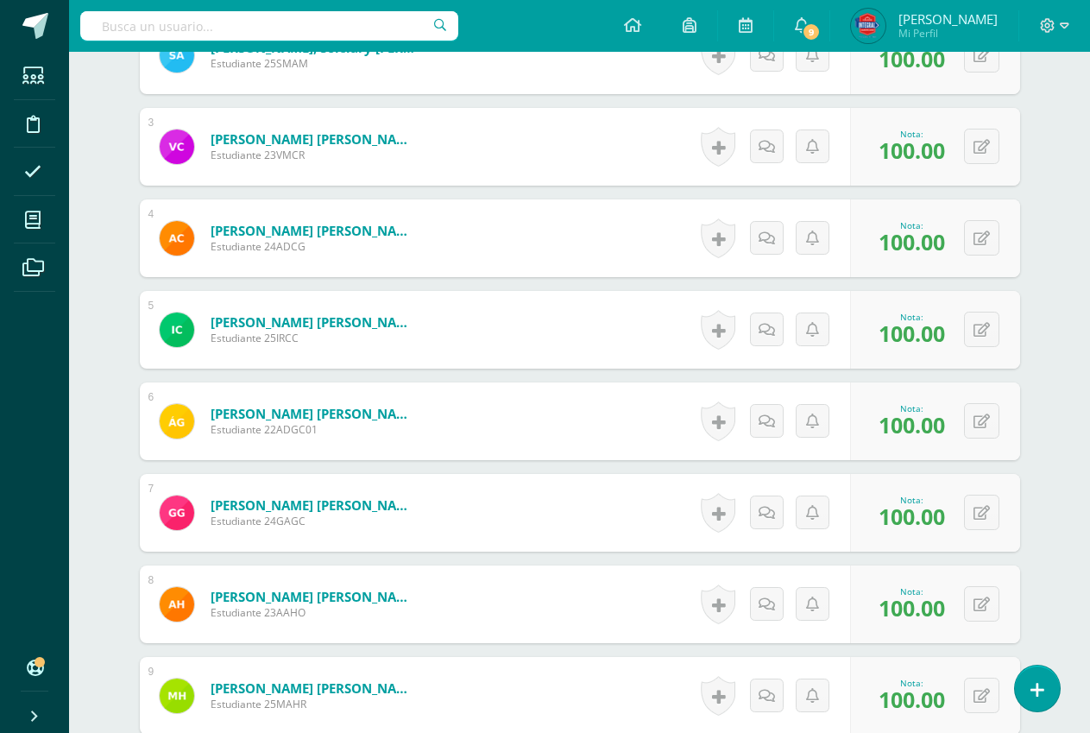
click at [959, 14] on span "[PERSON_NAME]" at bounding box center [947, 18] width 99 height 17
click at [953, 23] on span "[PERSON_NAME]" at bounding box center [947, 18] width 99 height 17
click at [953, 24] on span "[PERSON_NAME]" at bounding box center [947, 18] width 99 height 17
click at [955, 28] on span "Mi Perfil" at bounding box center [947, 33] width 99 height 15
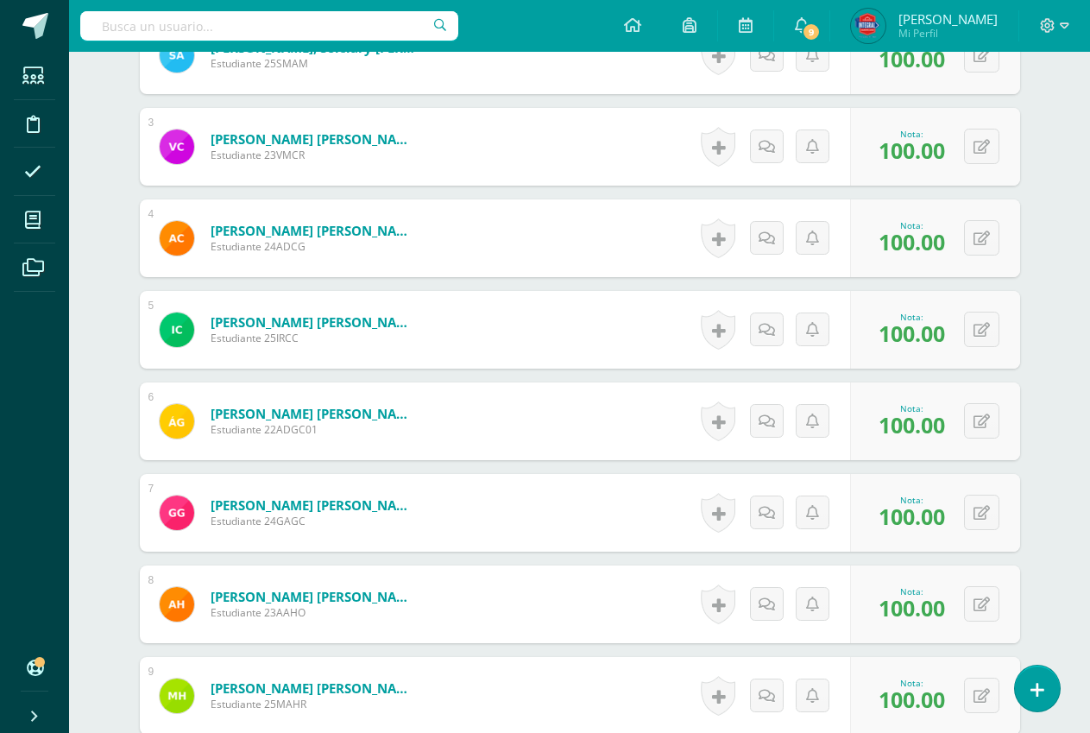
click at [955, 25] on span "[PERSON_NAME]" at bounding box center [947, 18] width 99 height 17
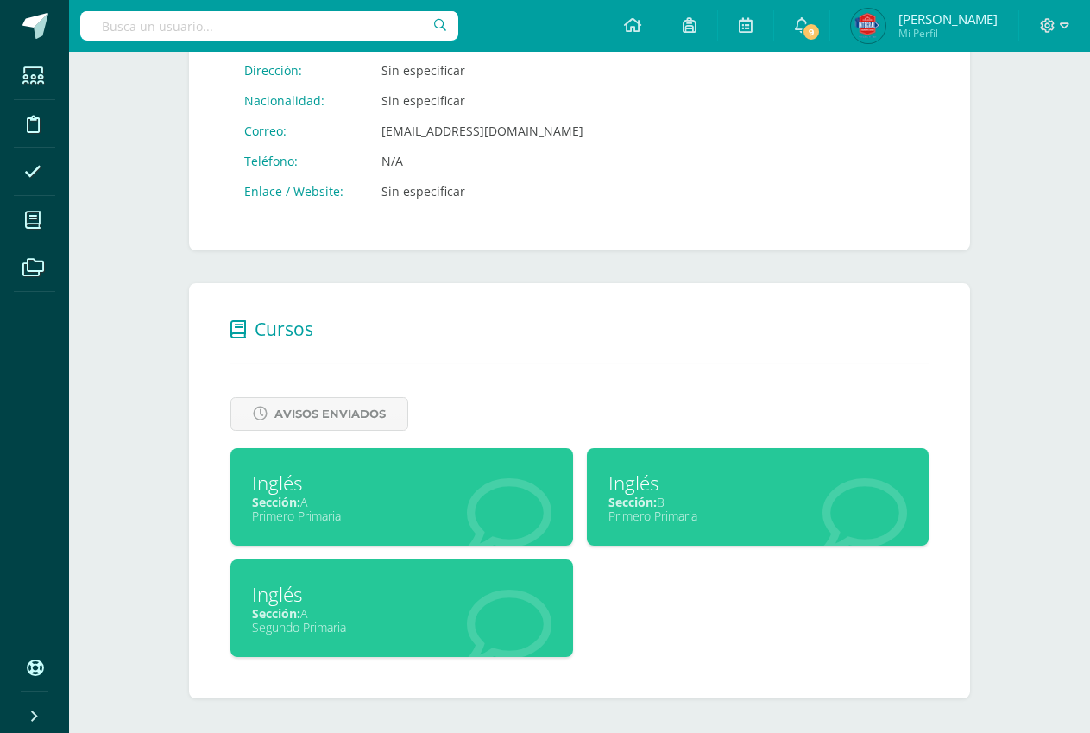
scroll to position [416, 0]
click at [651, 514] on div "Primero Primaria" at bounding box center [757, 515] width 299 height 16
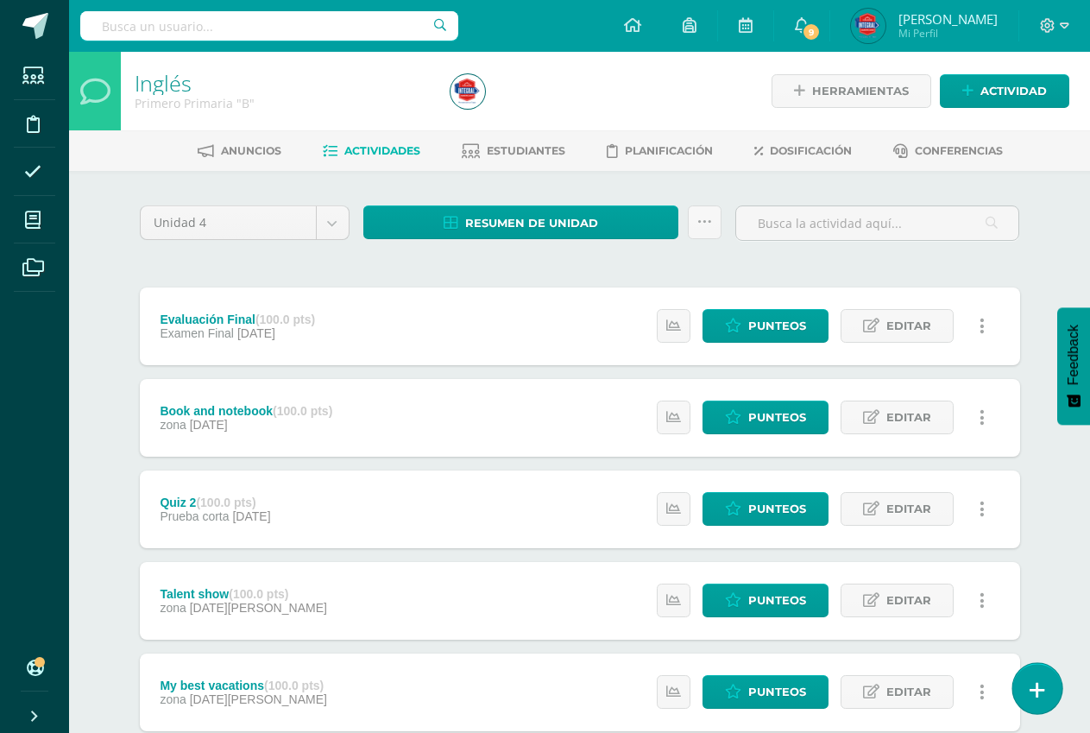
click at [1050, 684] on link at bounding box center [1036, 688] width 49 height 50
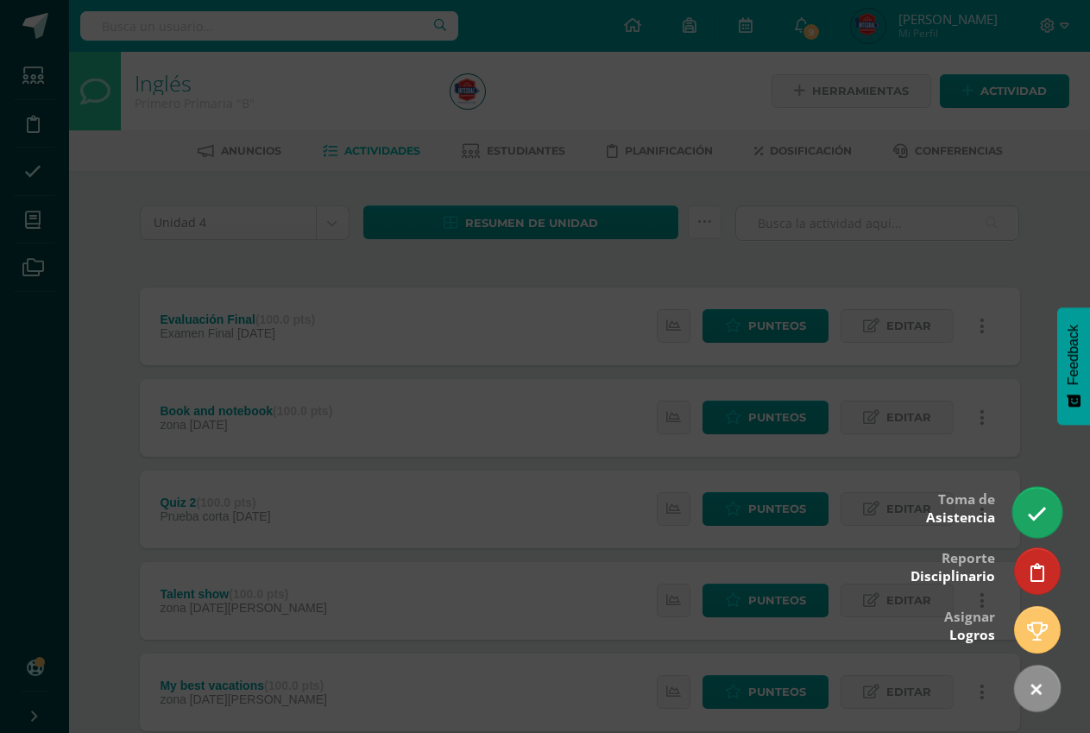
click at [1041, 518] on icon at bounding box center [1037, 514] width 20 height 20
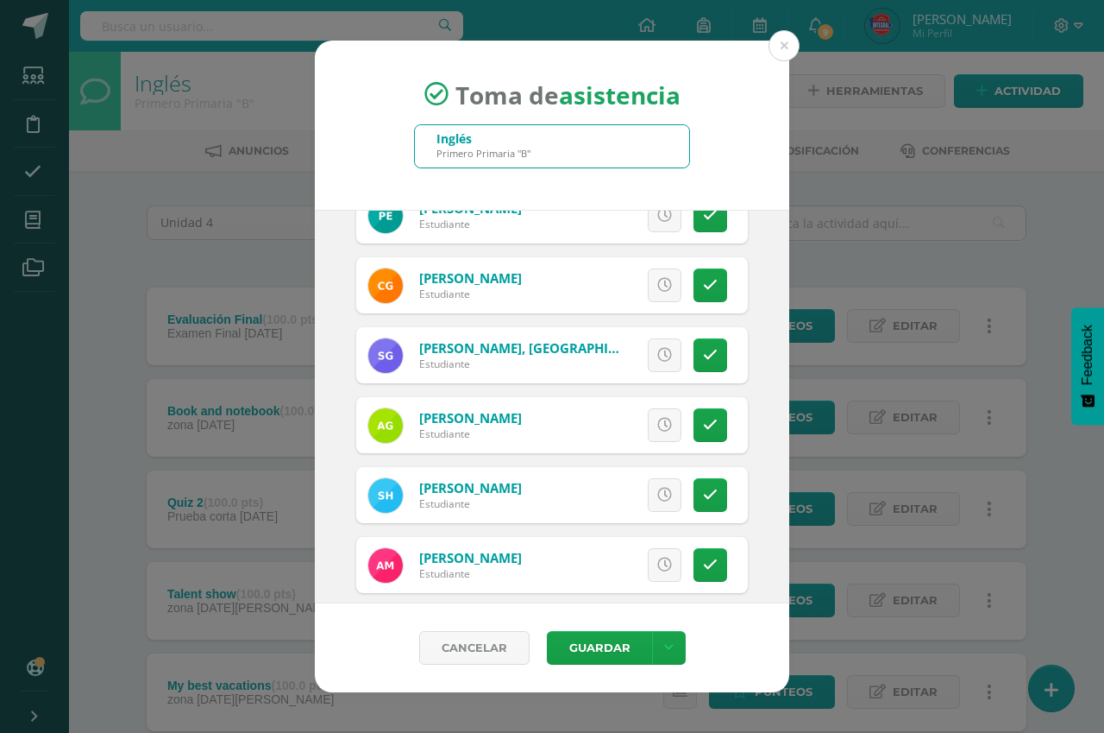
scroll to position [500, 0]
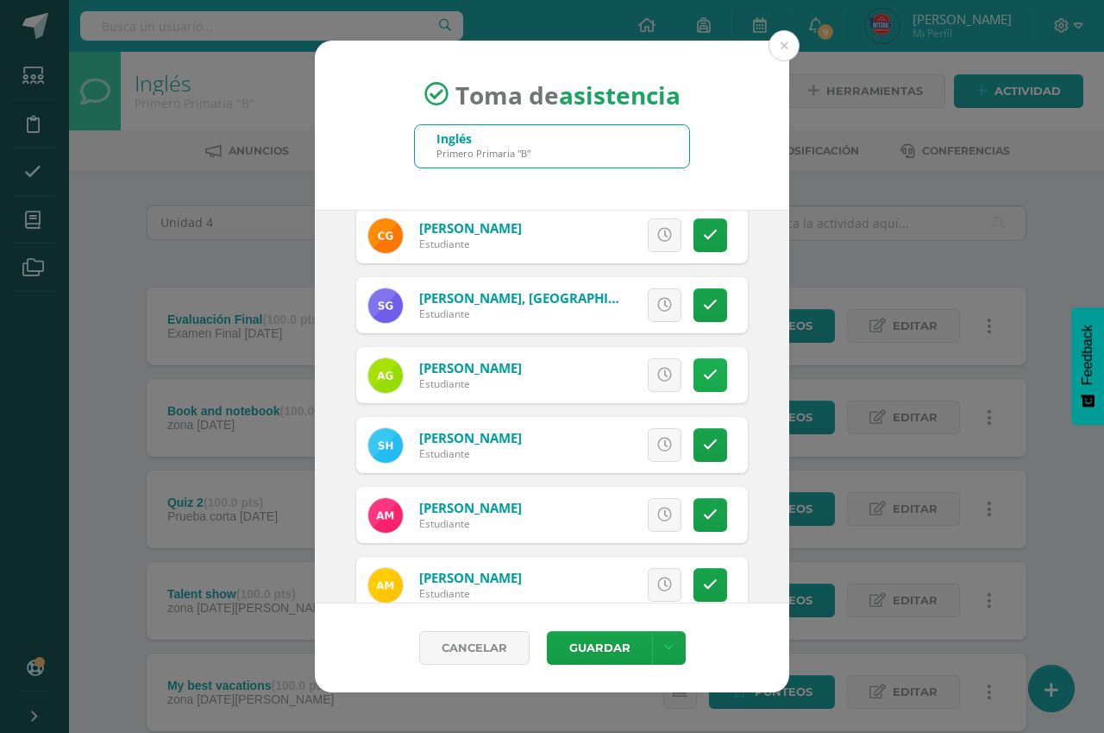
click at [698, 384] on link at bounding box center [711, 375] width 34 height 34
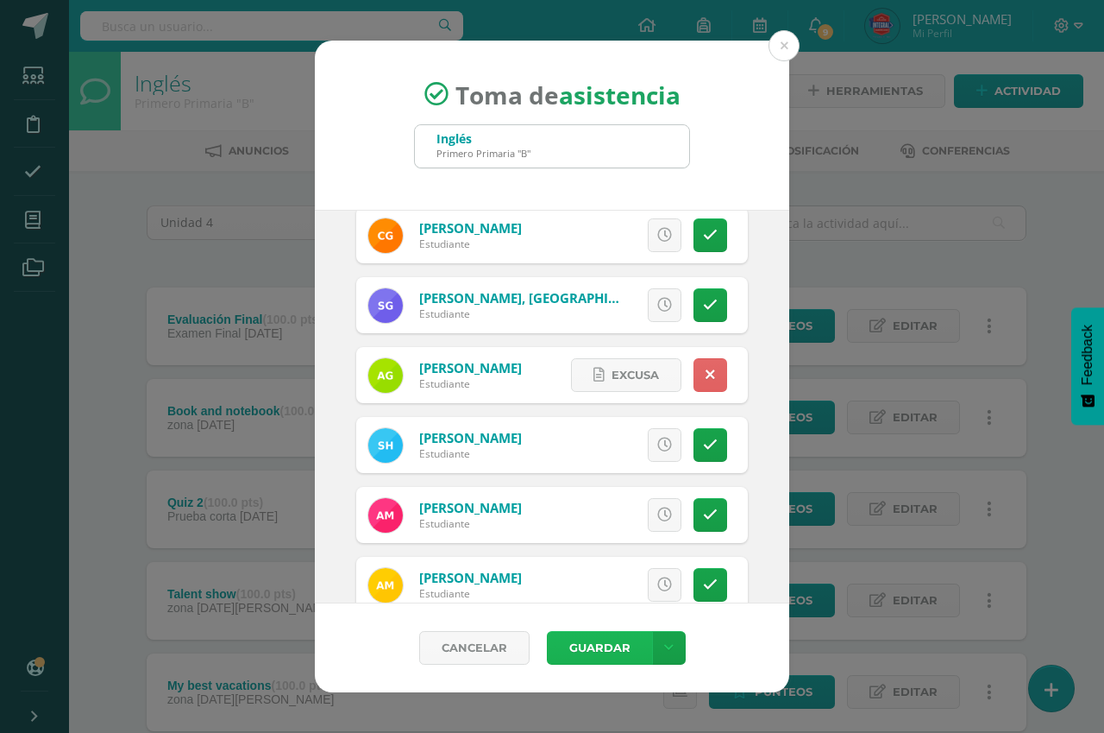
click at [600, 646] on button "Guardar" at bounding box center [599, 648] width 105 height 34
